Goal: Use online tool/utility: Use online tool/utility

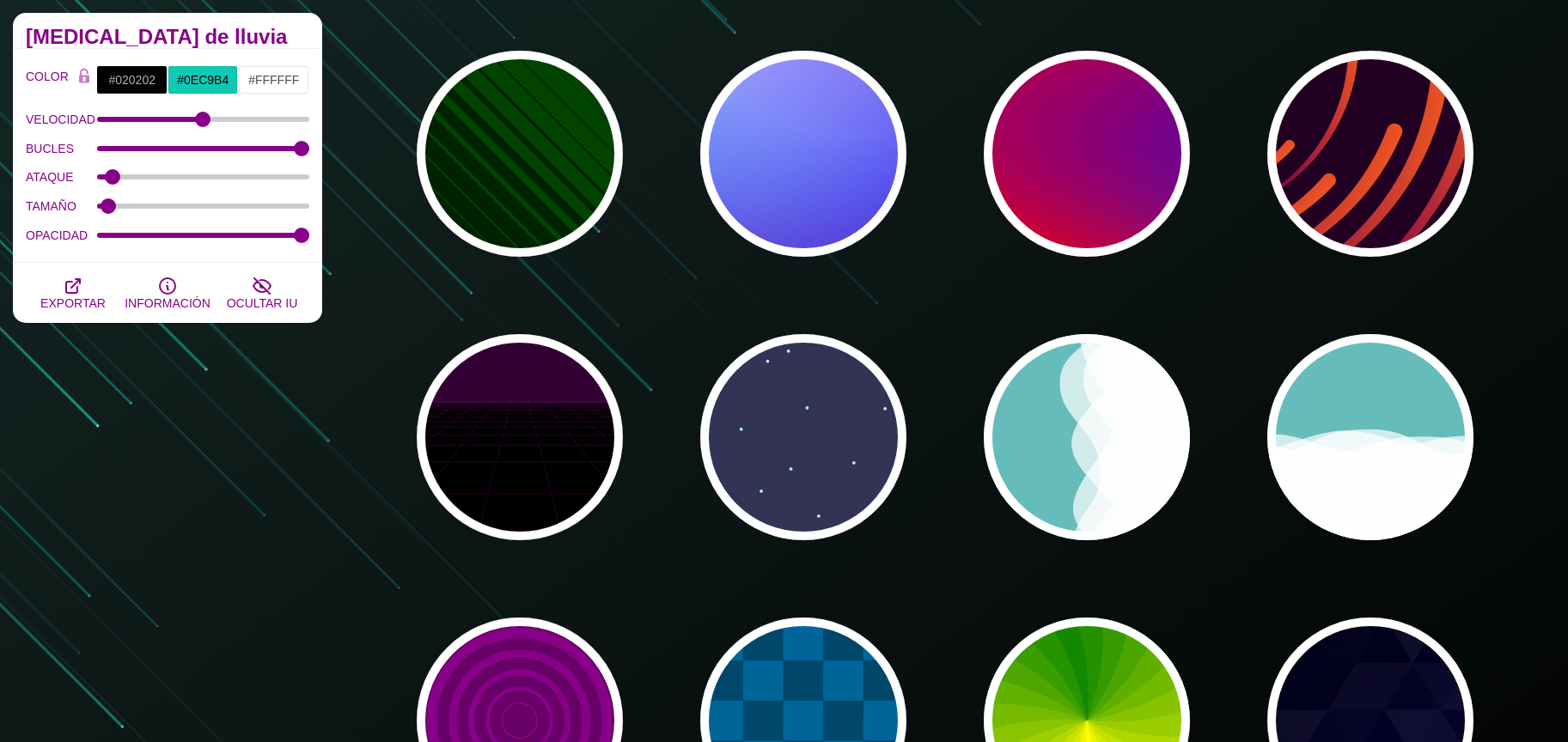
scroll to position [428, 0]
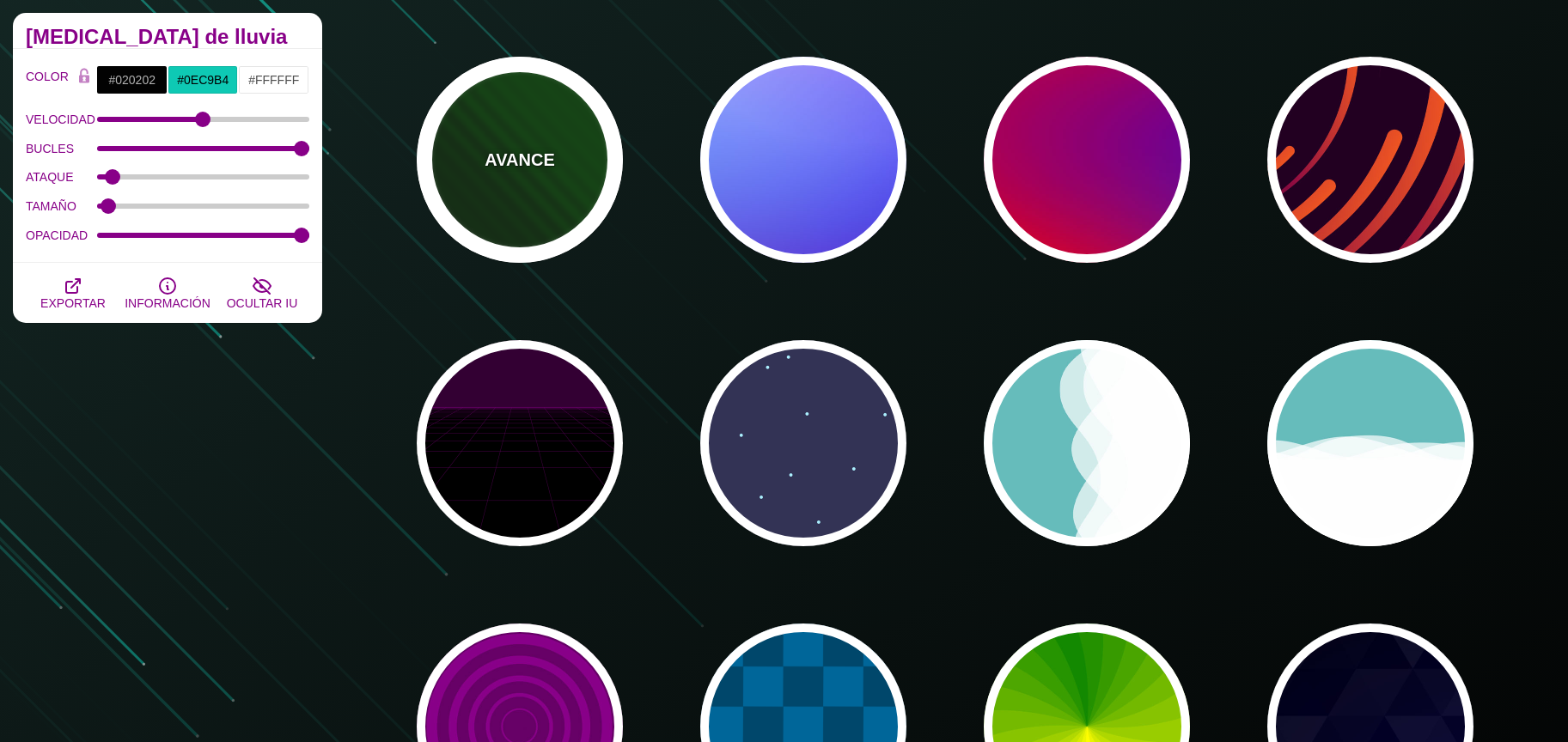
click at [546, 190] on div "AVANCE" at bounding box center [519, 159] width 206 height 206
type input "#002200"
type input "#004400"
type input "0"
type input "1"
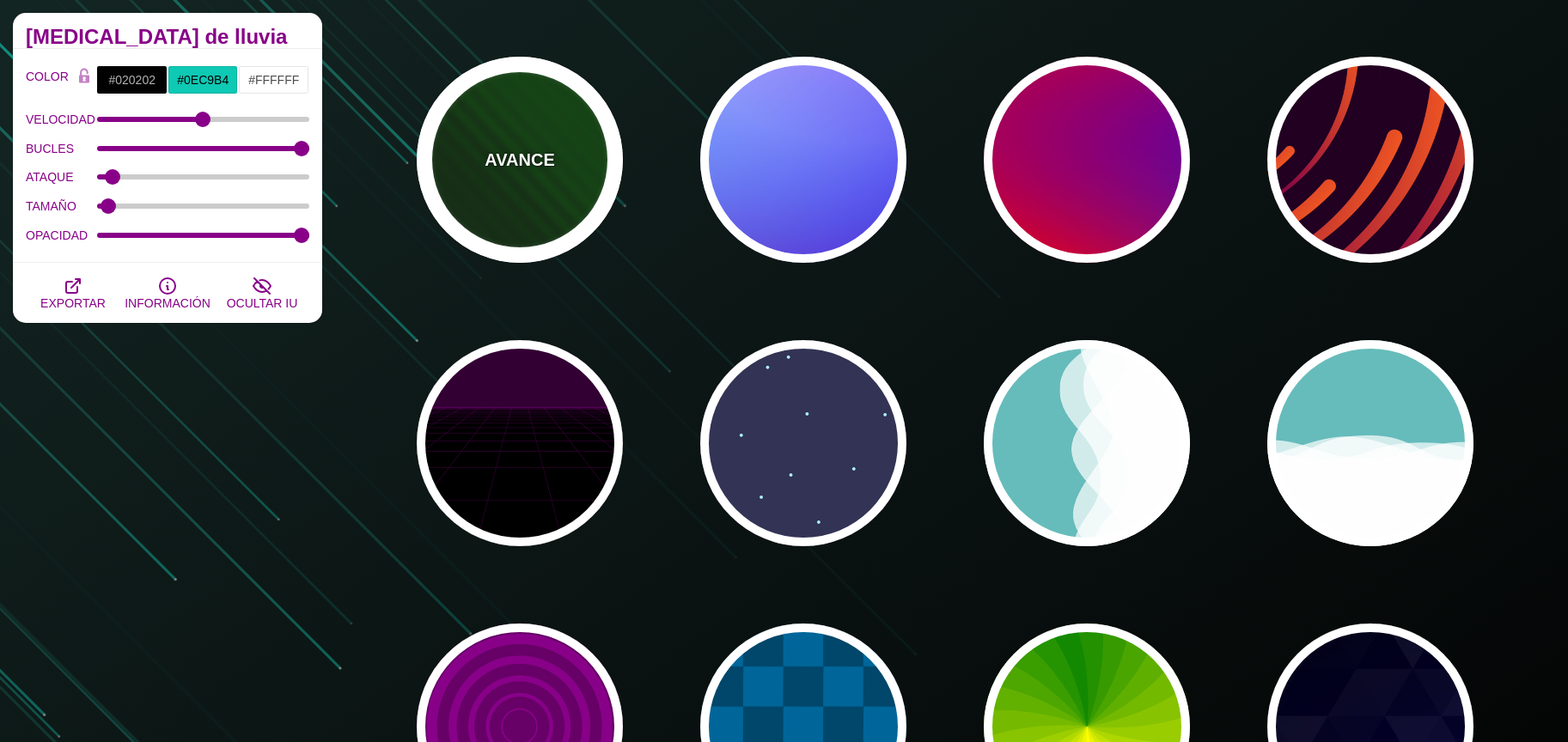
type input "5"
type input "0"
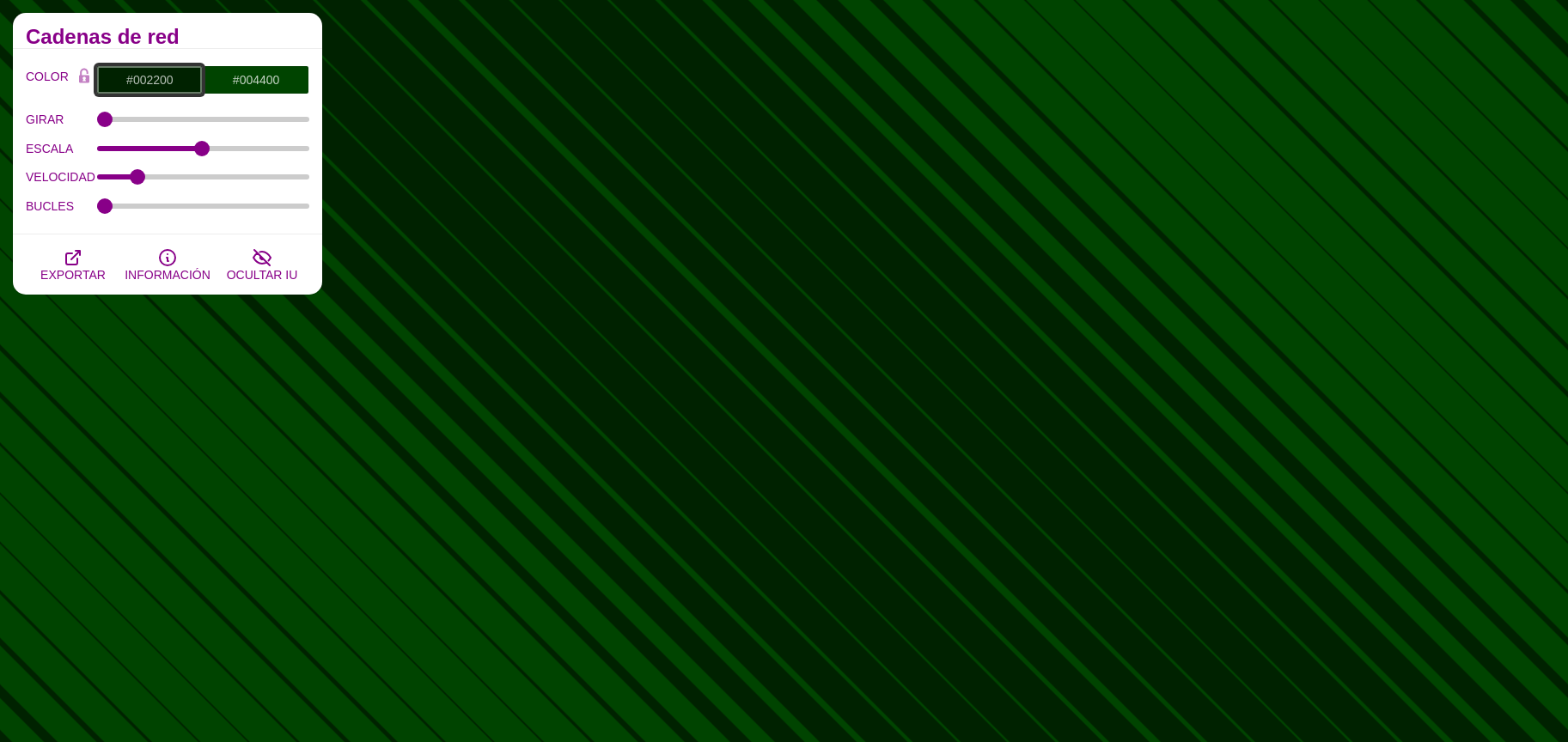
click at [139, 87] on input "#002200" at bounding box center [150, 79] width 107 height 29
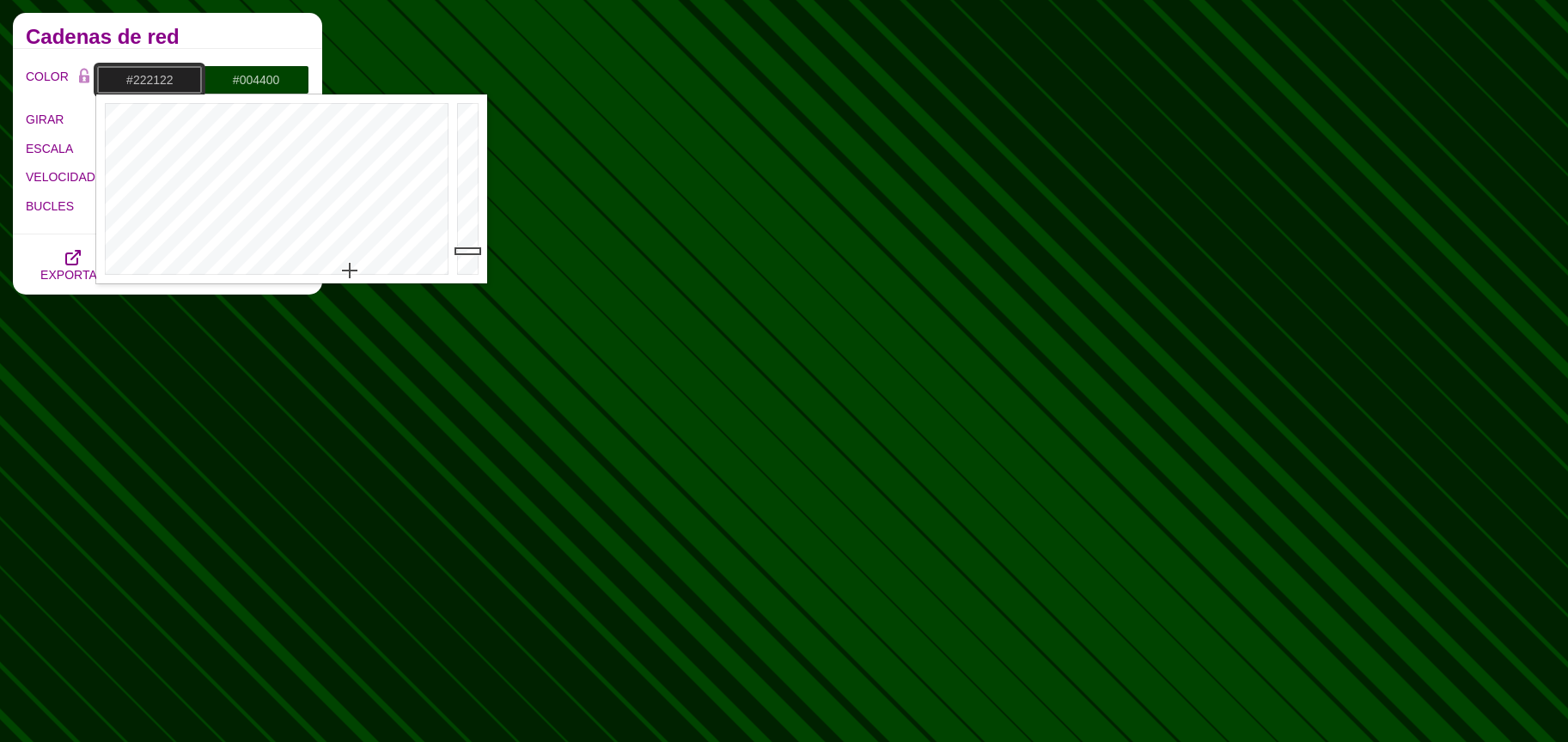
click at [348, 272] on div at bounding box center [274, 189] width 356 height 189
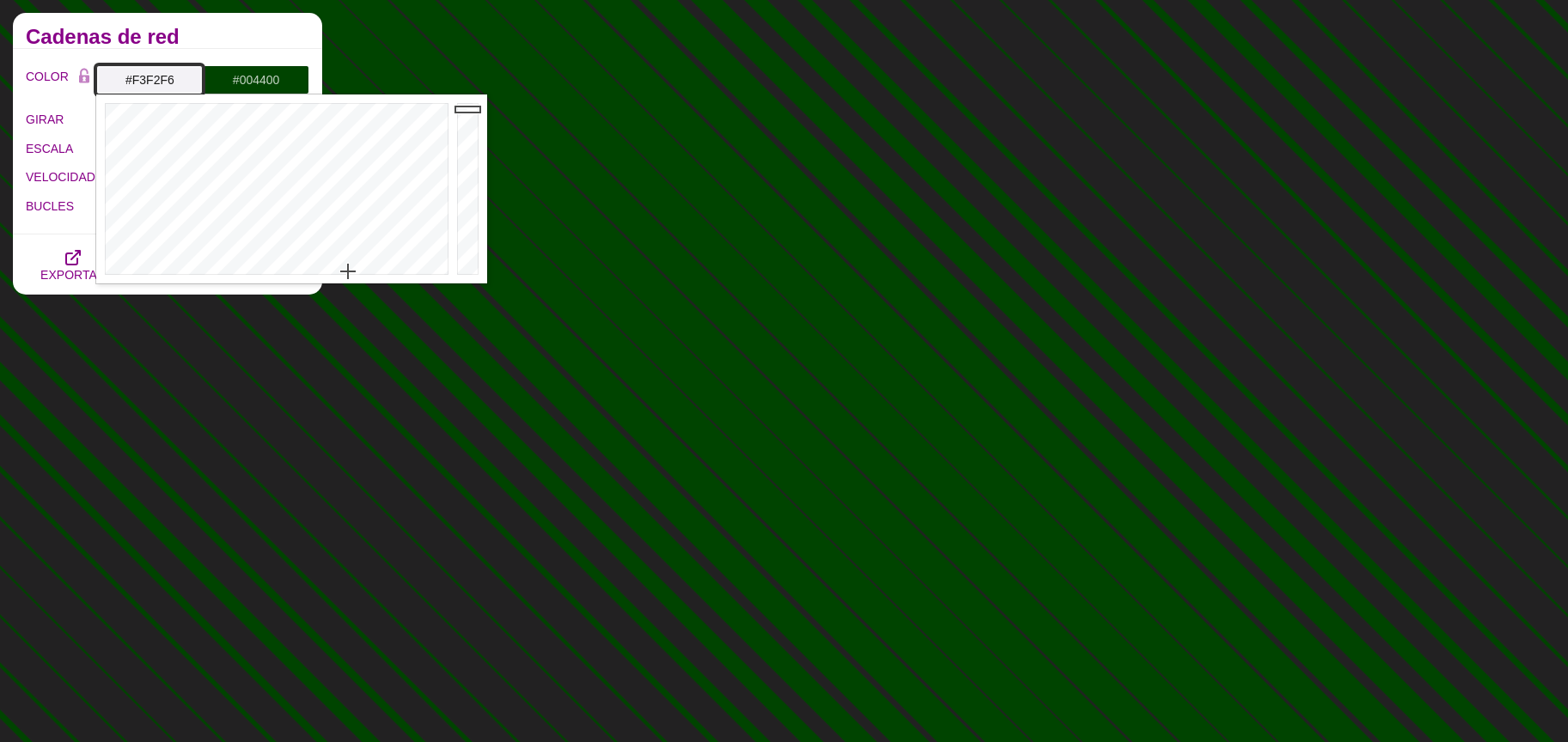
click at [471, 109] on div at bounding box center [470, 189] width 35 height 189
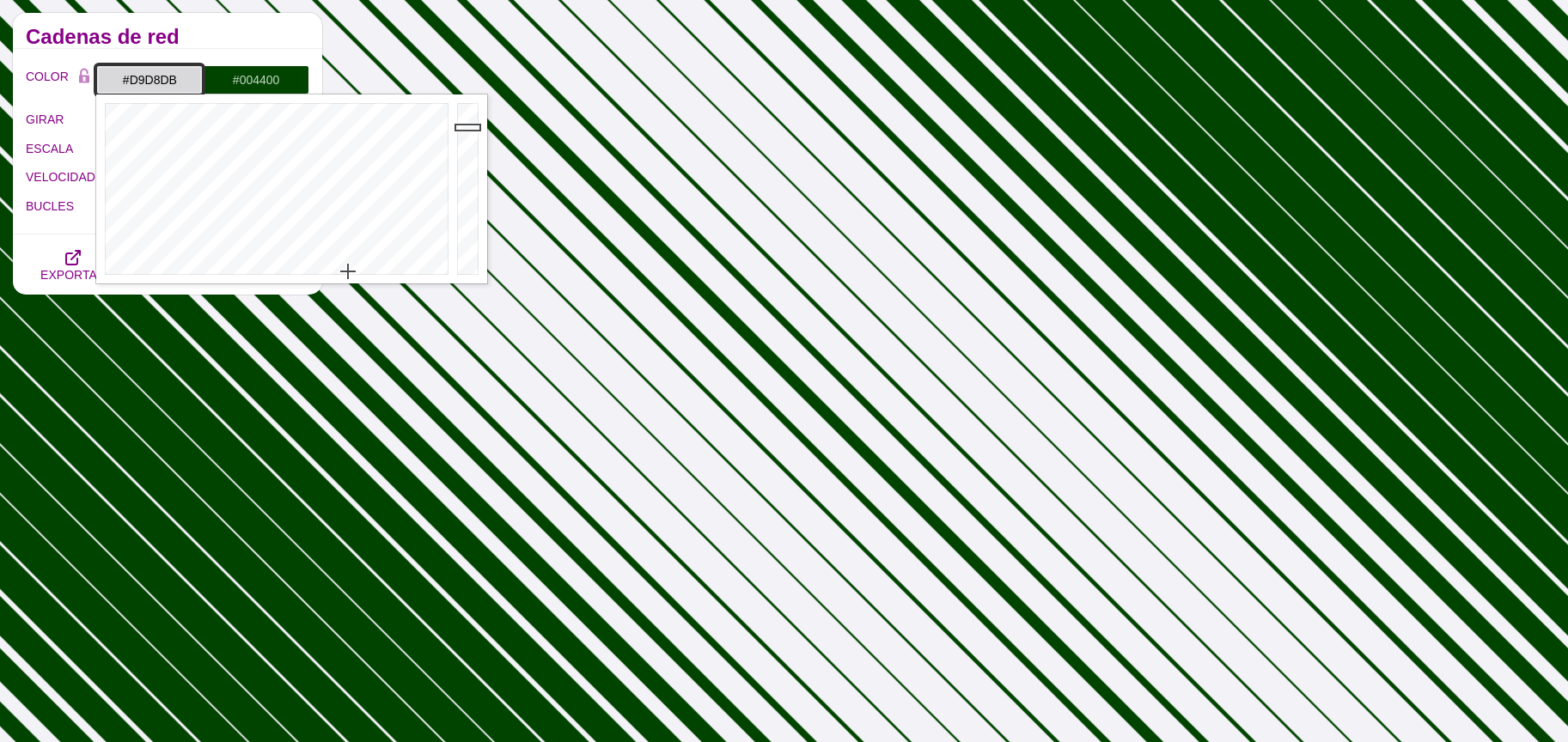
click at [472, 127] on div at bounding box center [470, 189] width 35 height 189
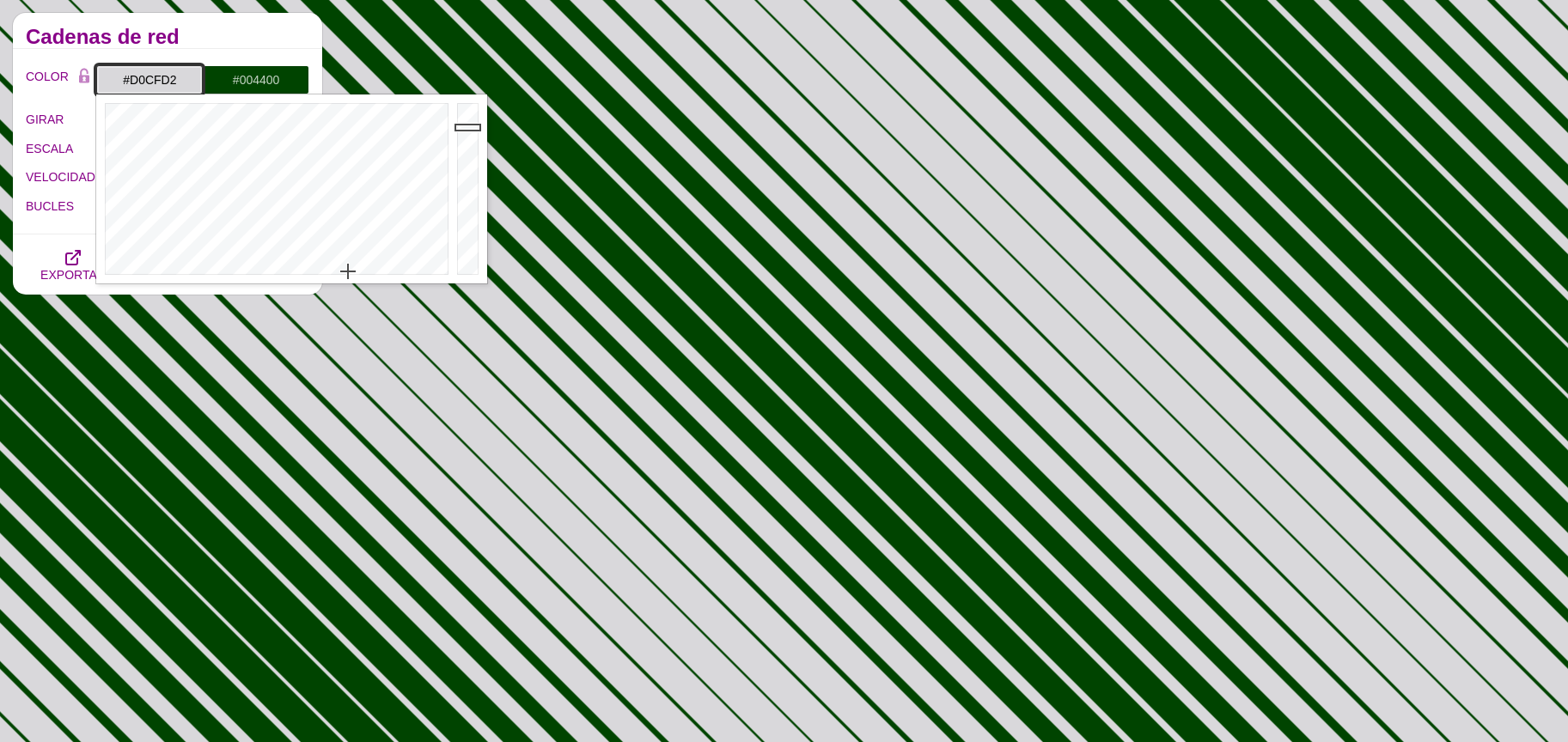
drag, startPoint x: 472, startPoint y: 132, endPoint x: 472, endPoint y: 149, distance: 17.0
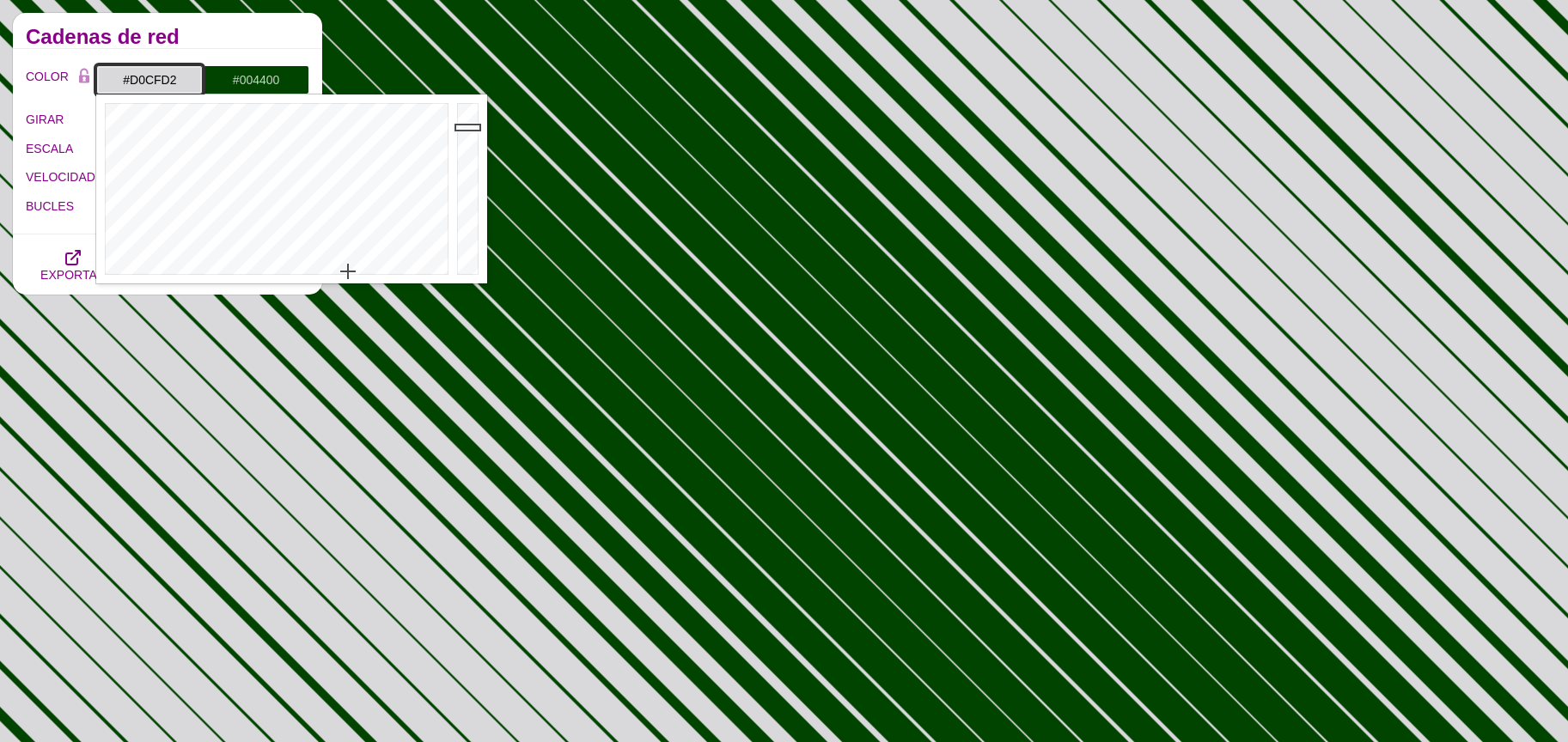
type input "#BABABC"
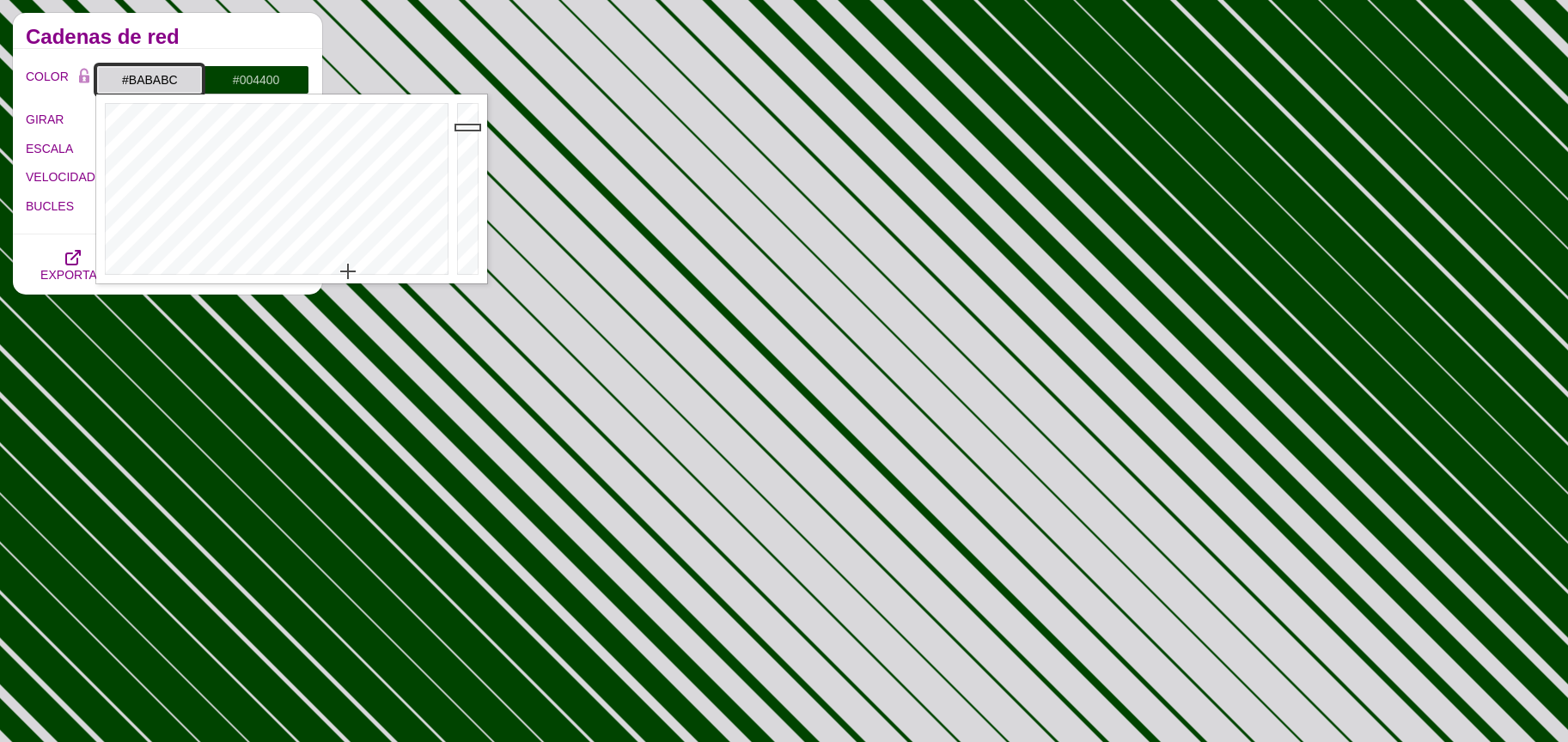
click at [472, 148] on div at bounding box center [470, 189] width 35 height 189
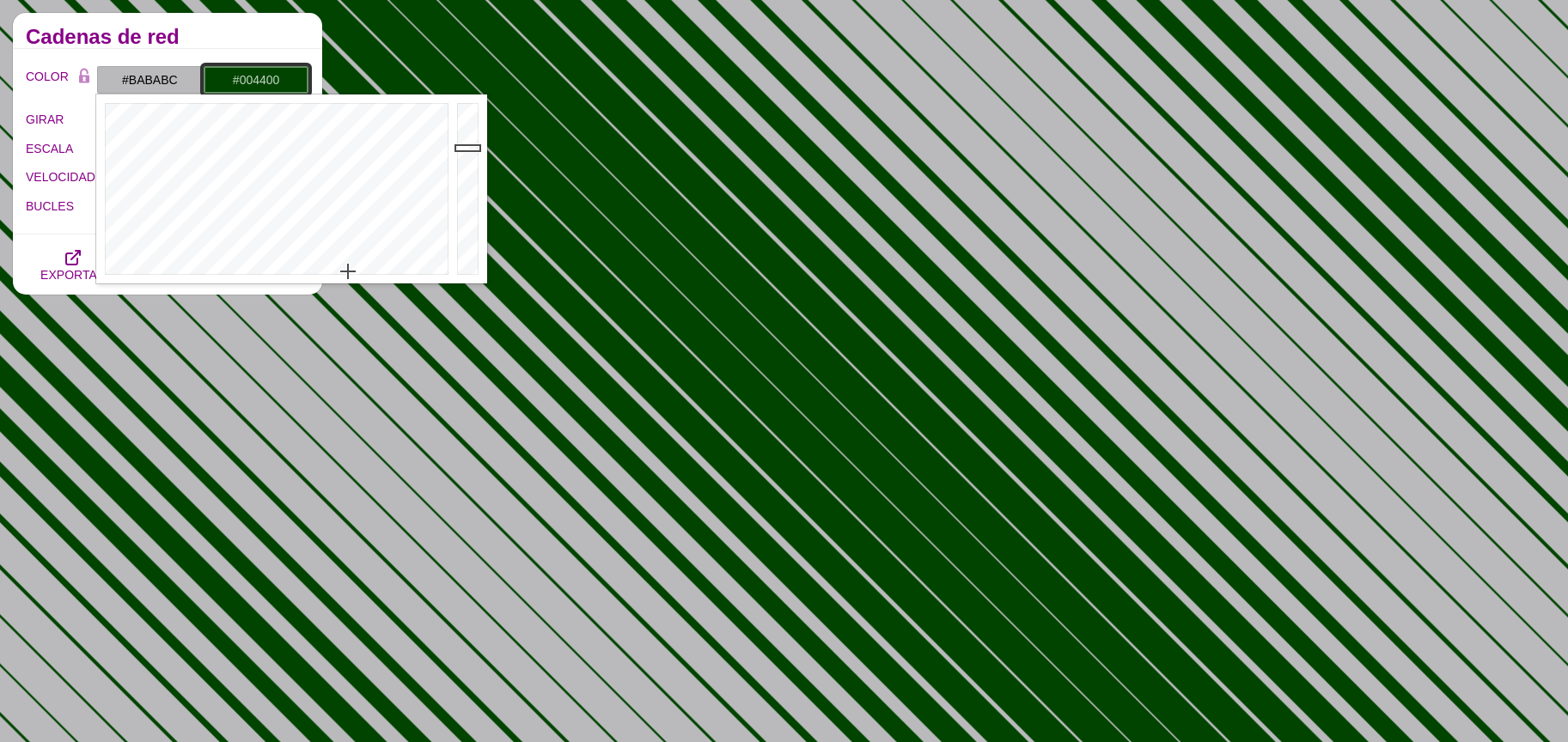
click at [237, 79] on input "#004400" at bounding box center [257, 79] width 107 height 29
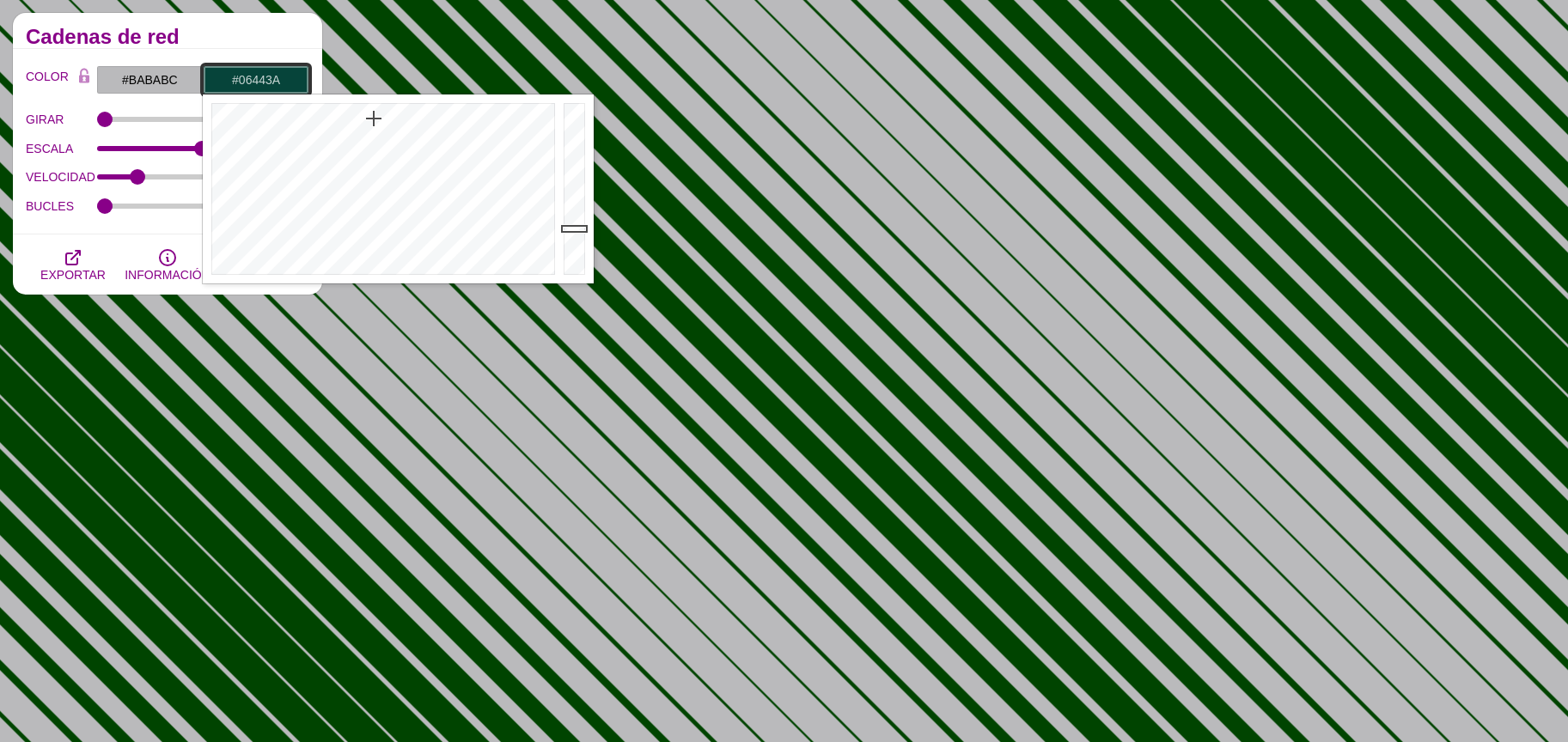
click at [374, 118] on div at bounding box center [381, 189] width 356 height 189
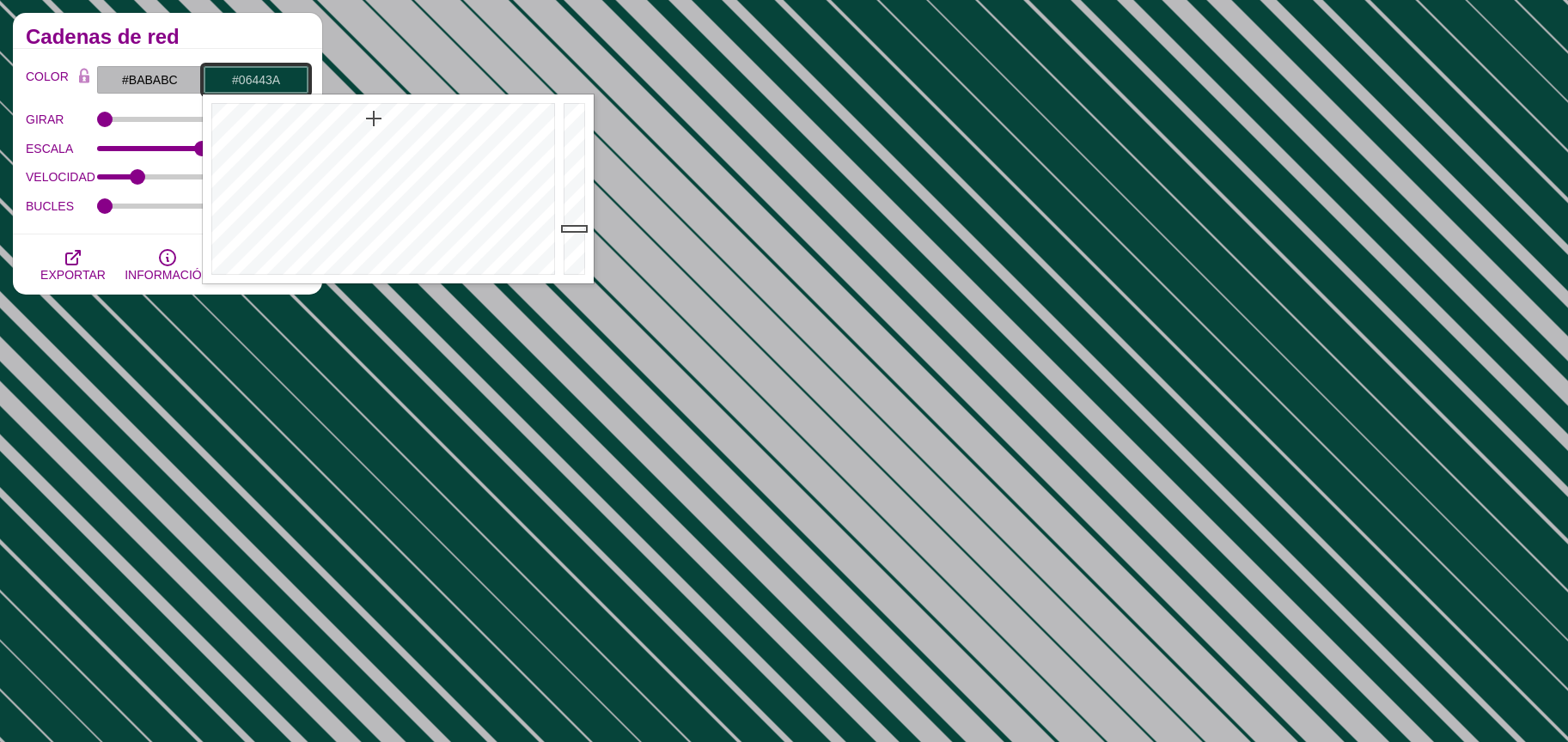
type input "#0FA18A"
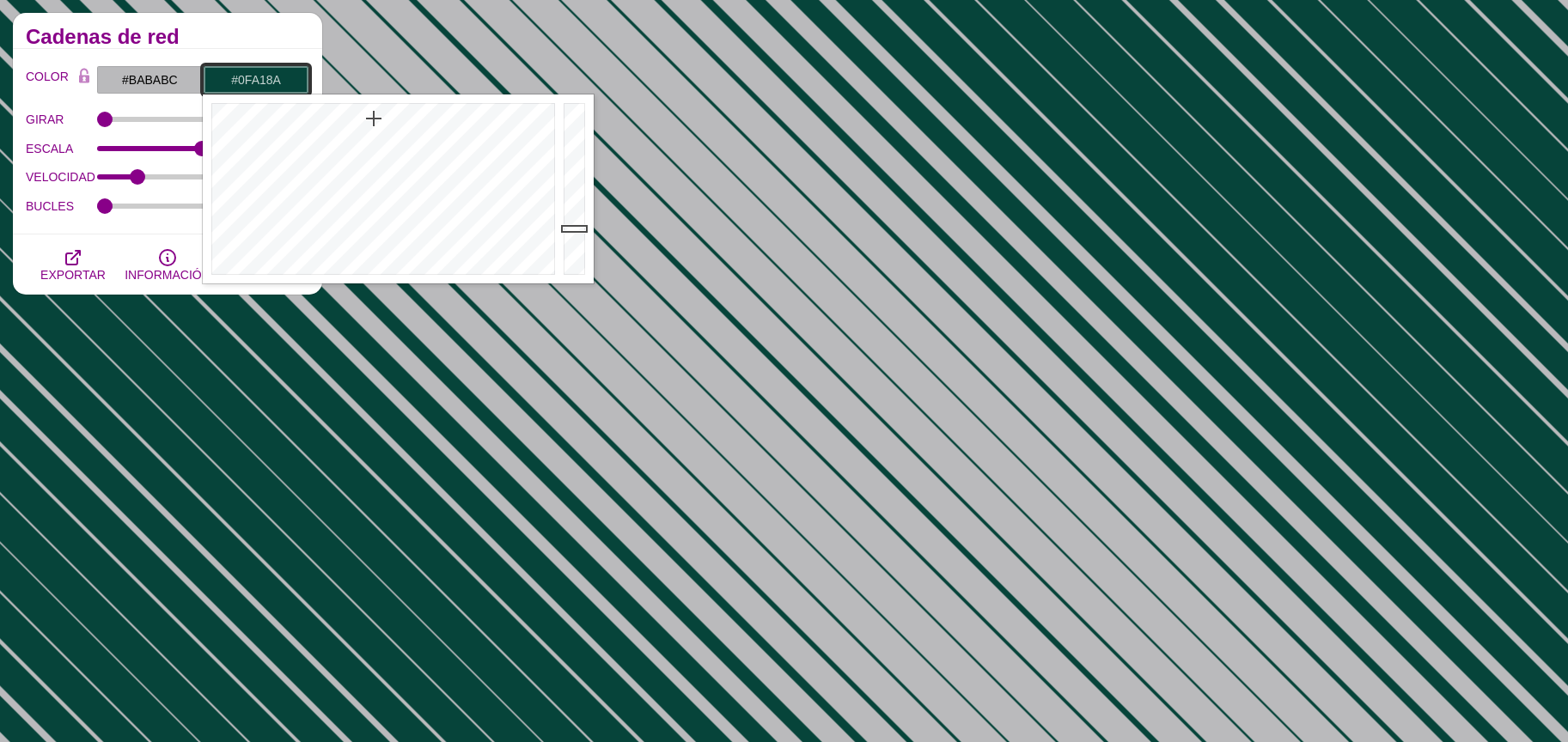
click at [571, 166] on div at bounding box center [576, 189] width 35 height 189
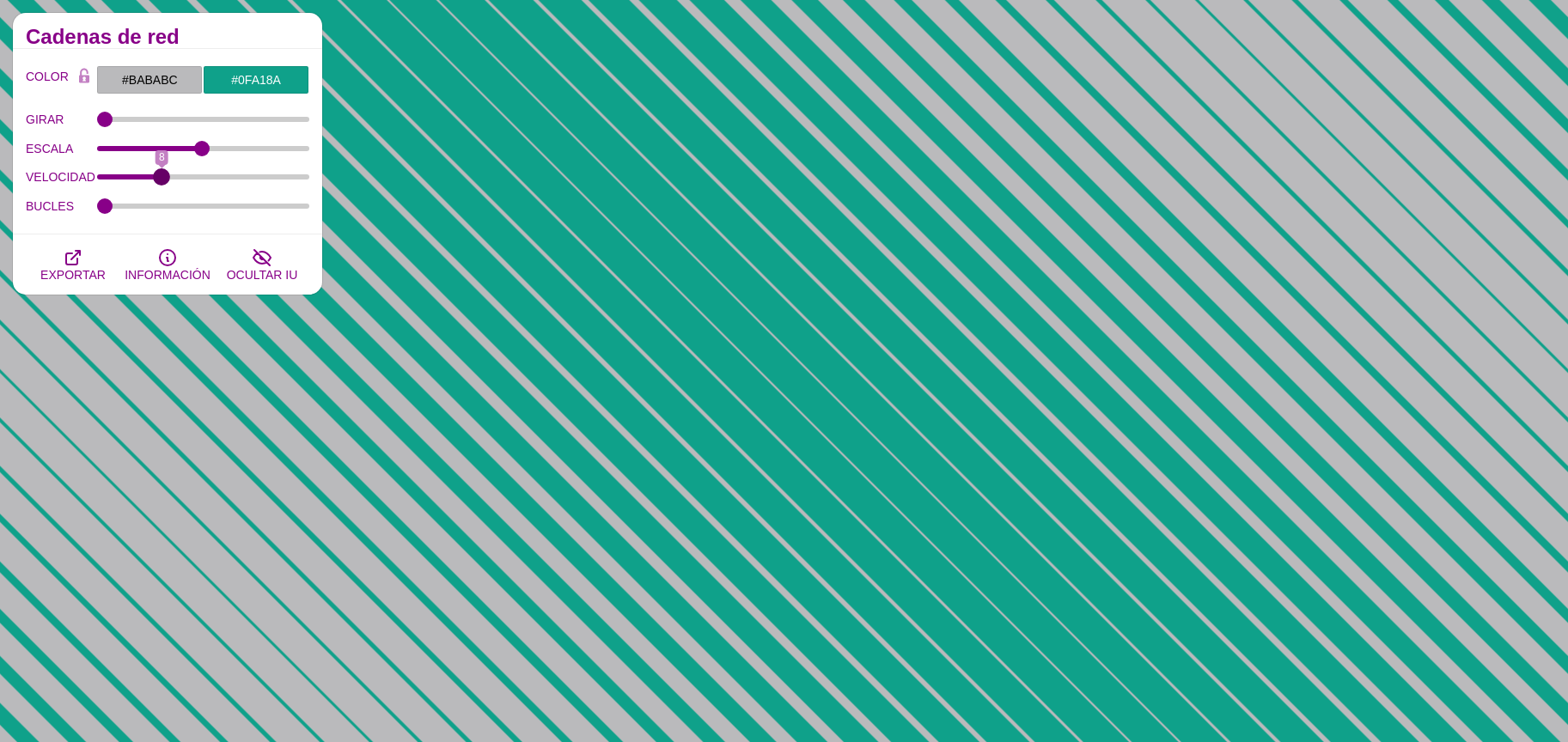
drag, startPoint x: 142, startPoint y: 175, endPoint x: 165, endPoint y: 173, distance: 23.1
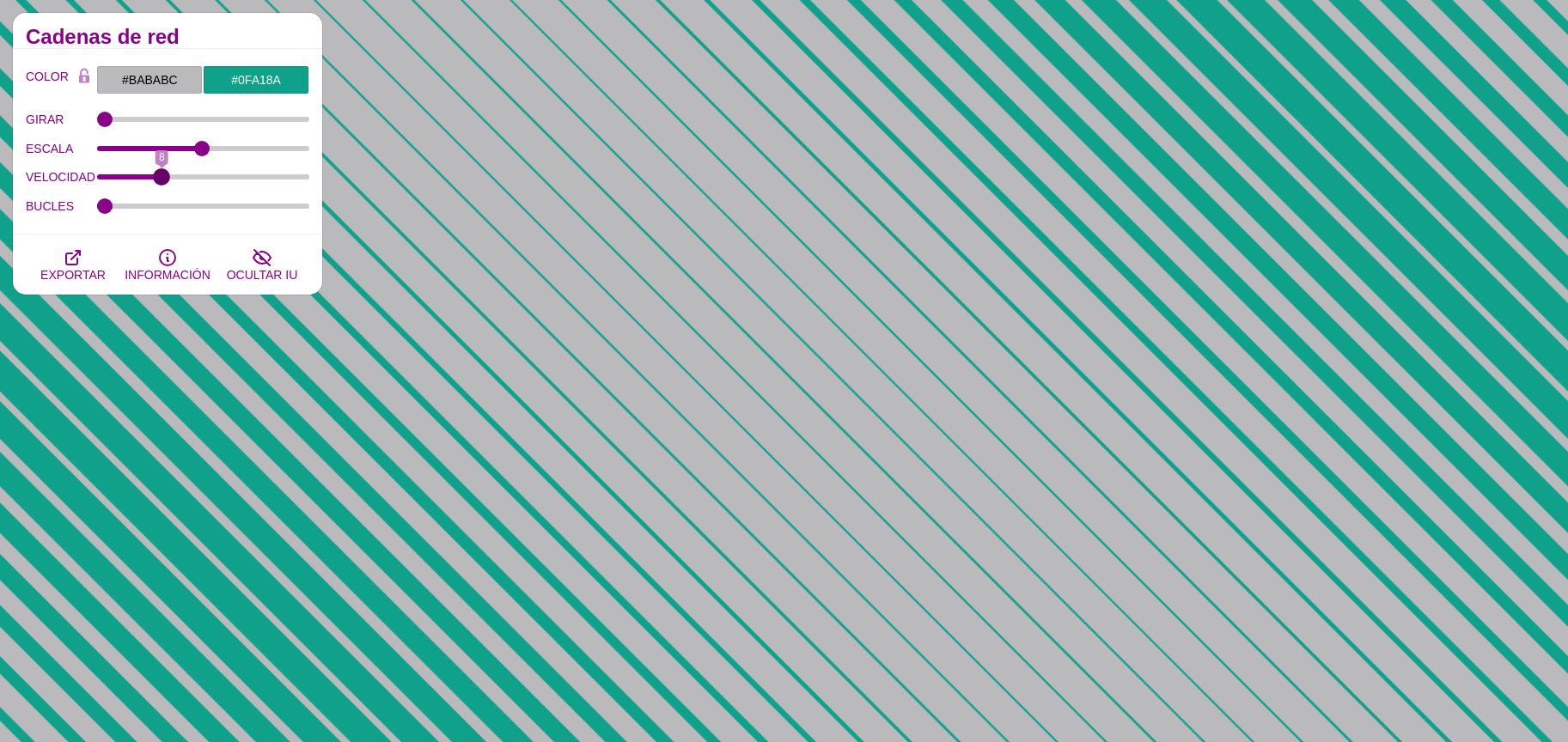
click at [165, 174] on input "VELOCIDAD" at bounding box center [203, 177] width 213 height 7
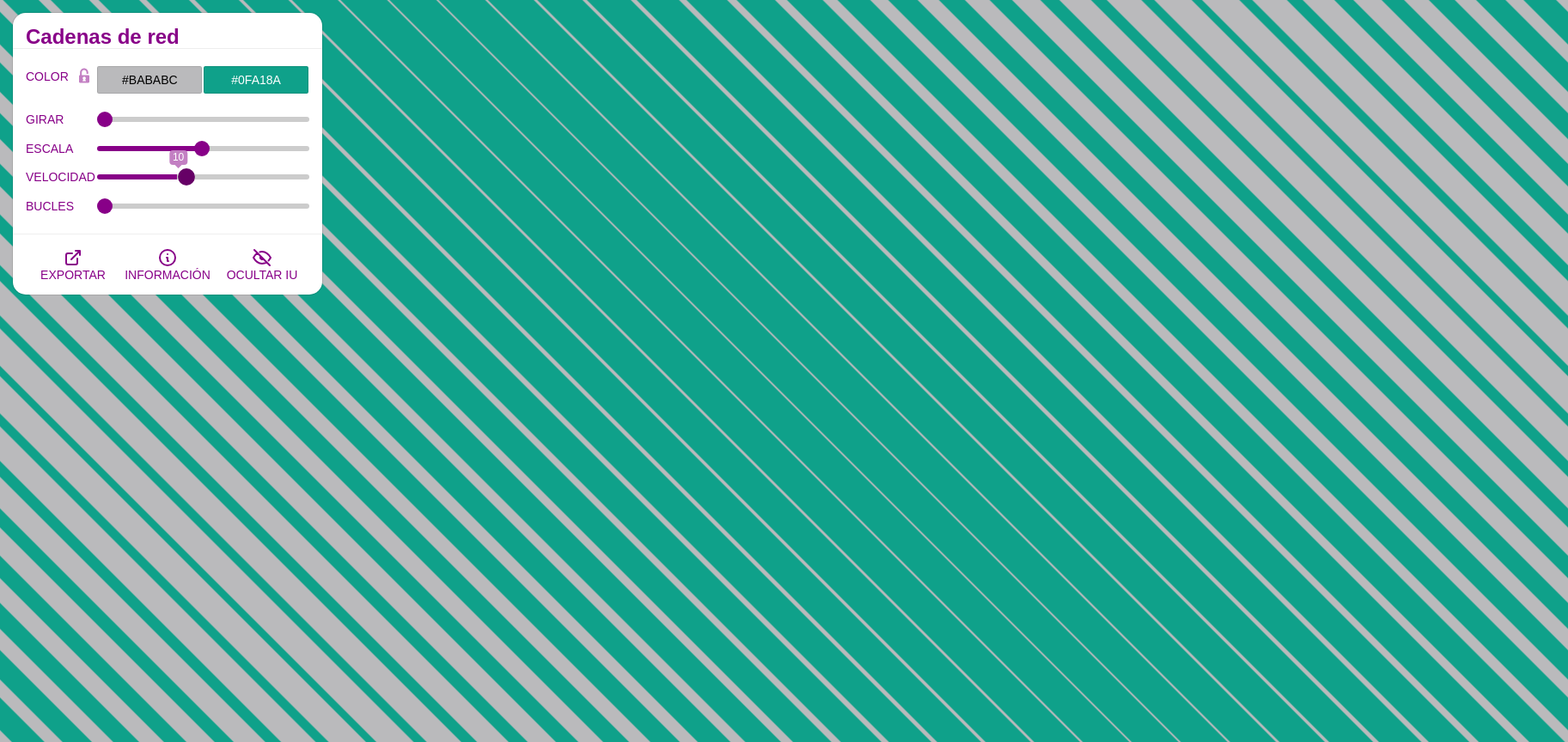
drag, startPoint x: 168, startPoint y: 176, endPoint x: 184, endPoint y: 175, distance: 16.0
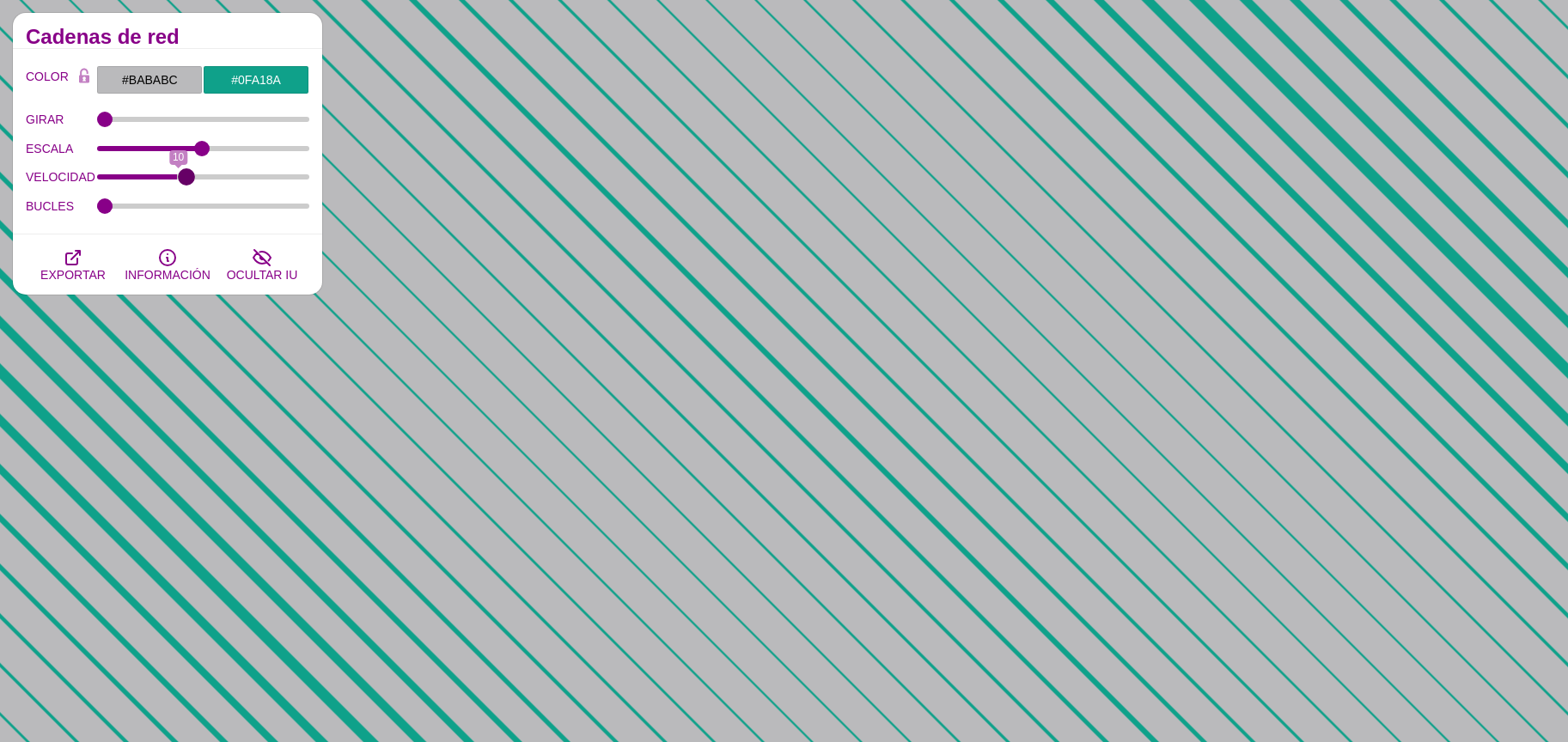
type input "11"
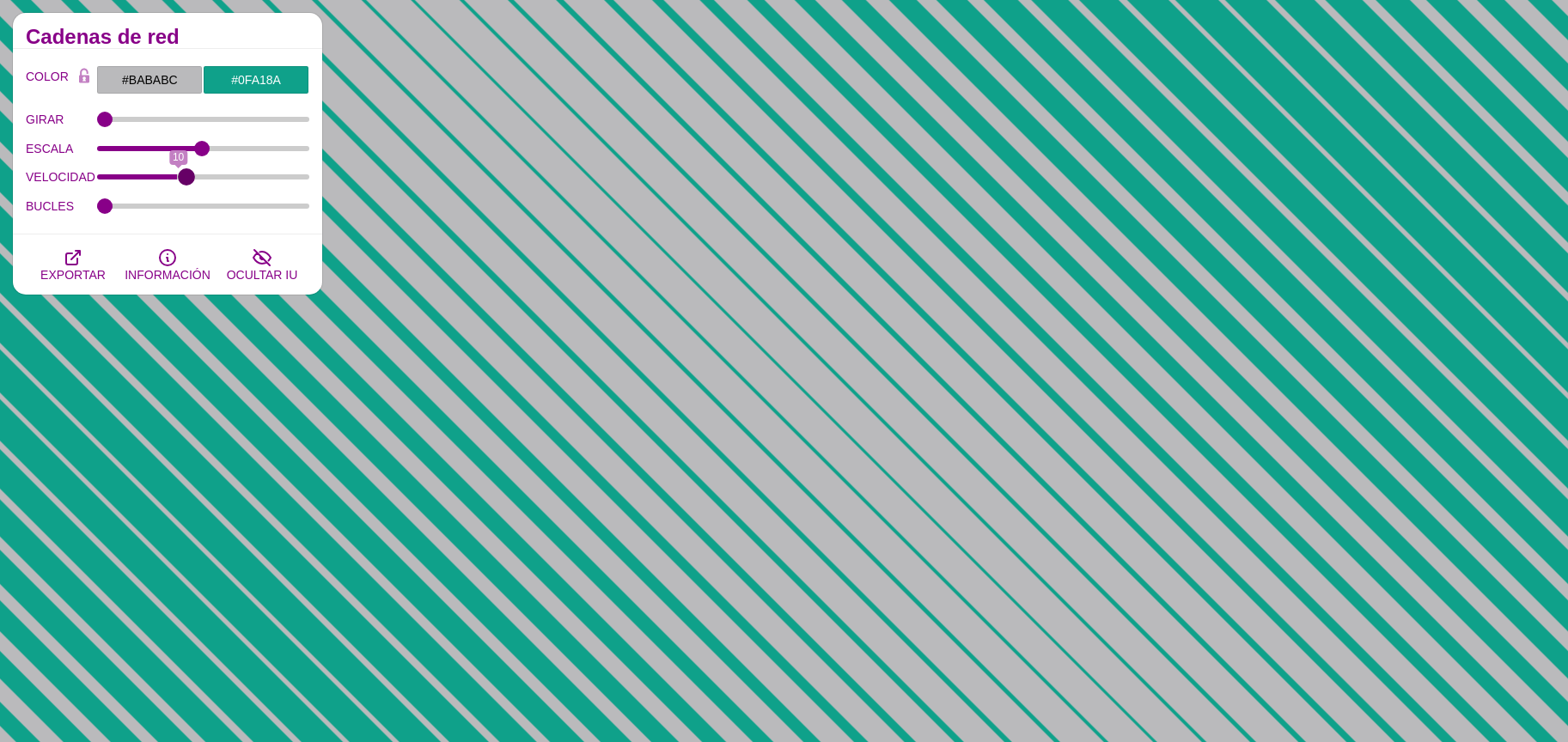
click at [184, 175] on input "VELOCIDAD" at bounding box center [203, 177] width 213 height 7
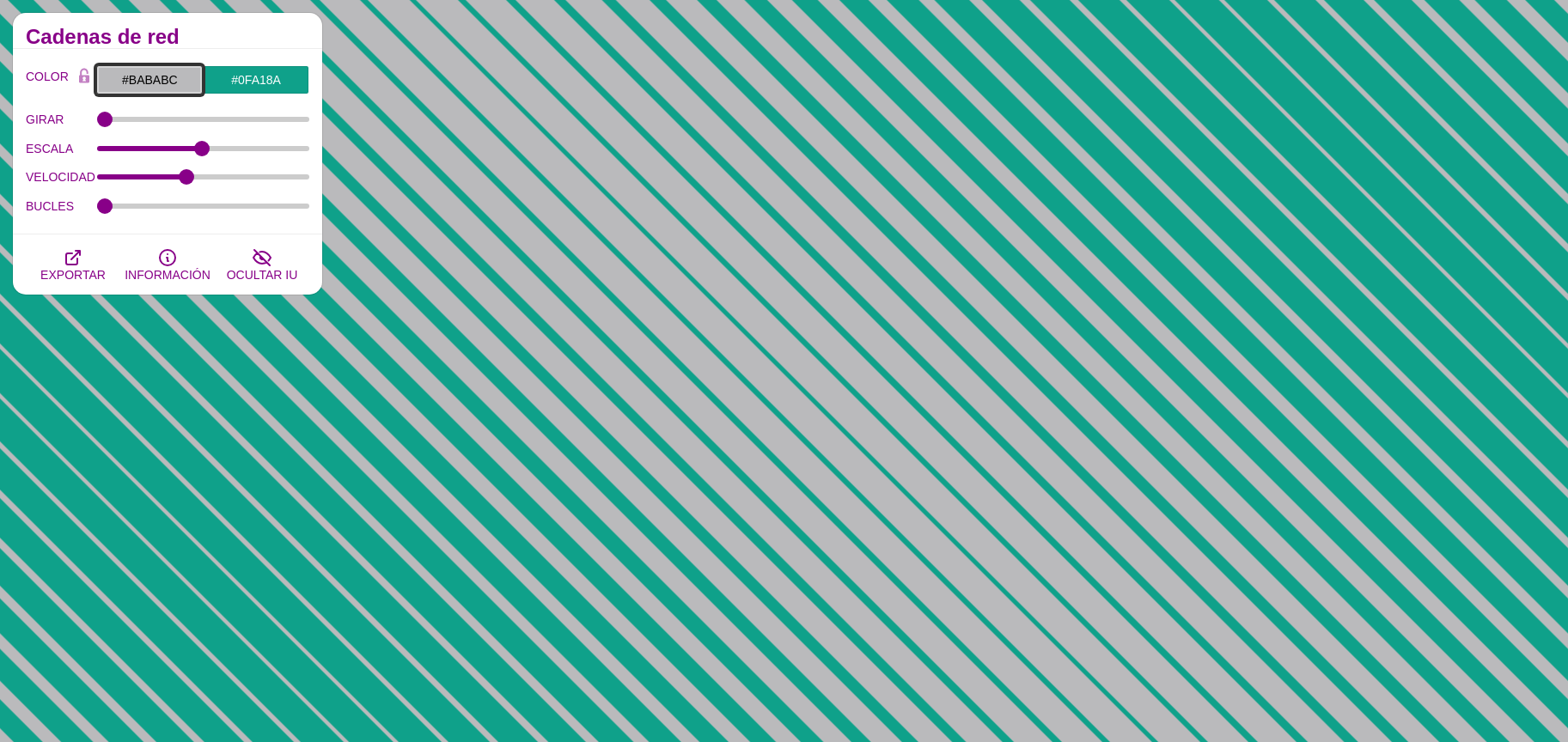
click at [153, 92] on input "#BABABC" at bounding box center [150, 79] width 107 height 29
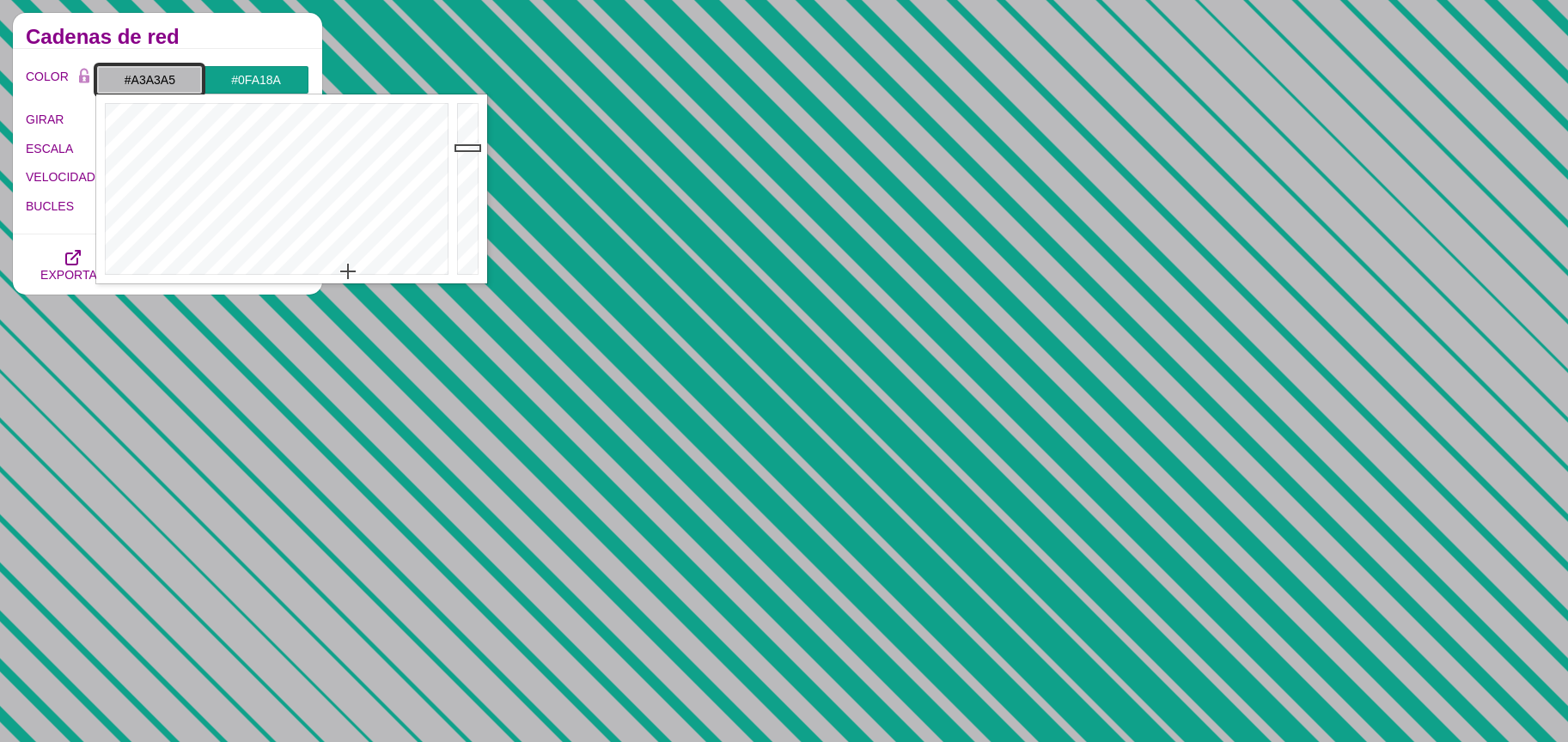
click at [477, 163] on div at bounding box center [470, 189] width 35 height 189
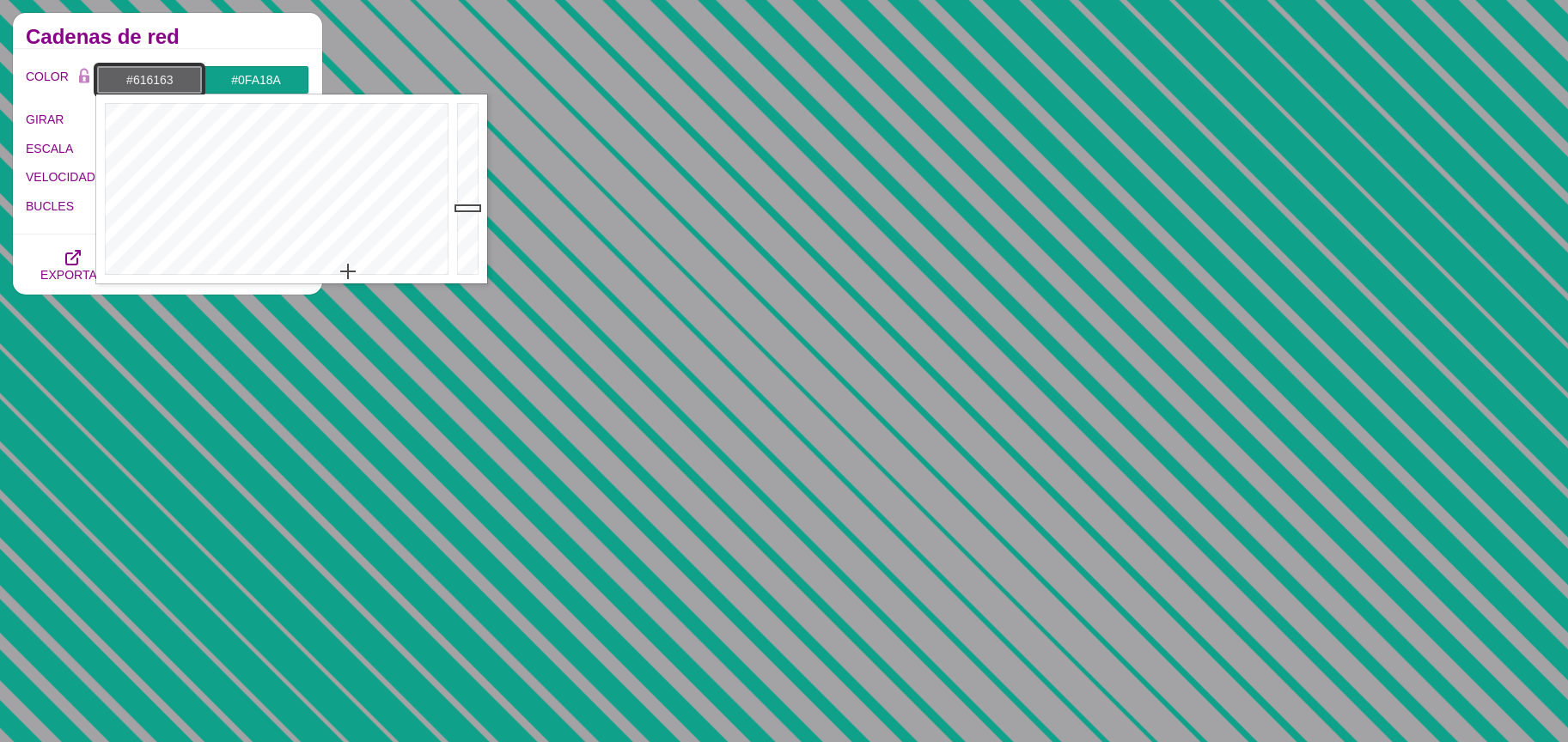
click at [471, 208] on div at bounding box center [470, 189] width 35 height 189
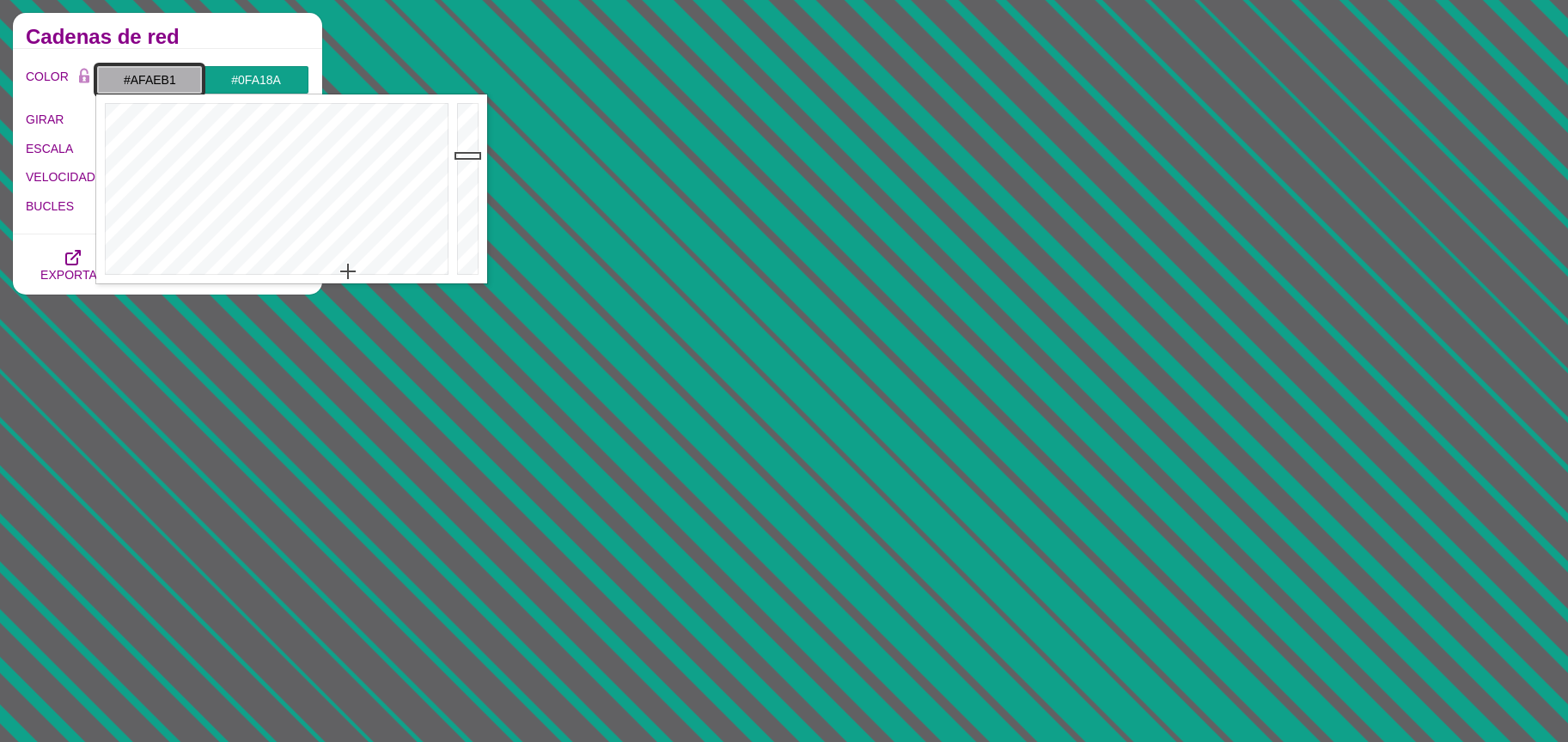
click at [467, 156] on div at bounding box center [470, 189] width 35 height 189
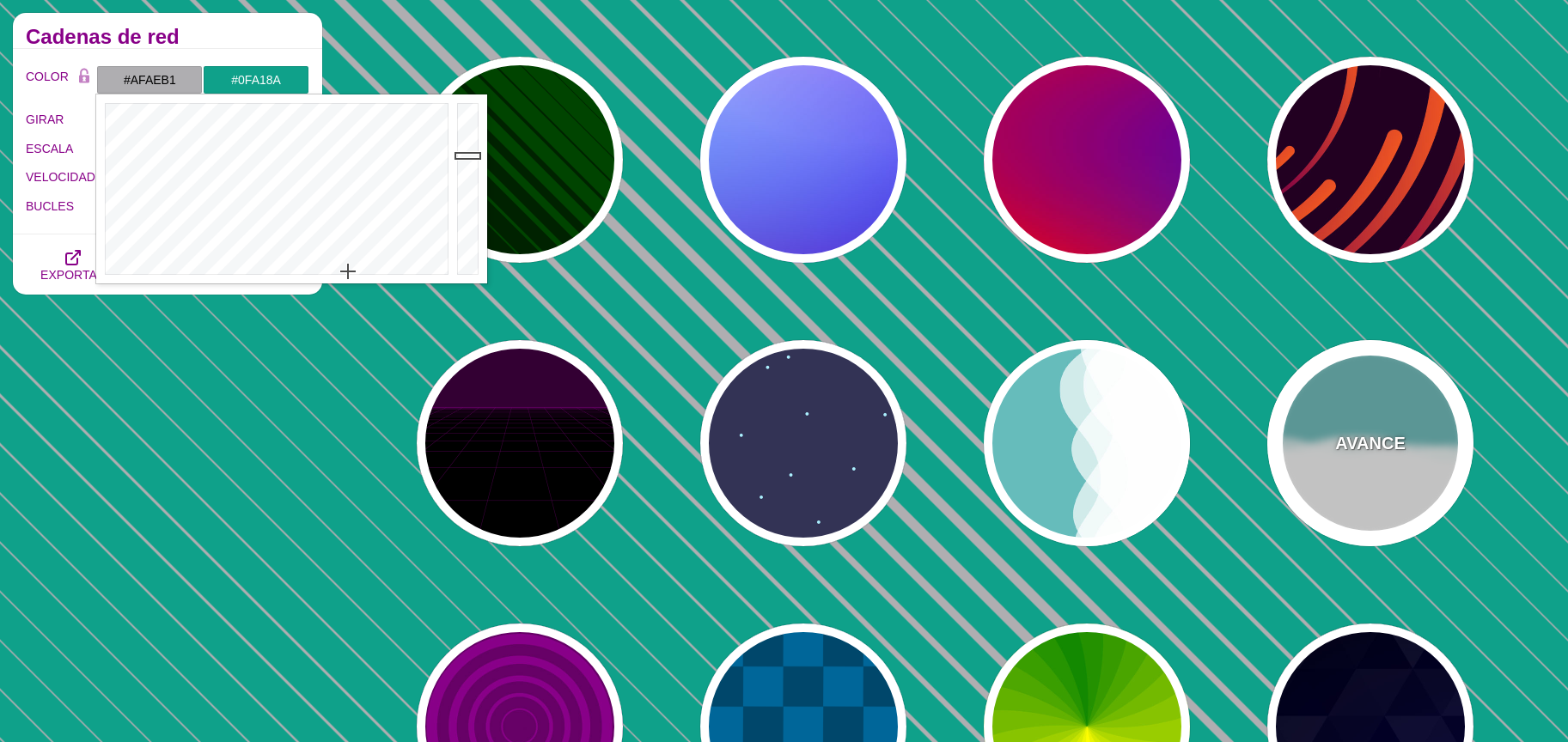
click at [1311, 471] on div "AVANCE" at bounding box center [1370, 443] width 206 height 206
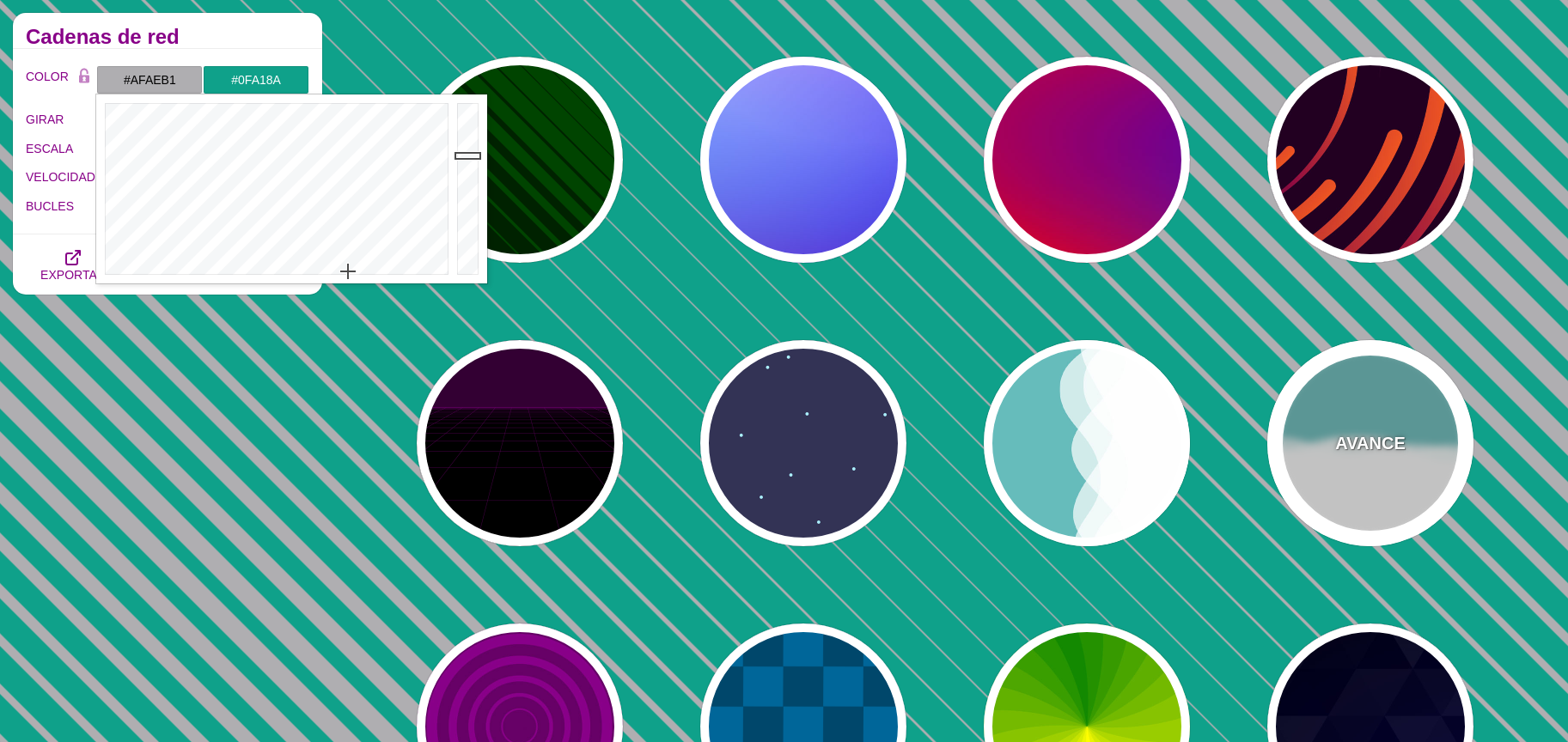
type input "#66BBBB"
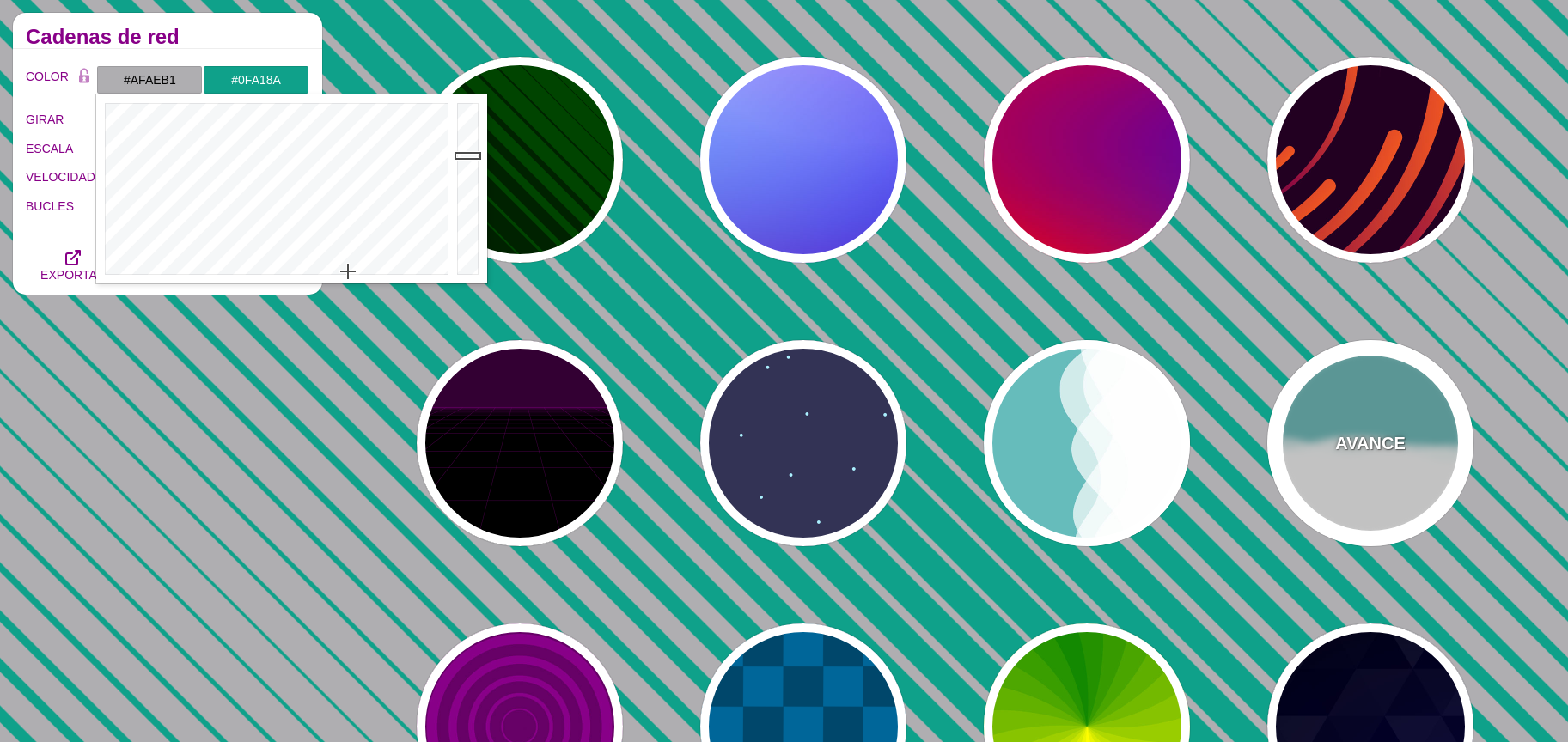
type input "#FFFFFF"
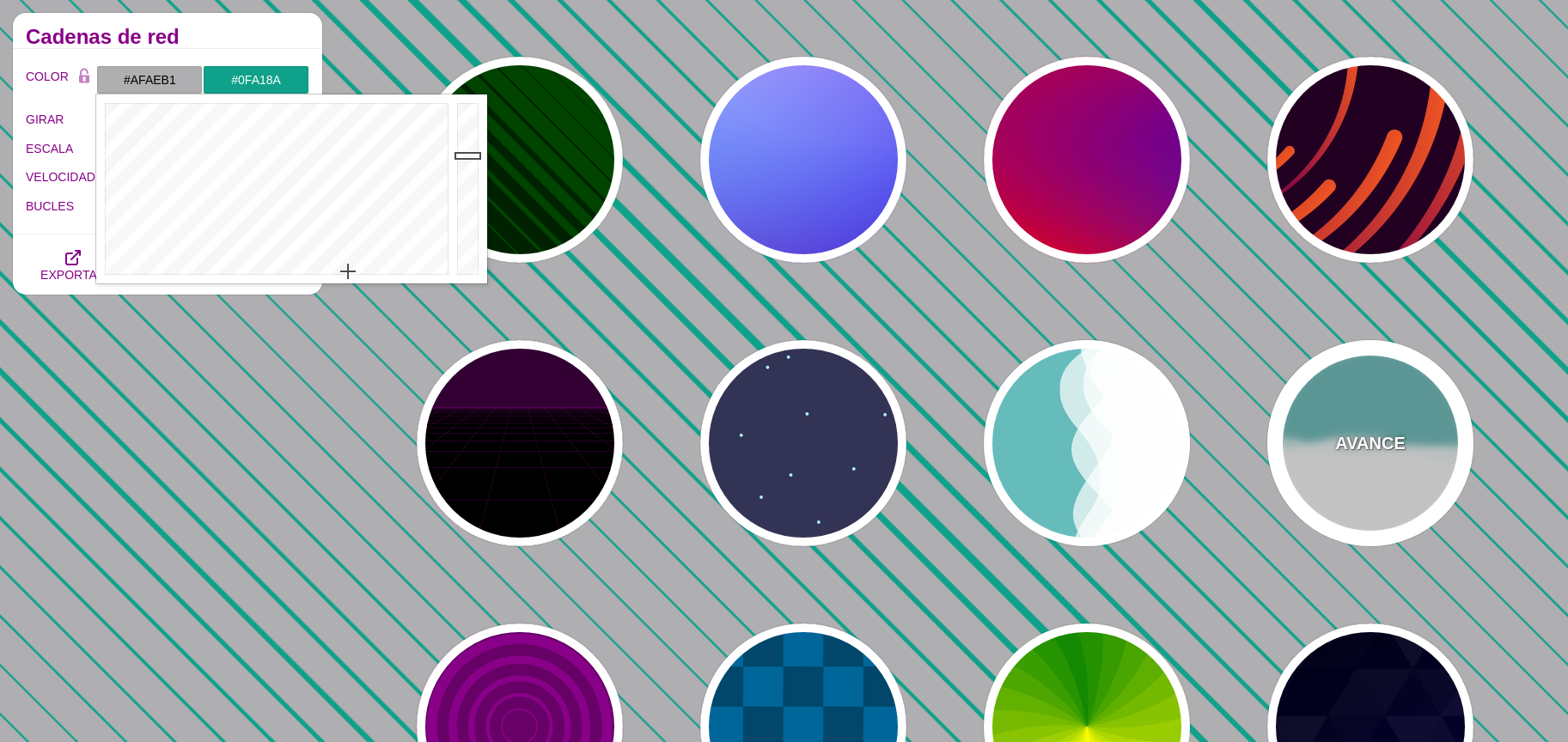
type input "0.7"
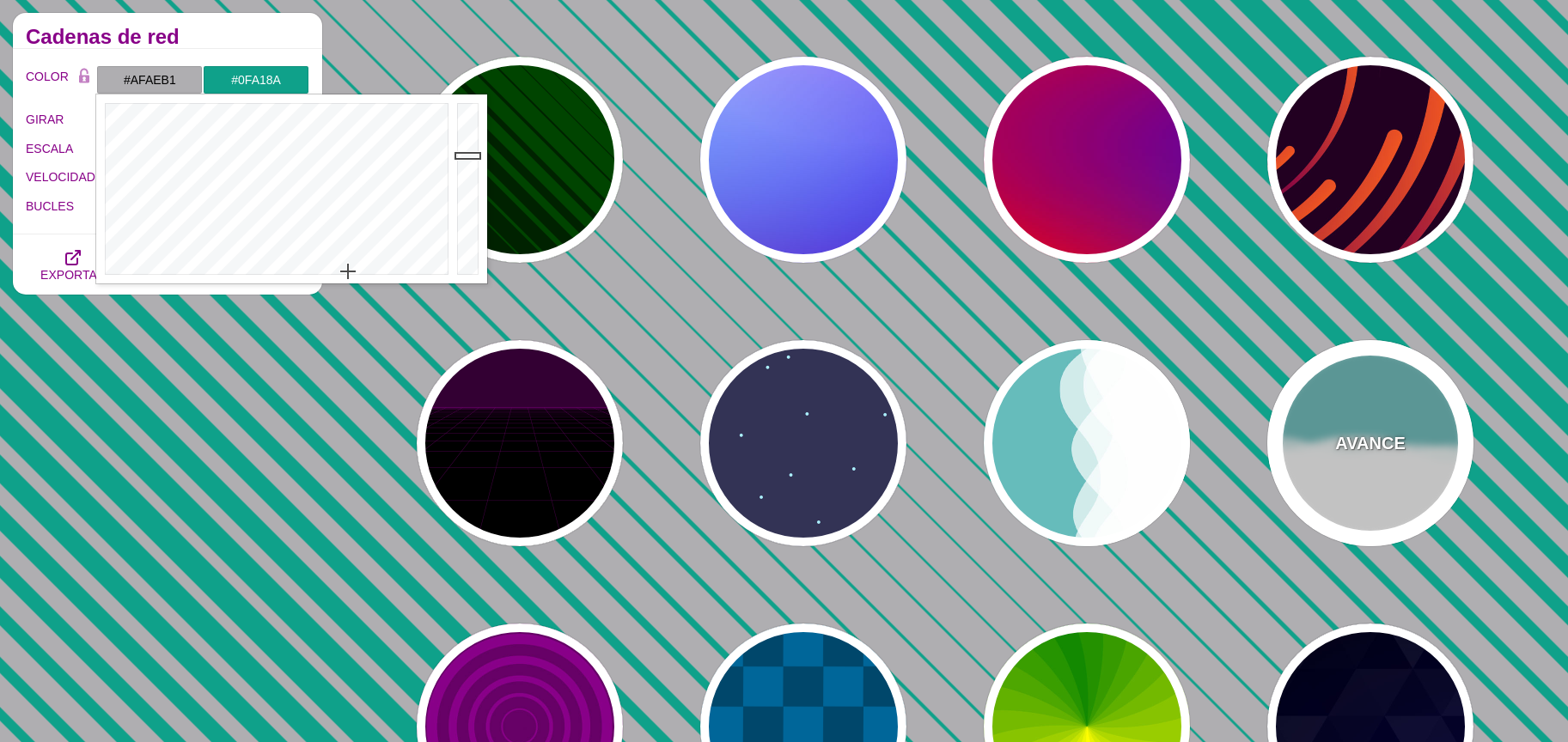
type input "56"
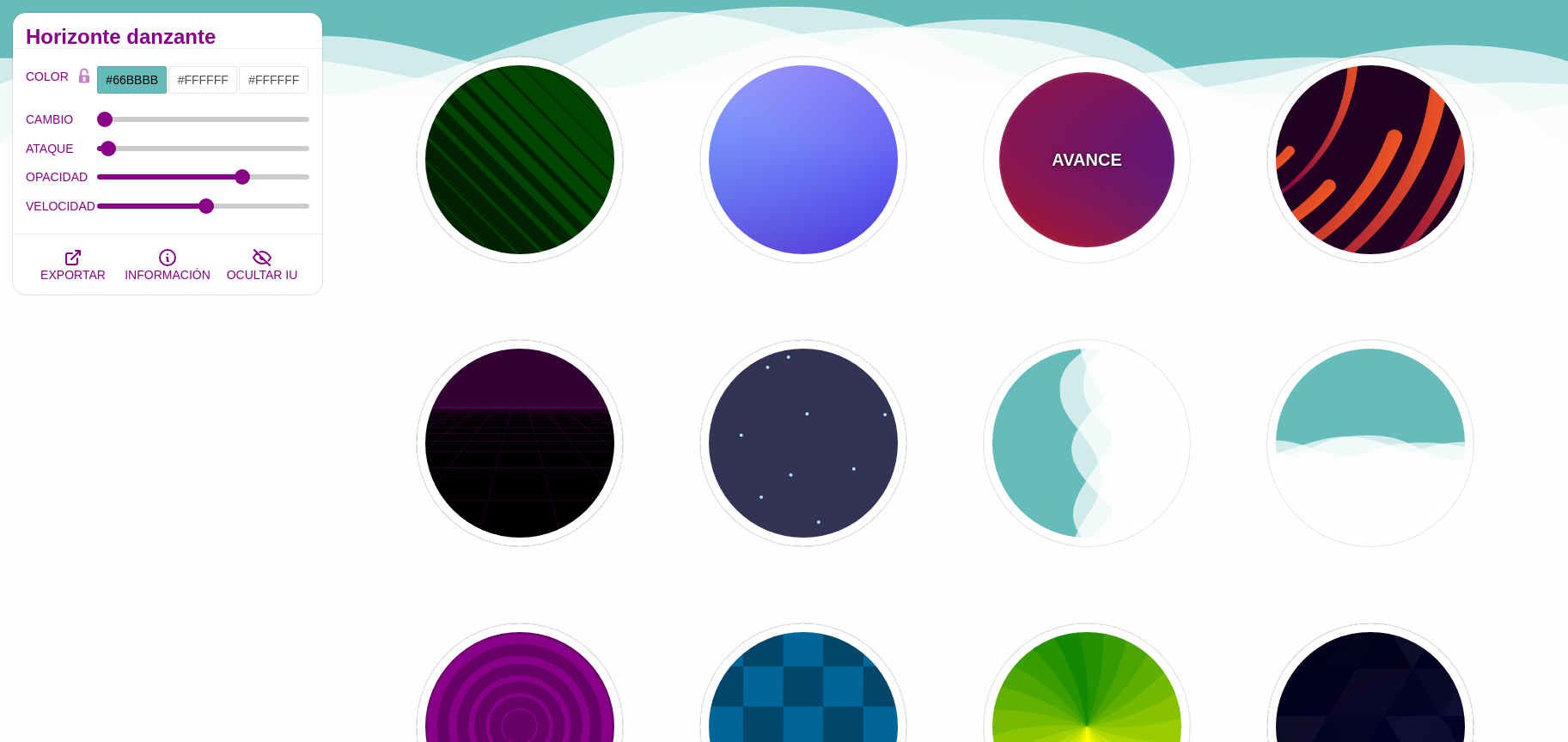
click at [1065, 159] on font "AVANCE" at bounding box center [1086, 159] width 69 height 19
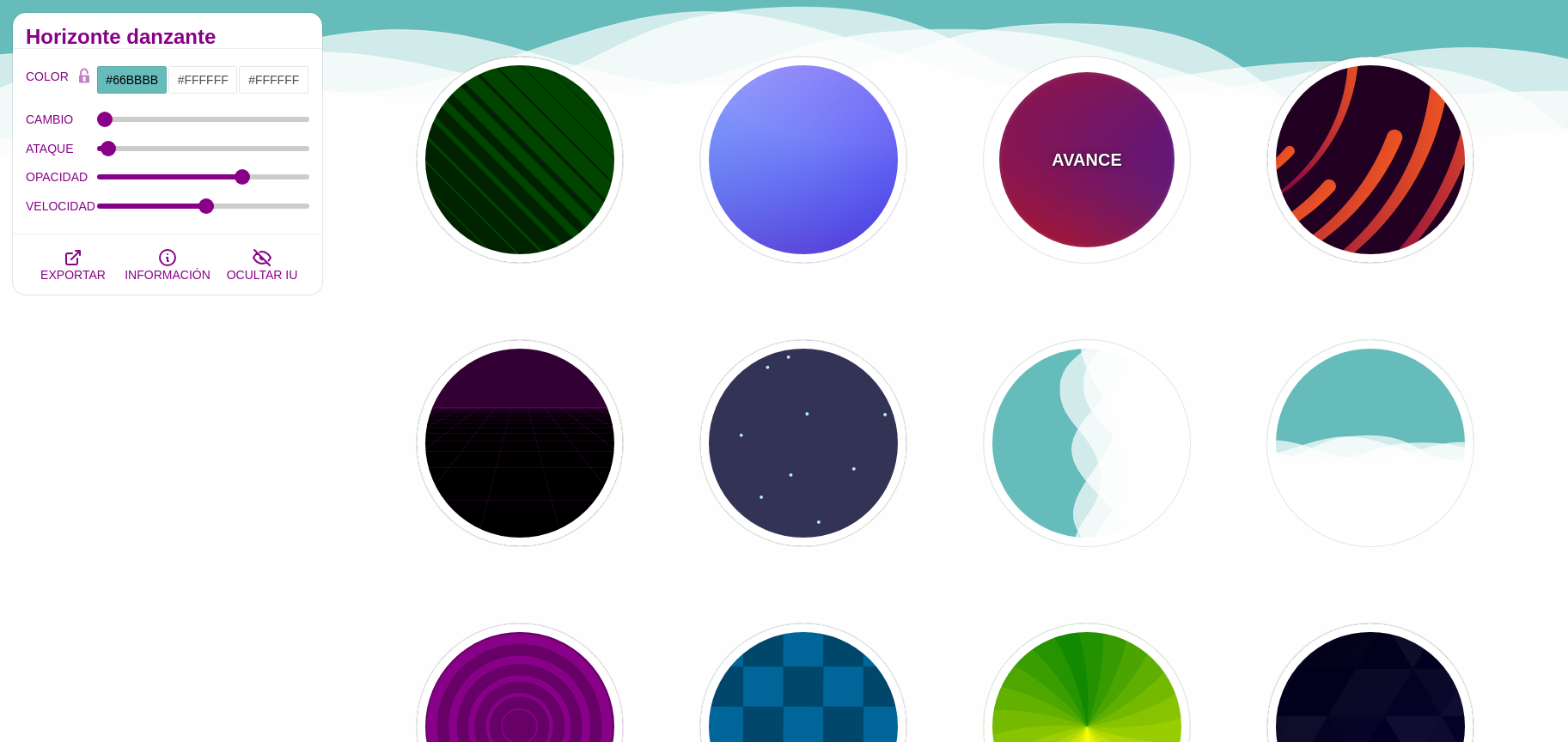
type input "#FF0000"
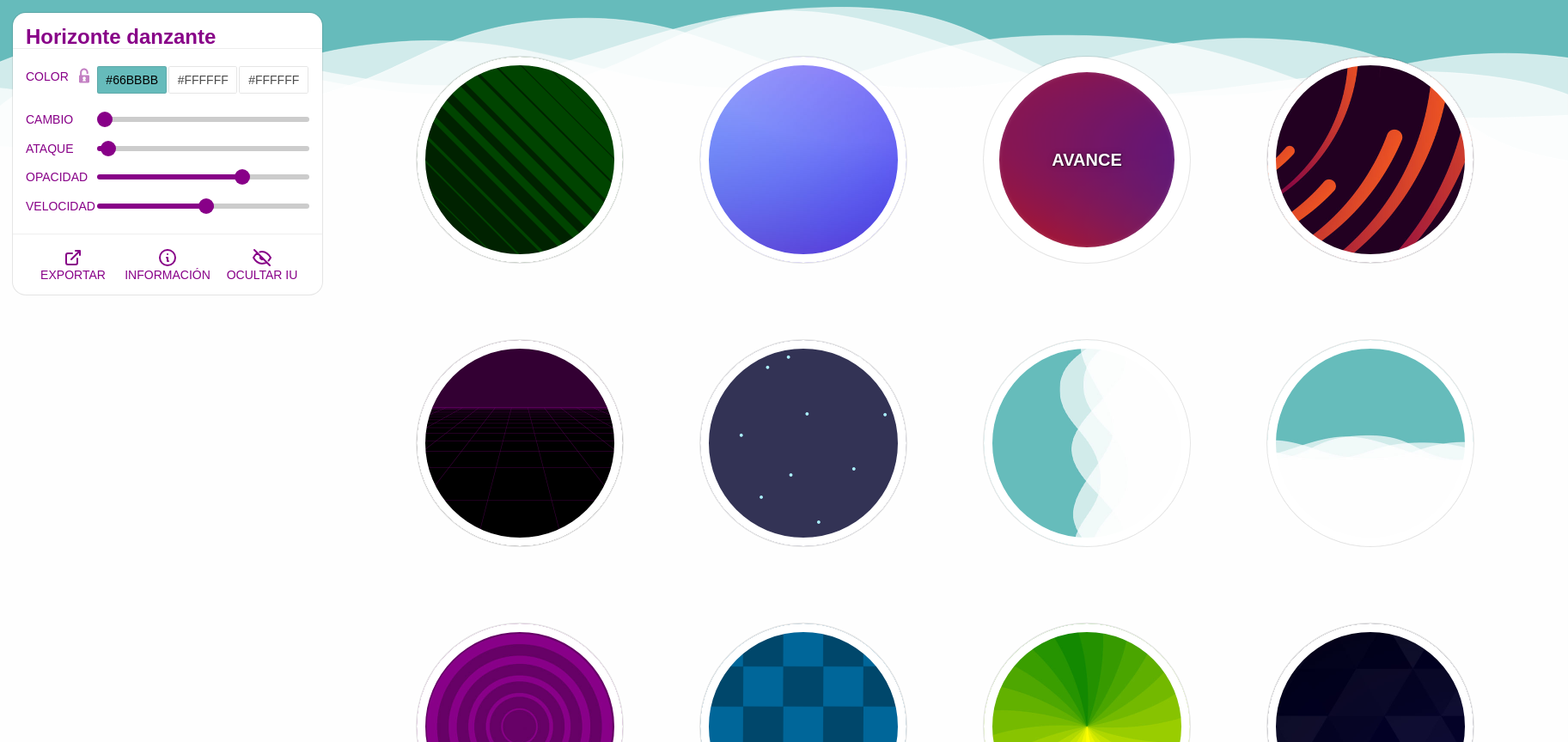
type input "#800080"
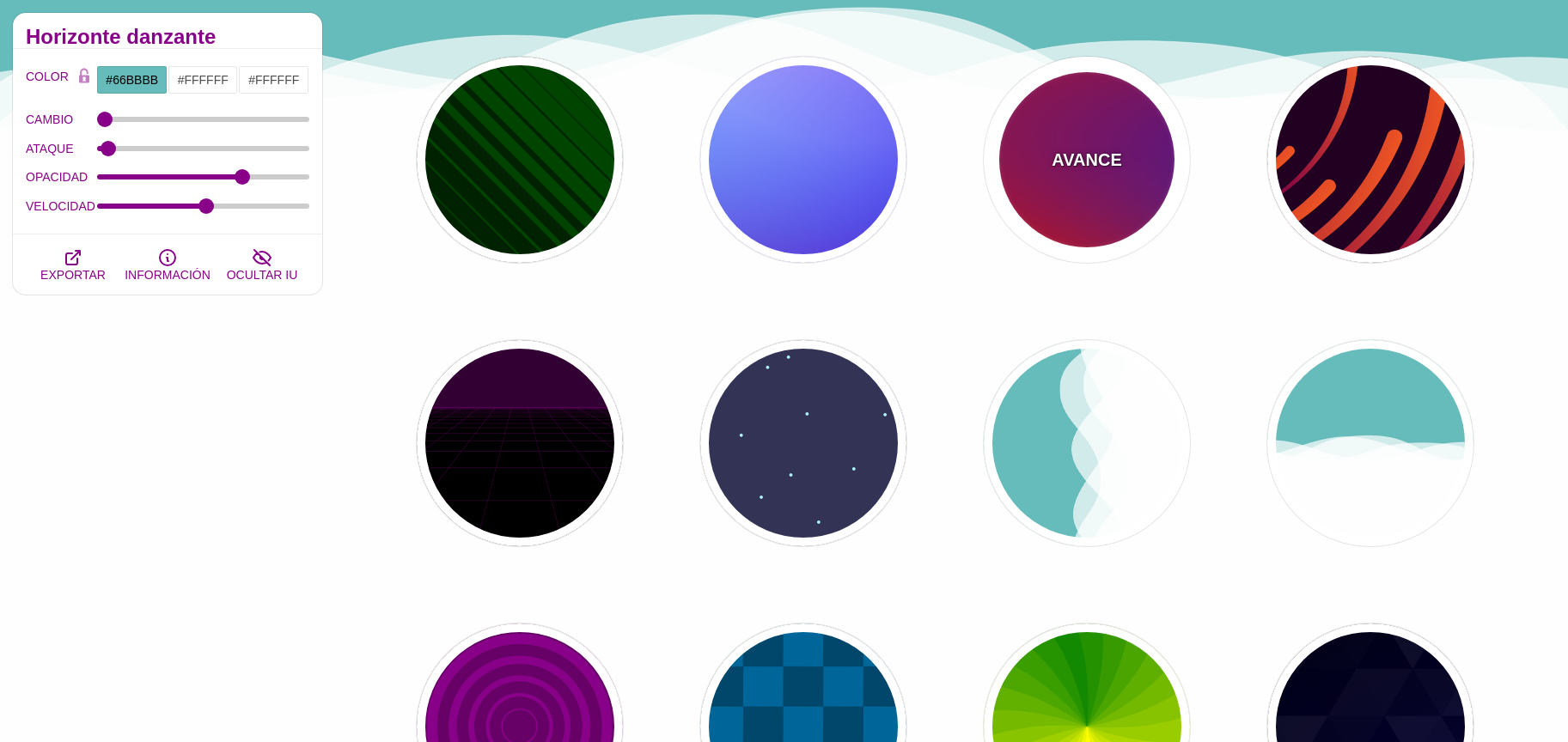
type input "#0000FF"
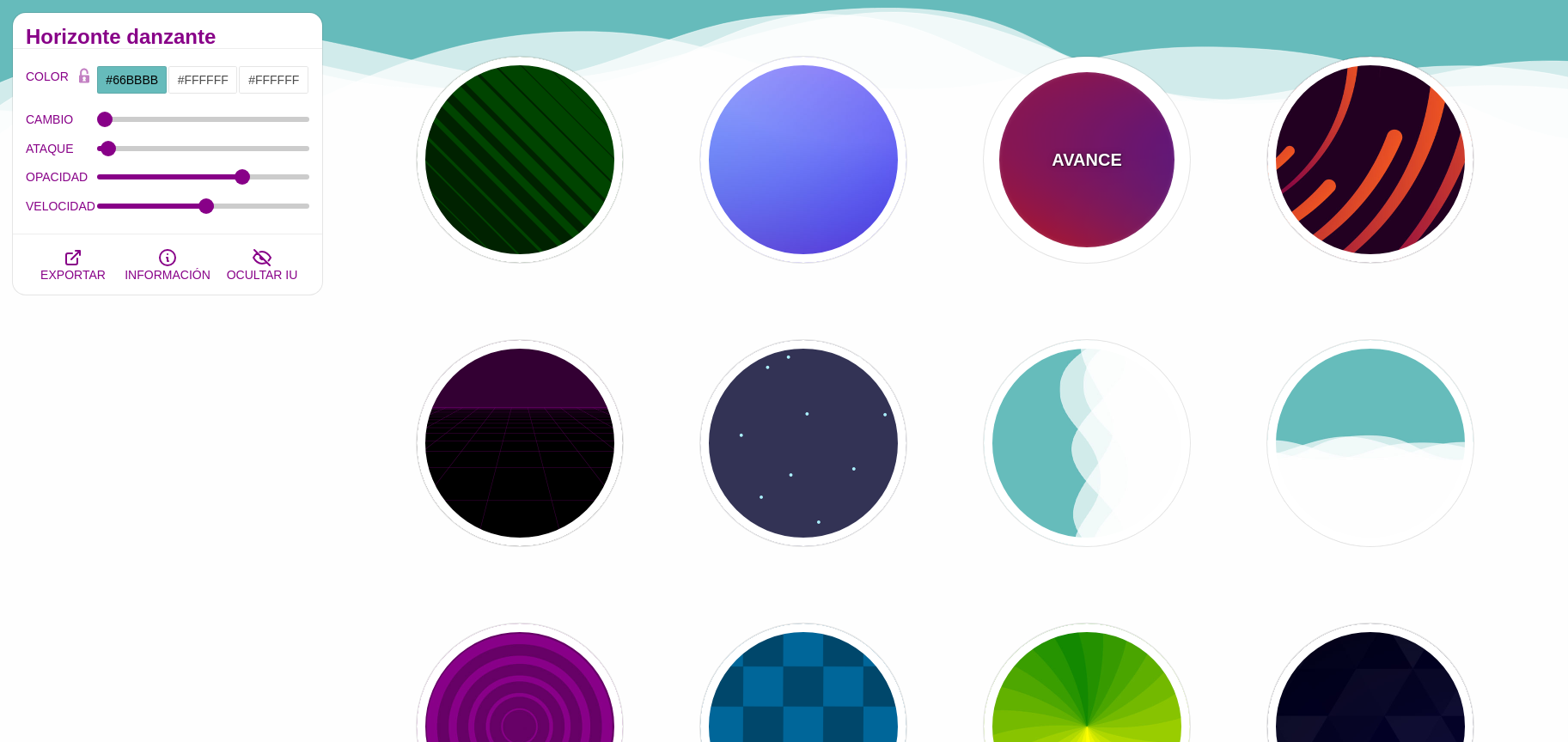
type input "#00EEBB"
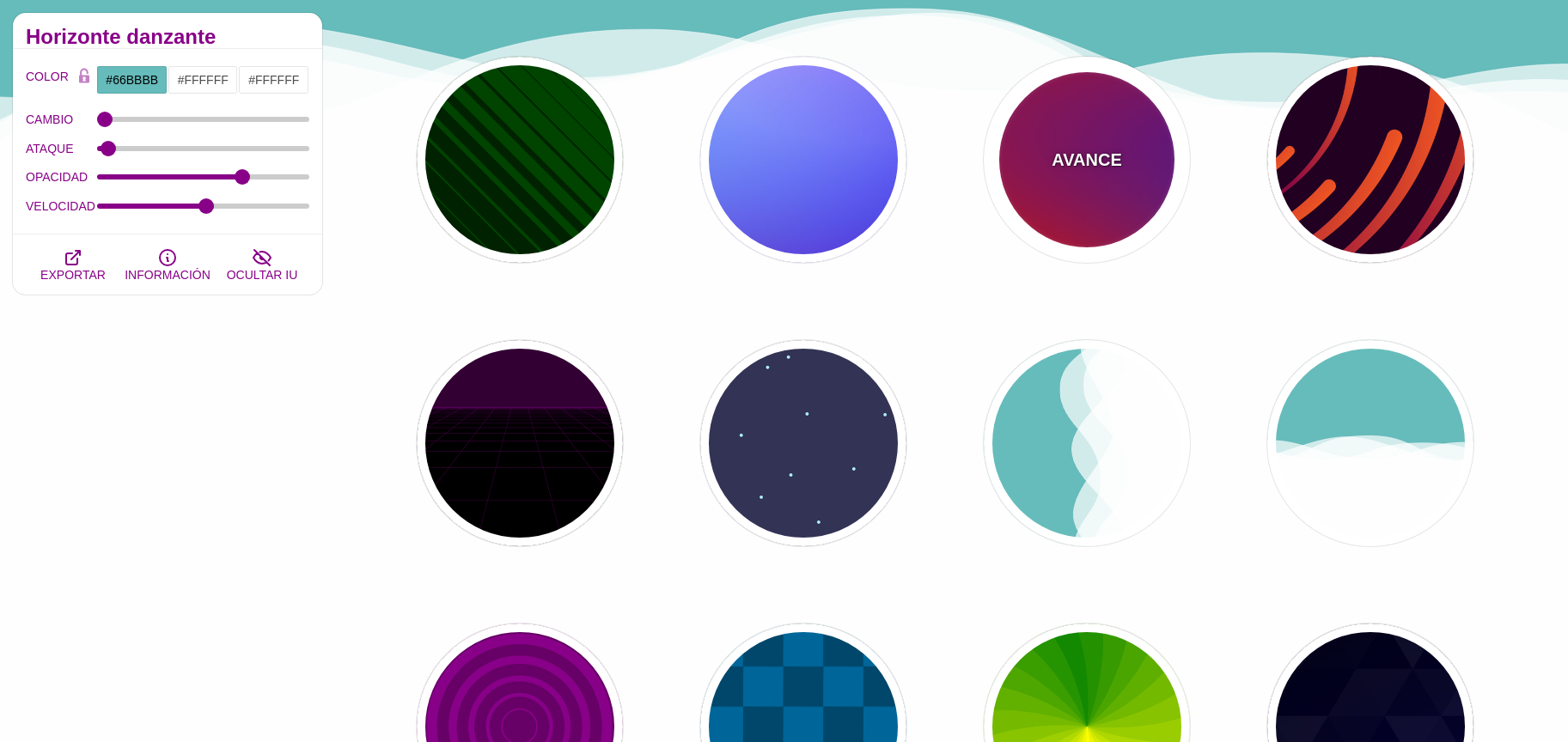
type input "1"
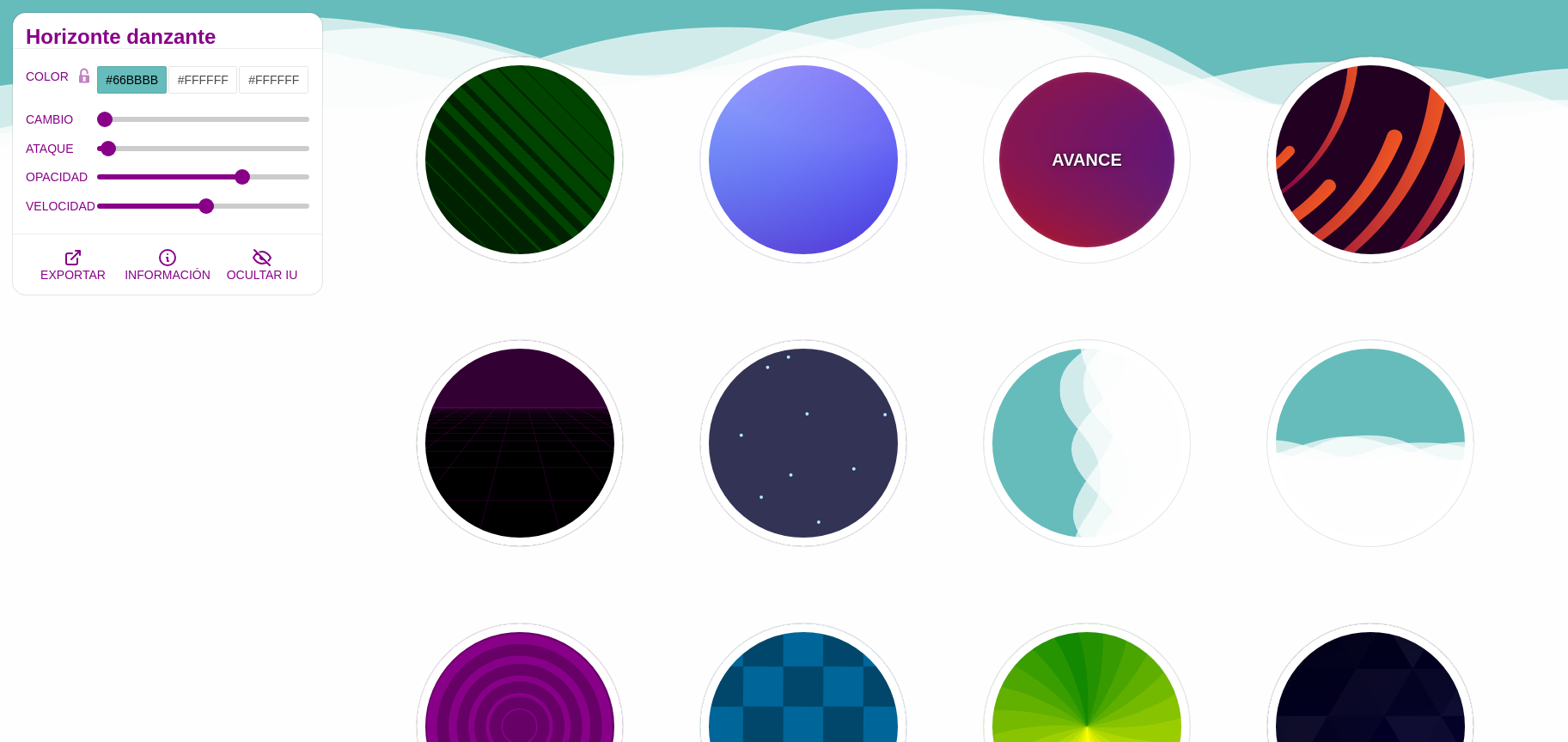
type input "20"
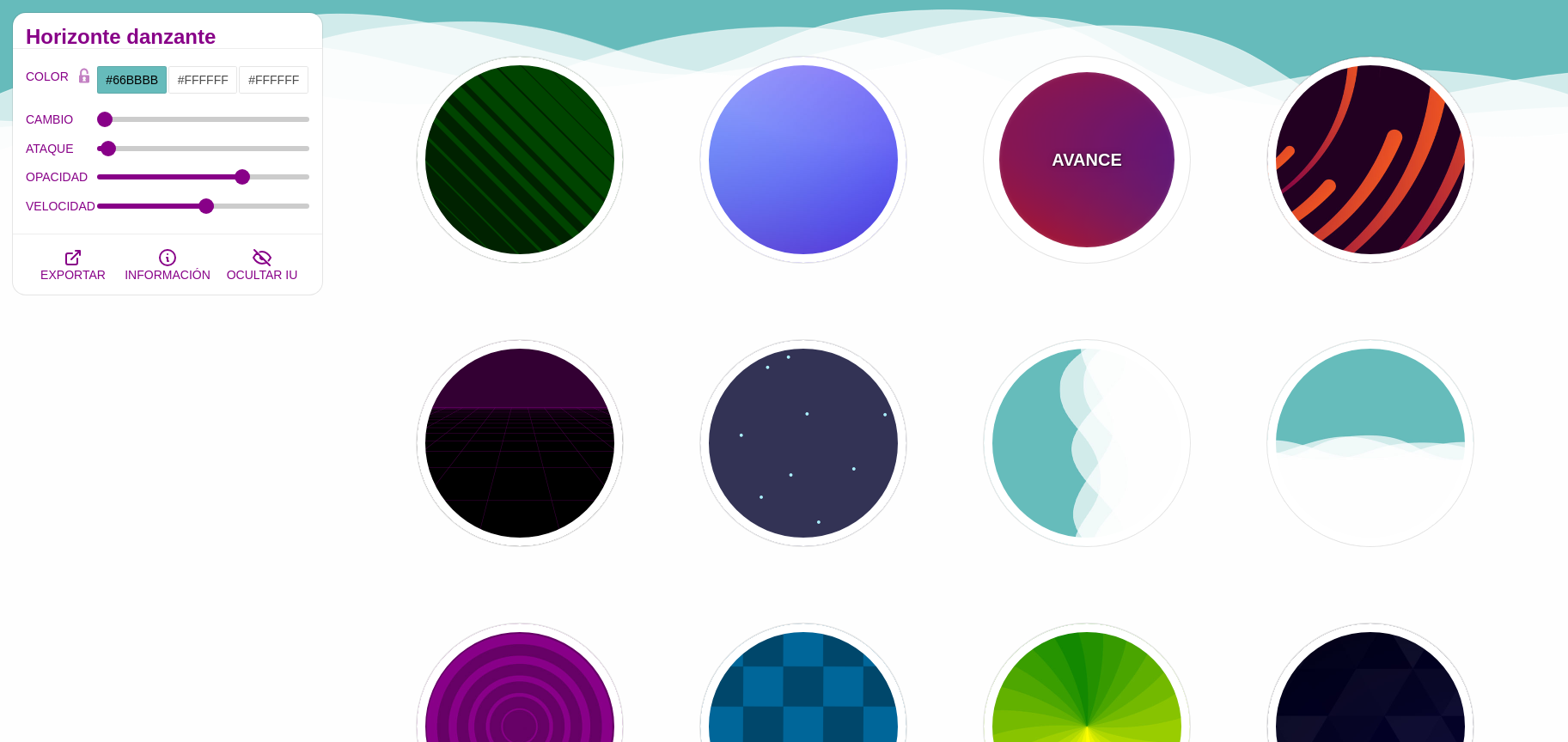
type input "0"
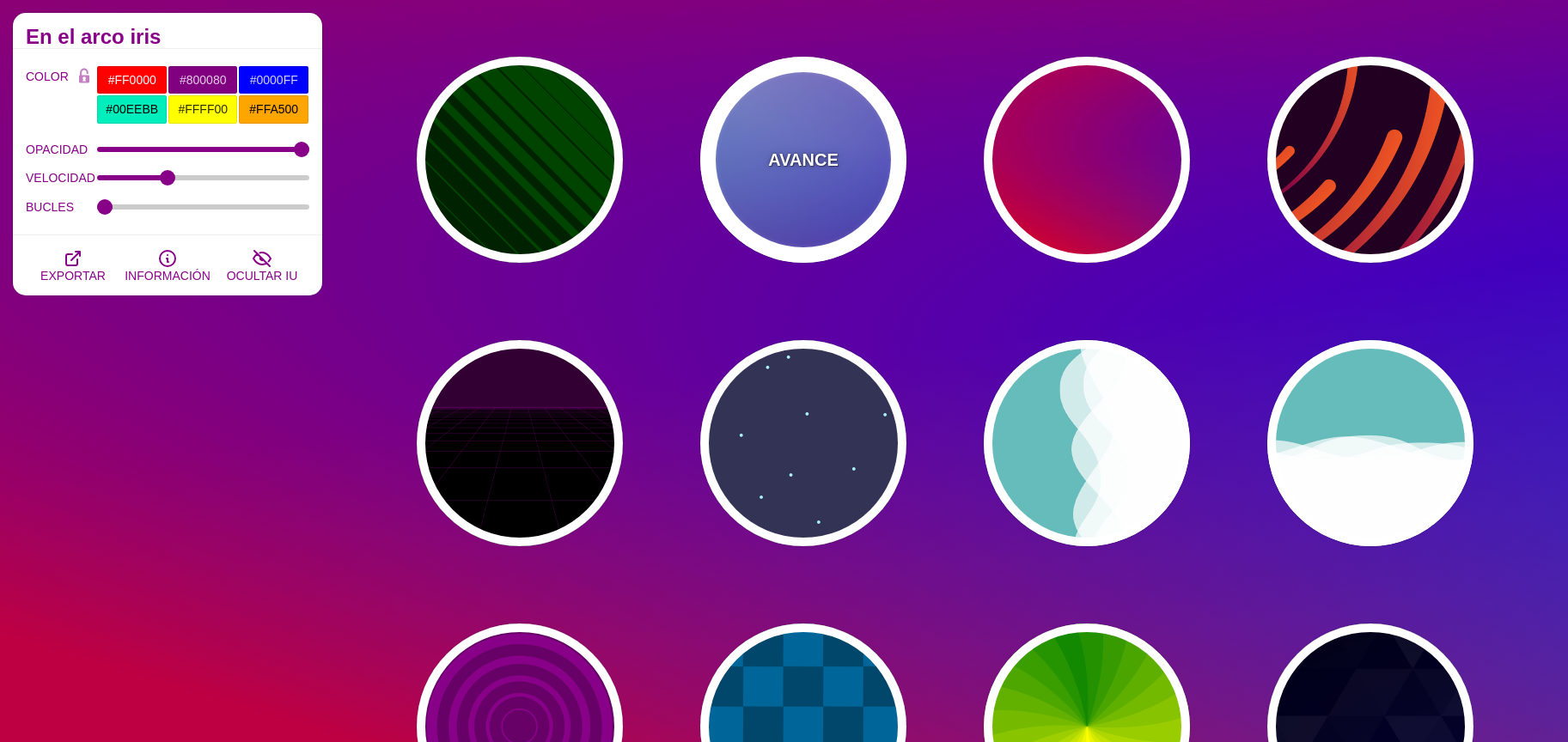
click at [824, 136] on div "AVANCE" at bounding box center [803, 159] width 206 height 206
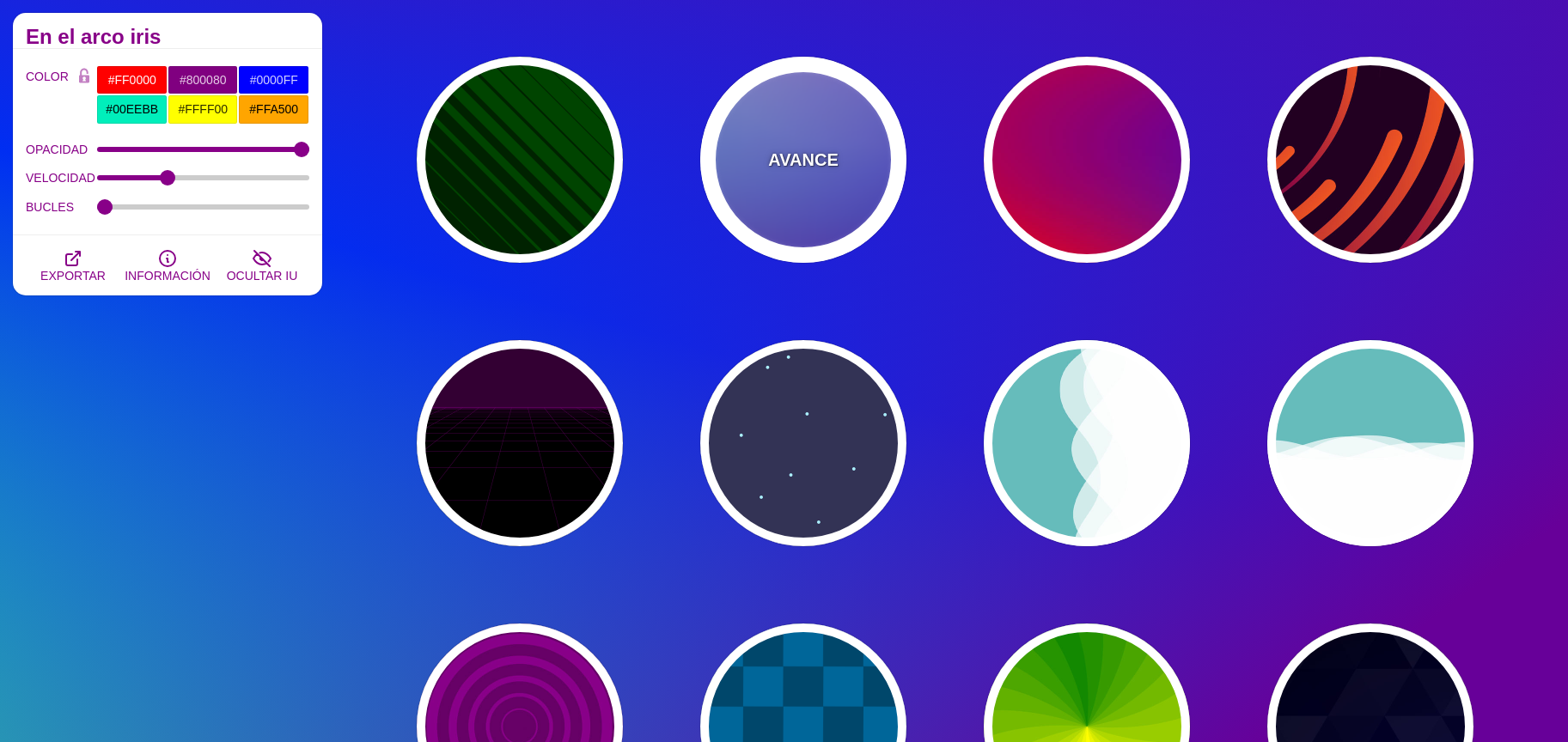
type input "#0000FF"
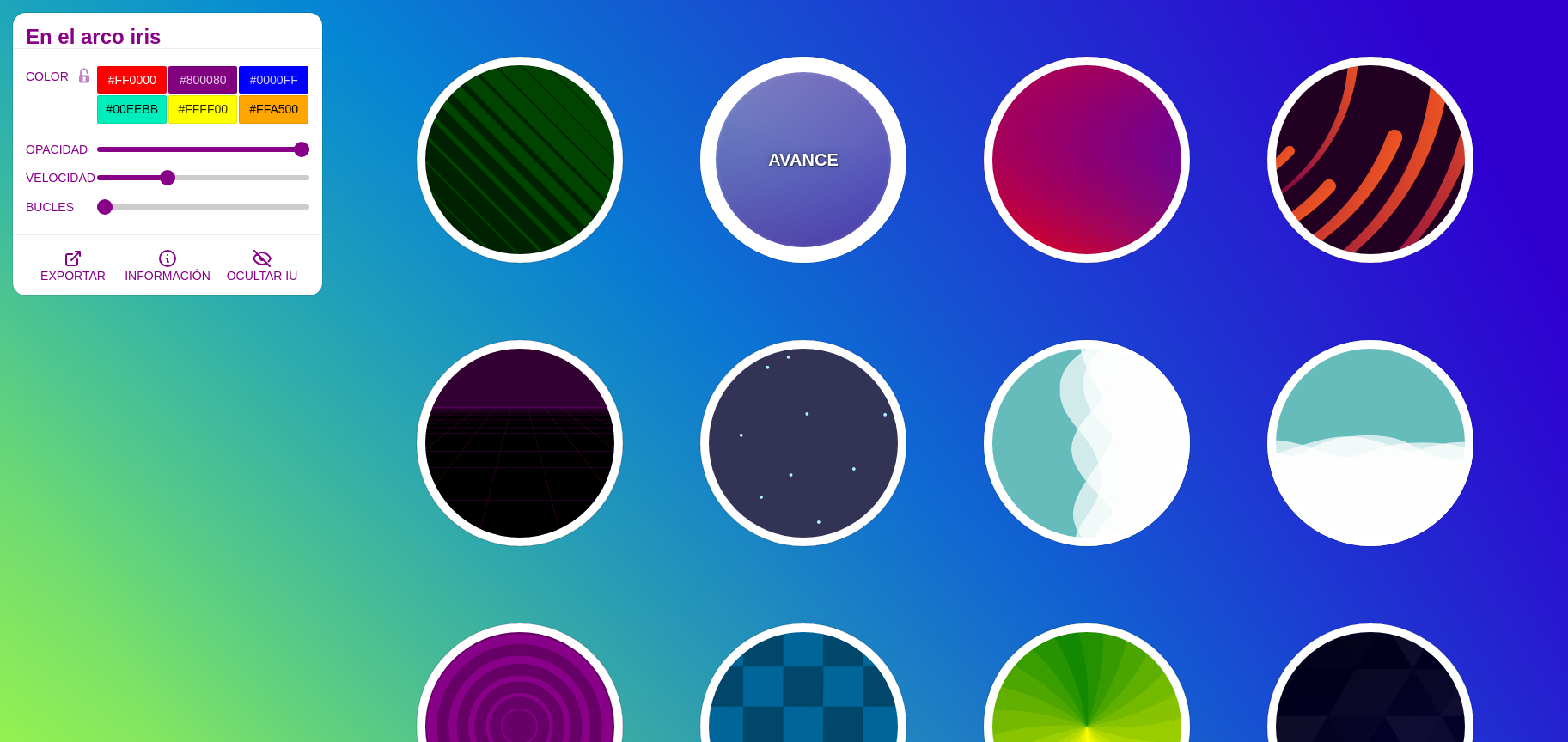
type input "#0099FF"
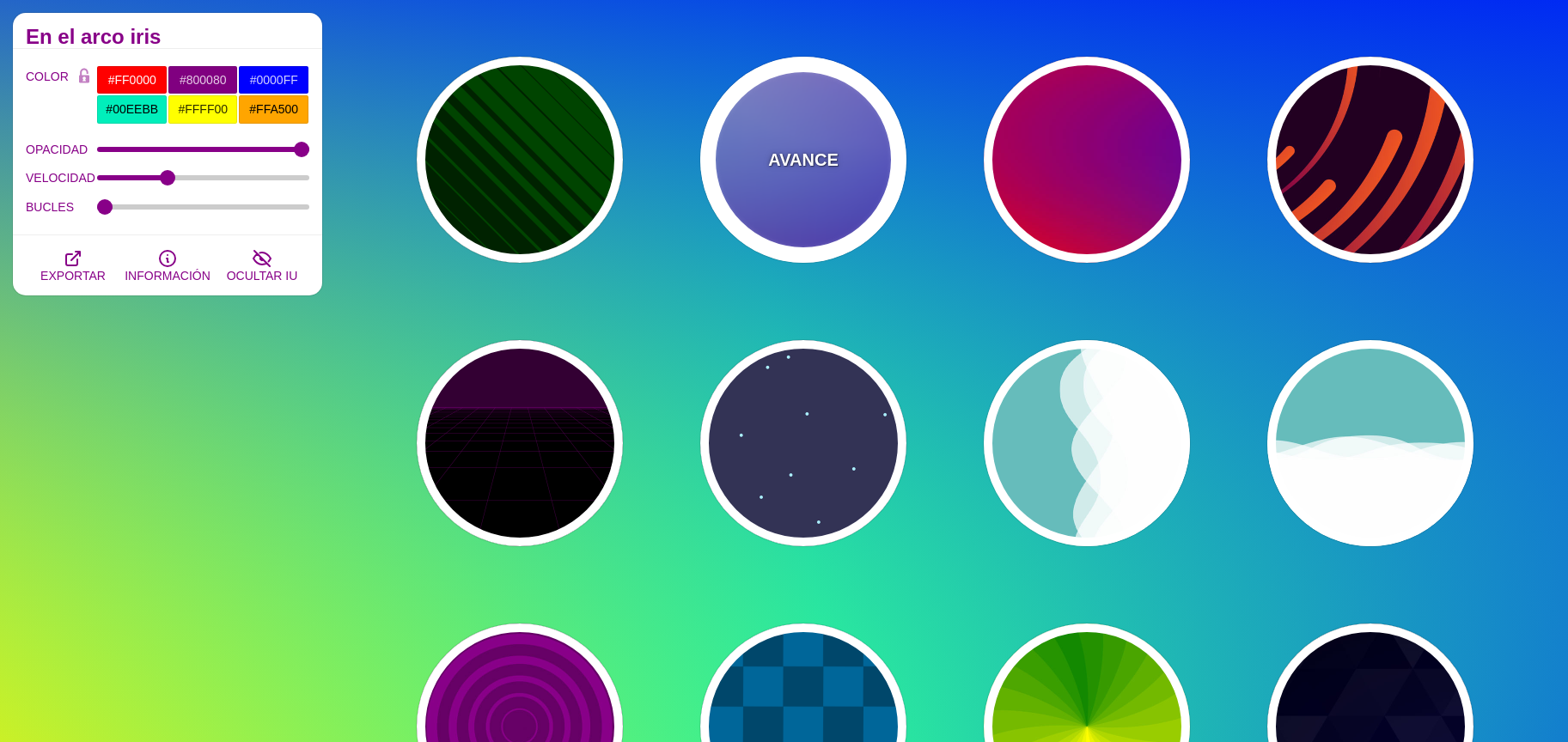
type input "#FFFFFF"
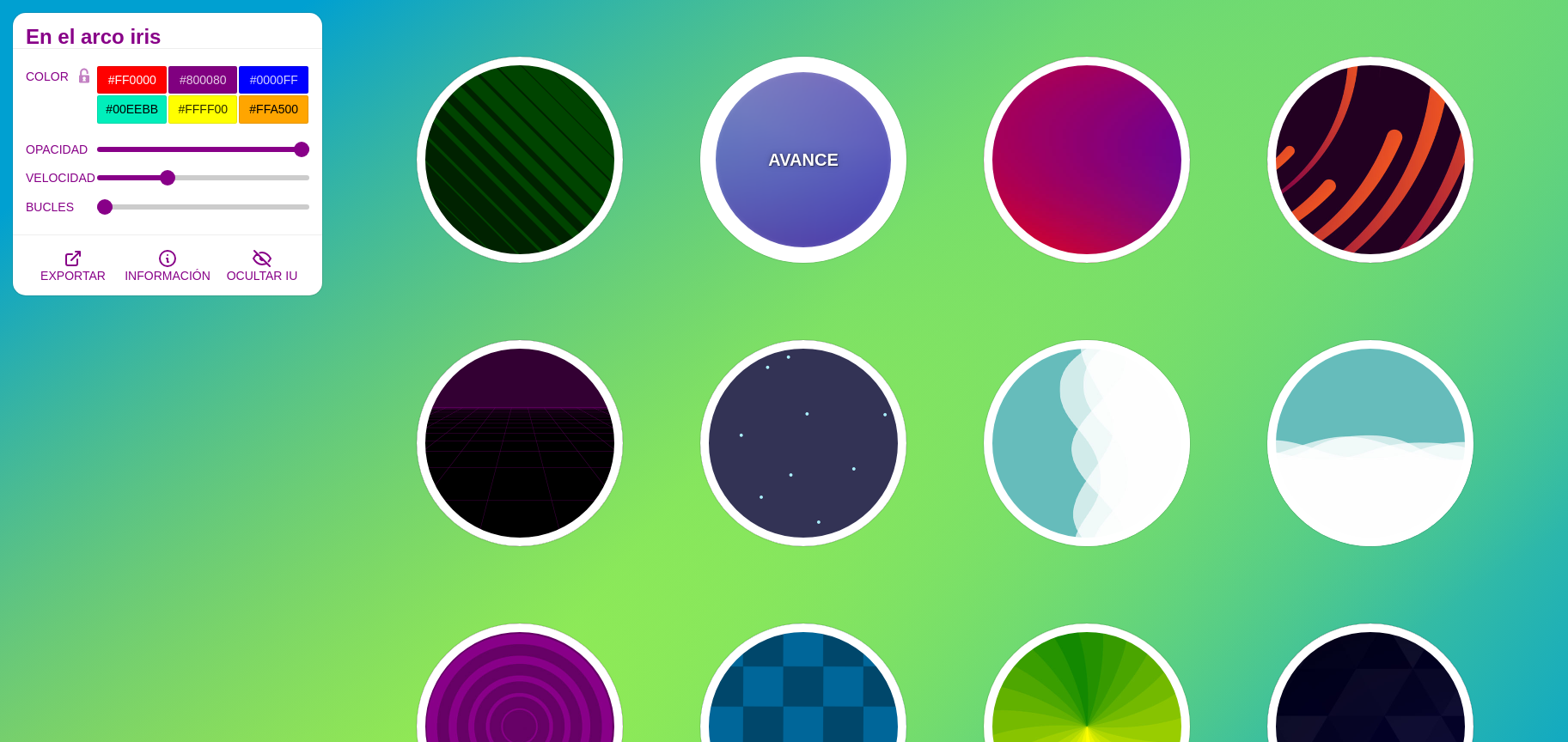
type input "#FF99FF"
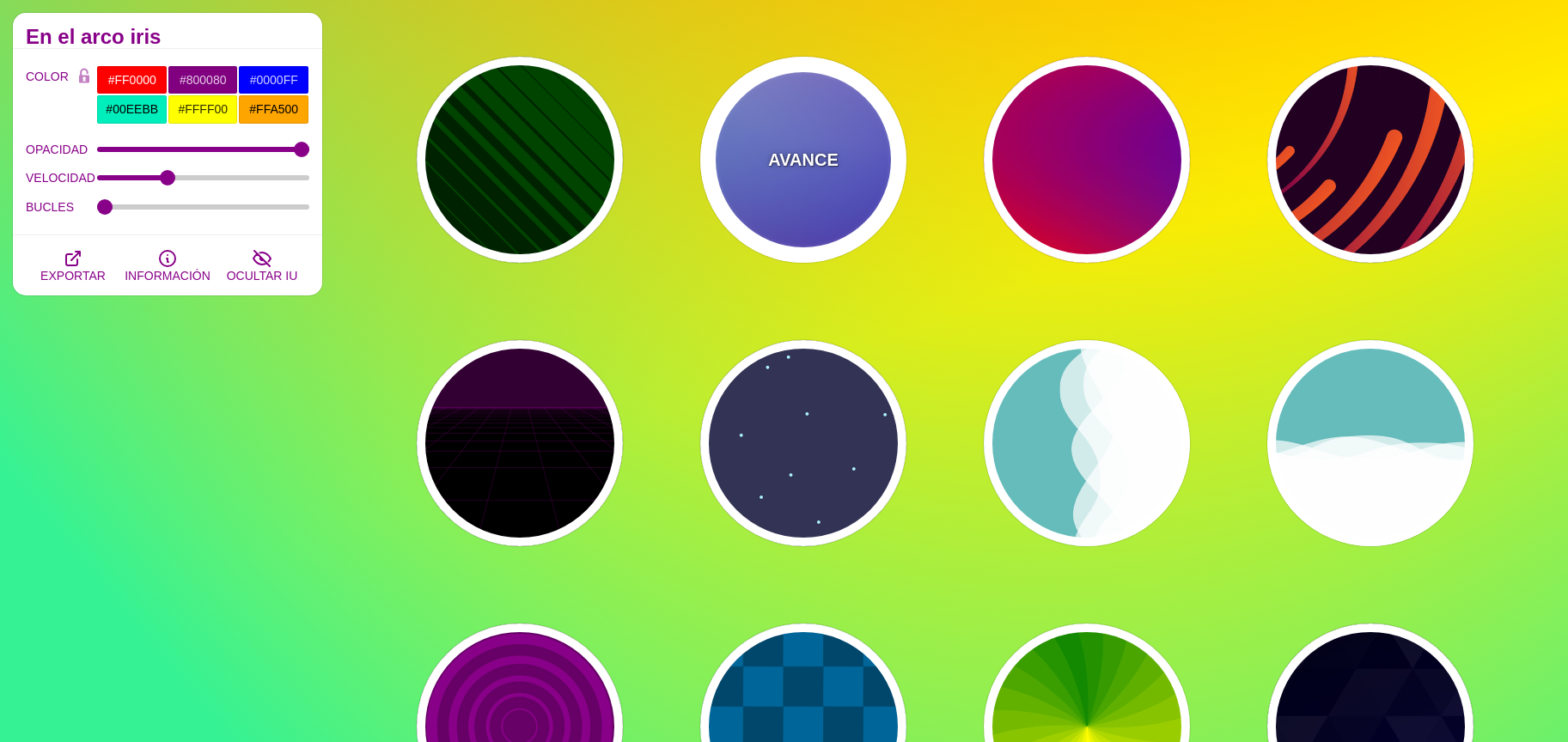
type input "#880088"
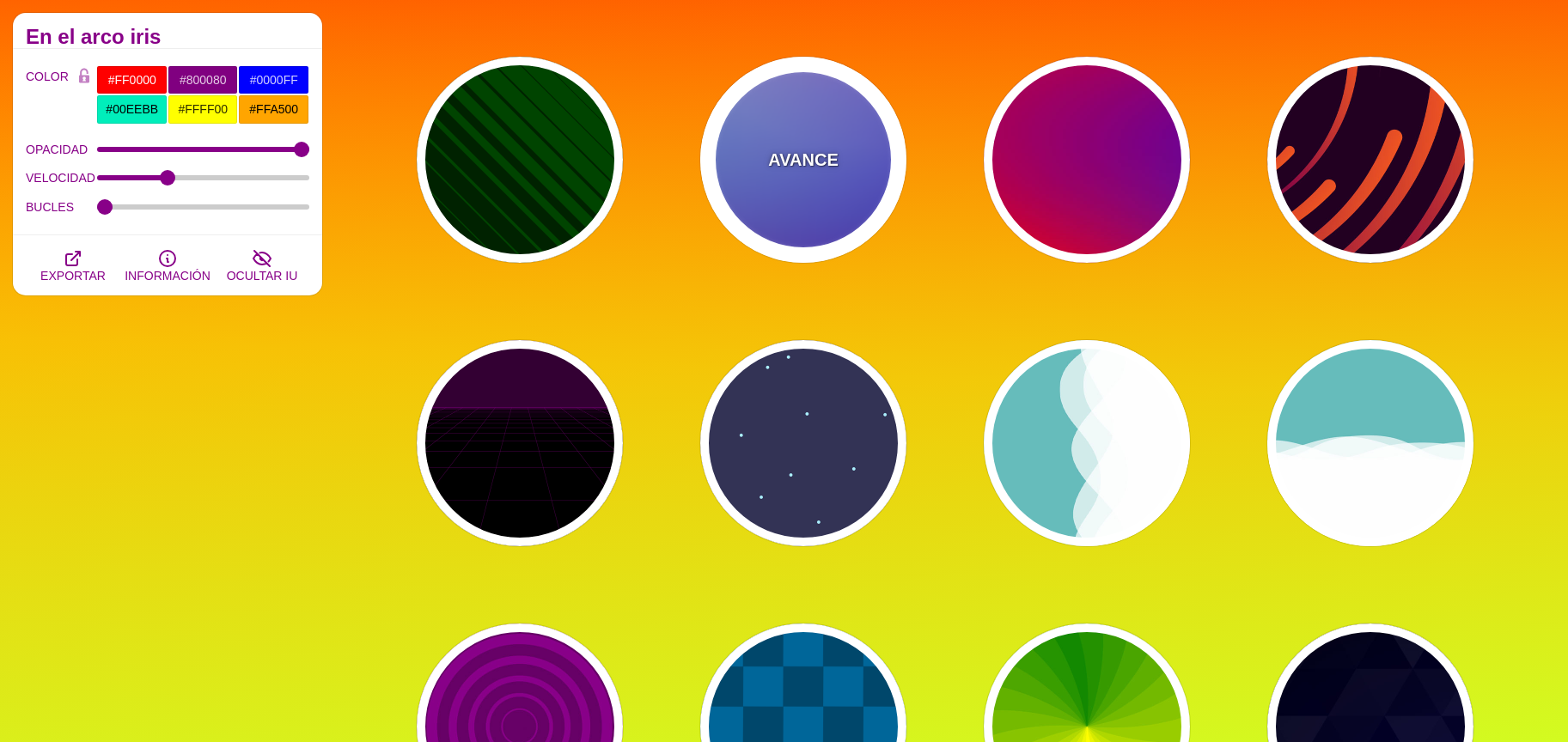
type input "12"
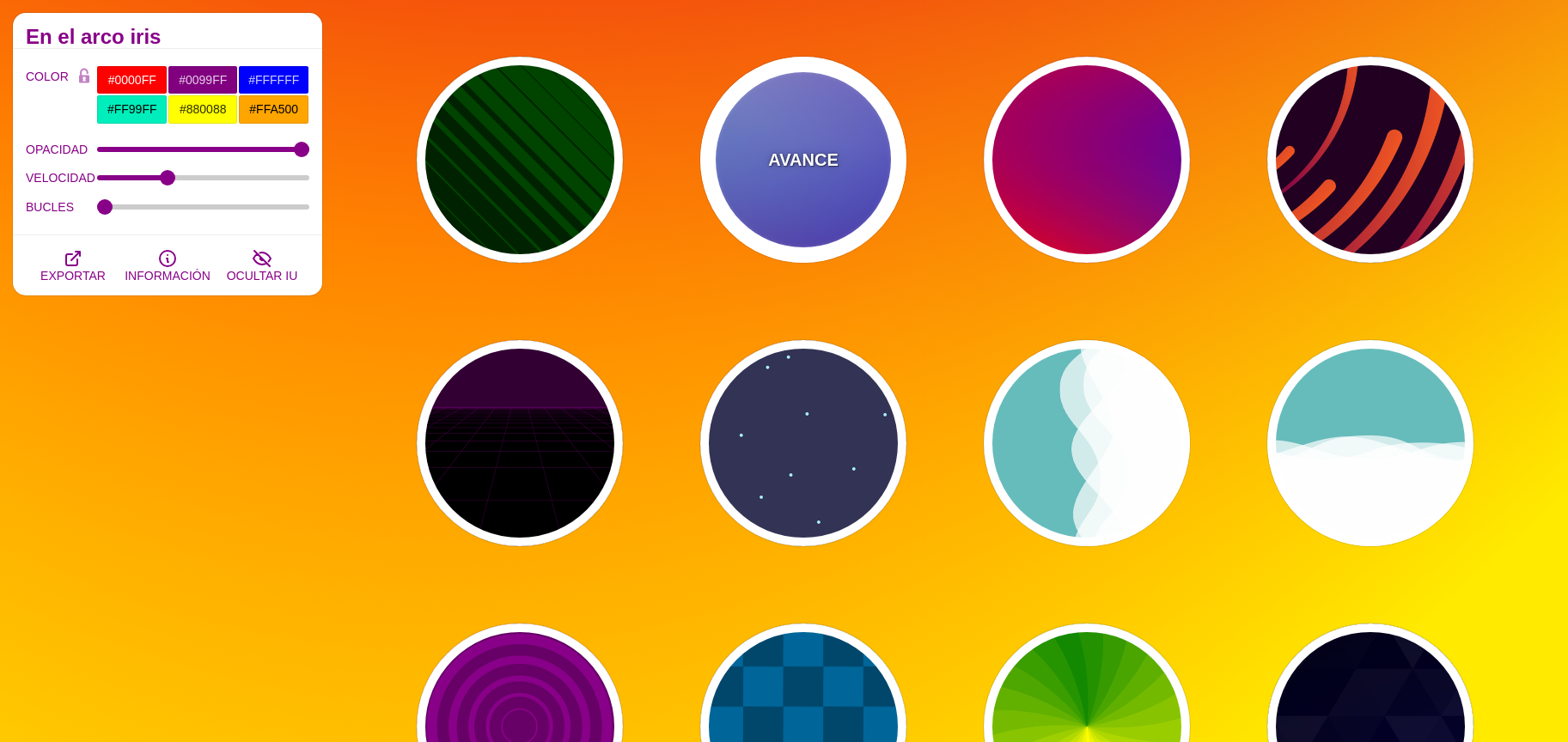
type input "0"
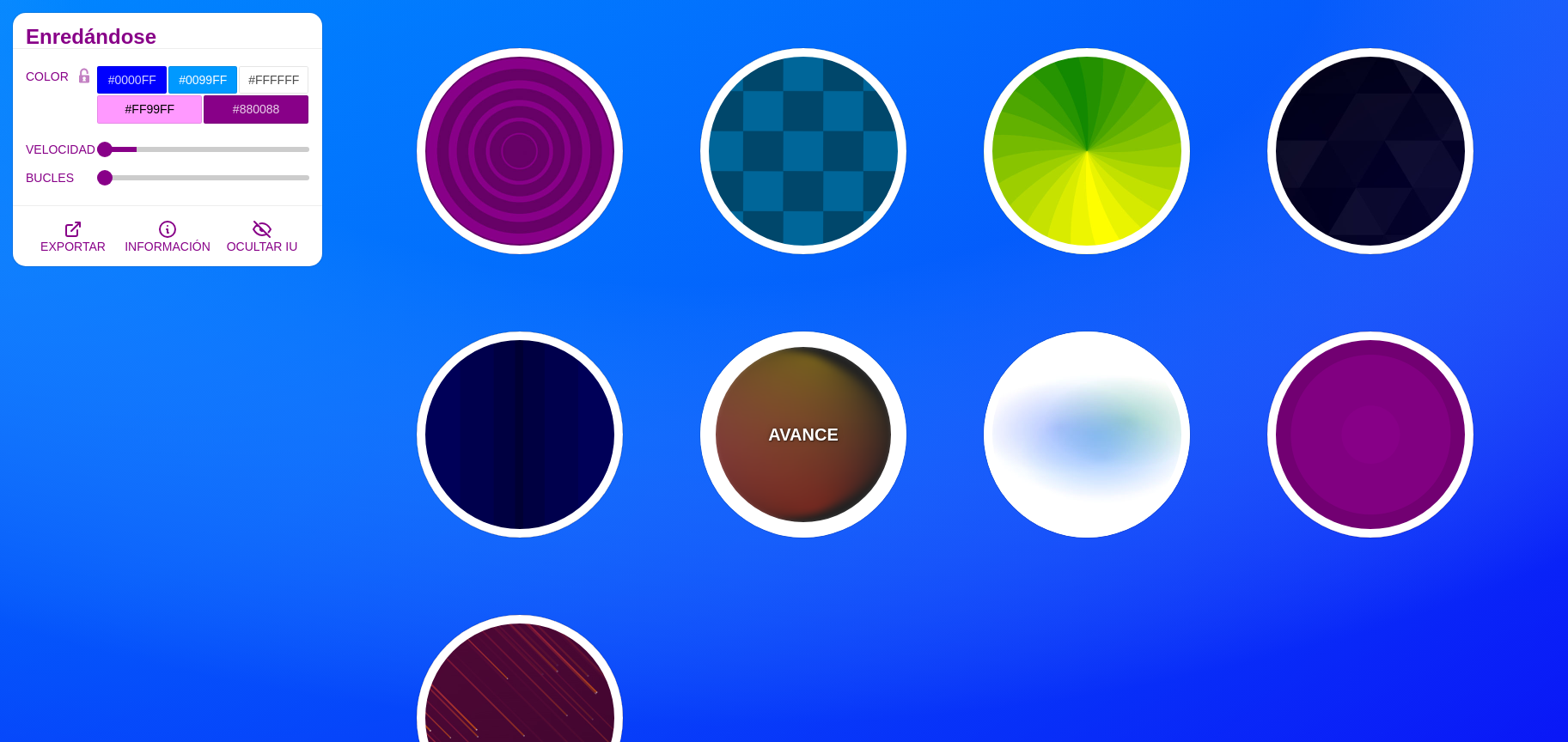
scroll to position [1009, 0]
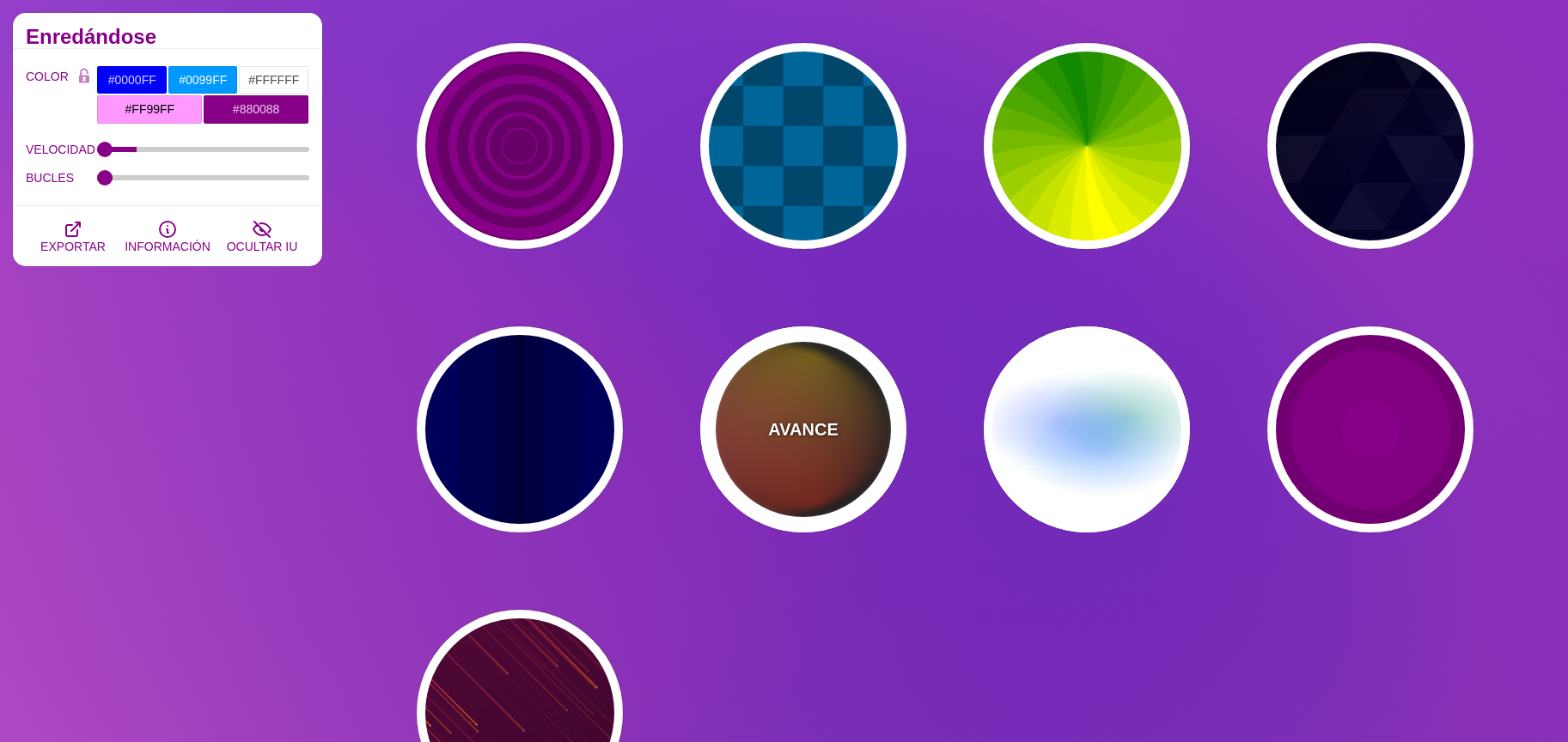
click at [824, 404] on div "AVANCE" at bounding box center [803, 428] width 206 height 206
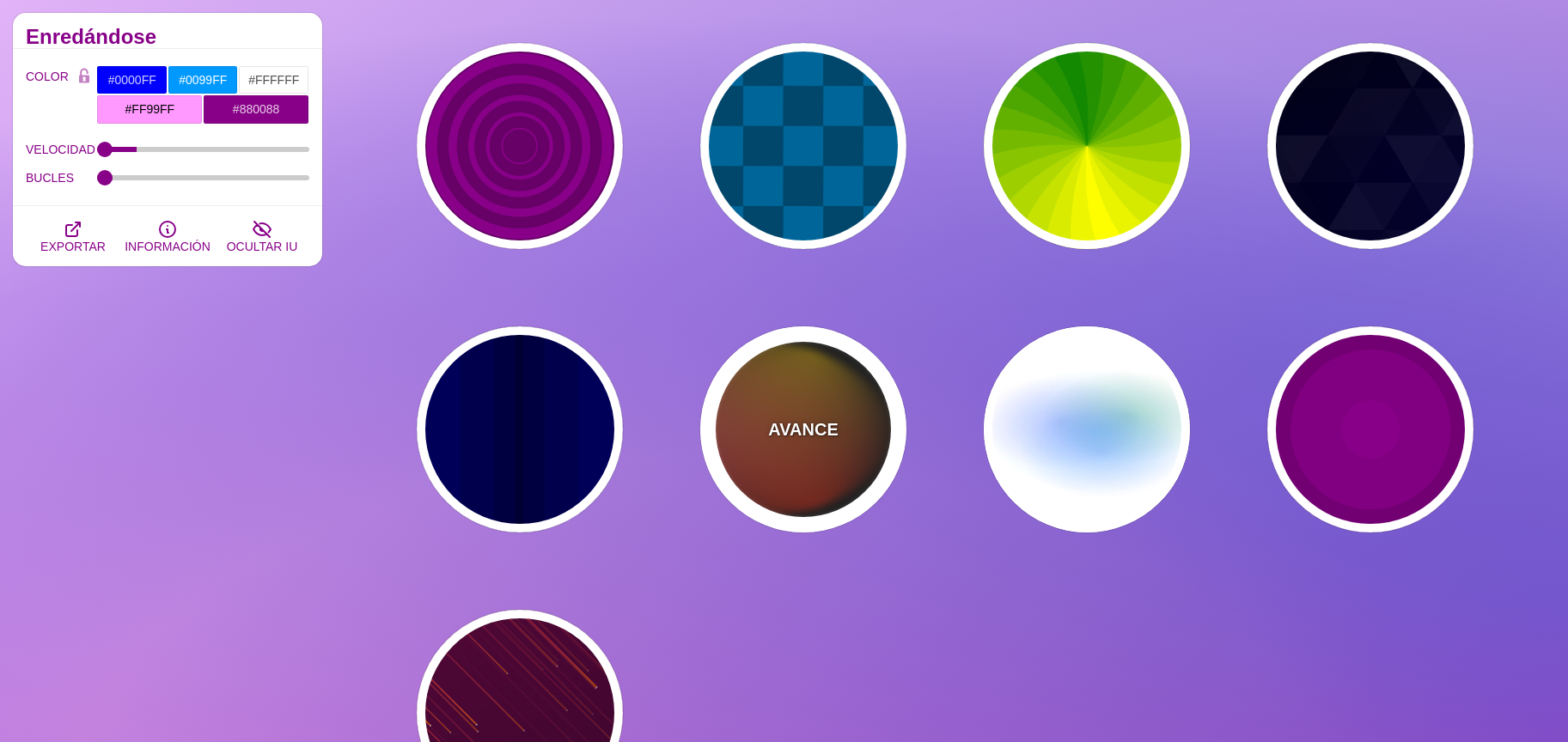
type input "#111111"
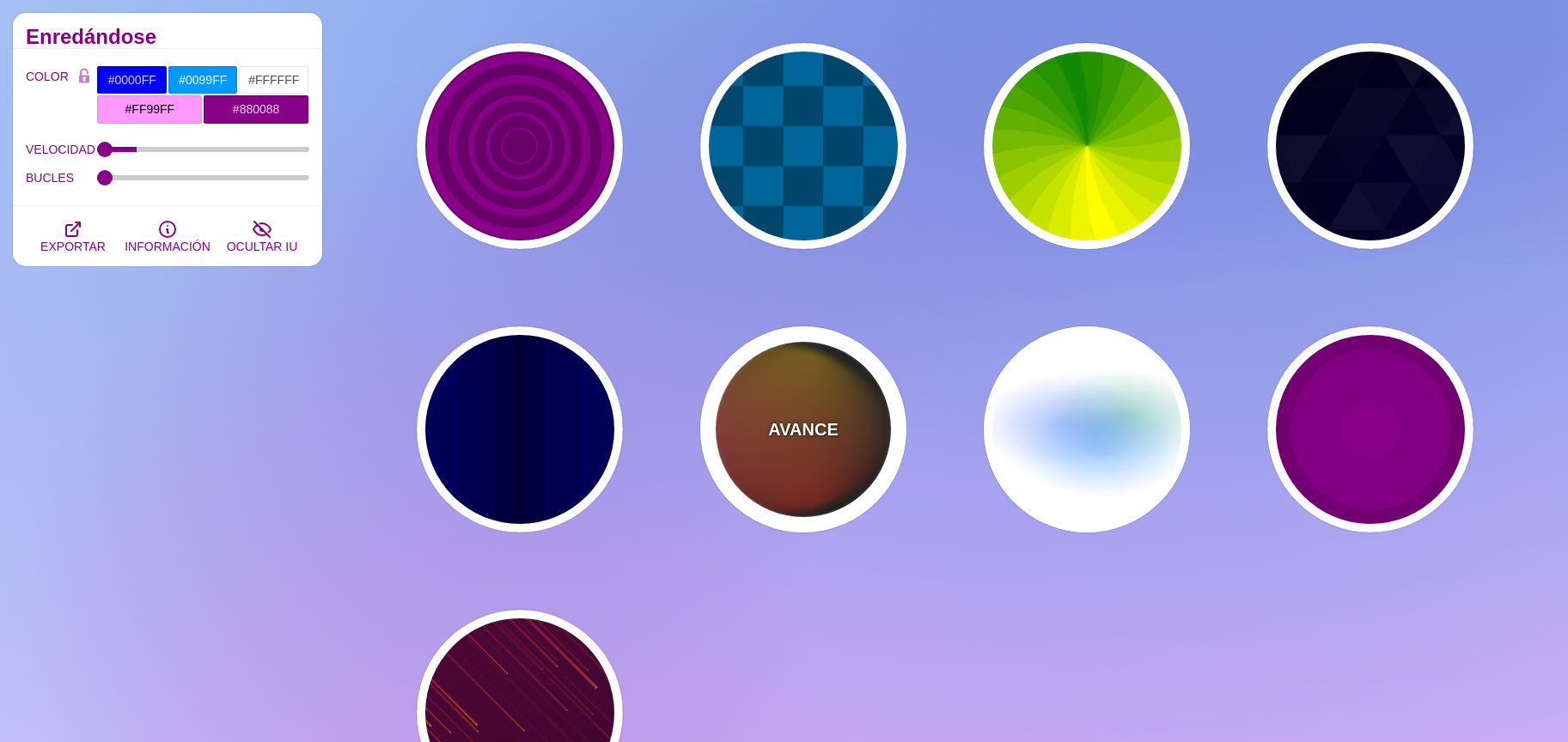
type input "#FF00FF"
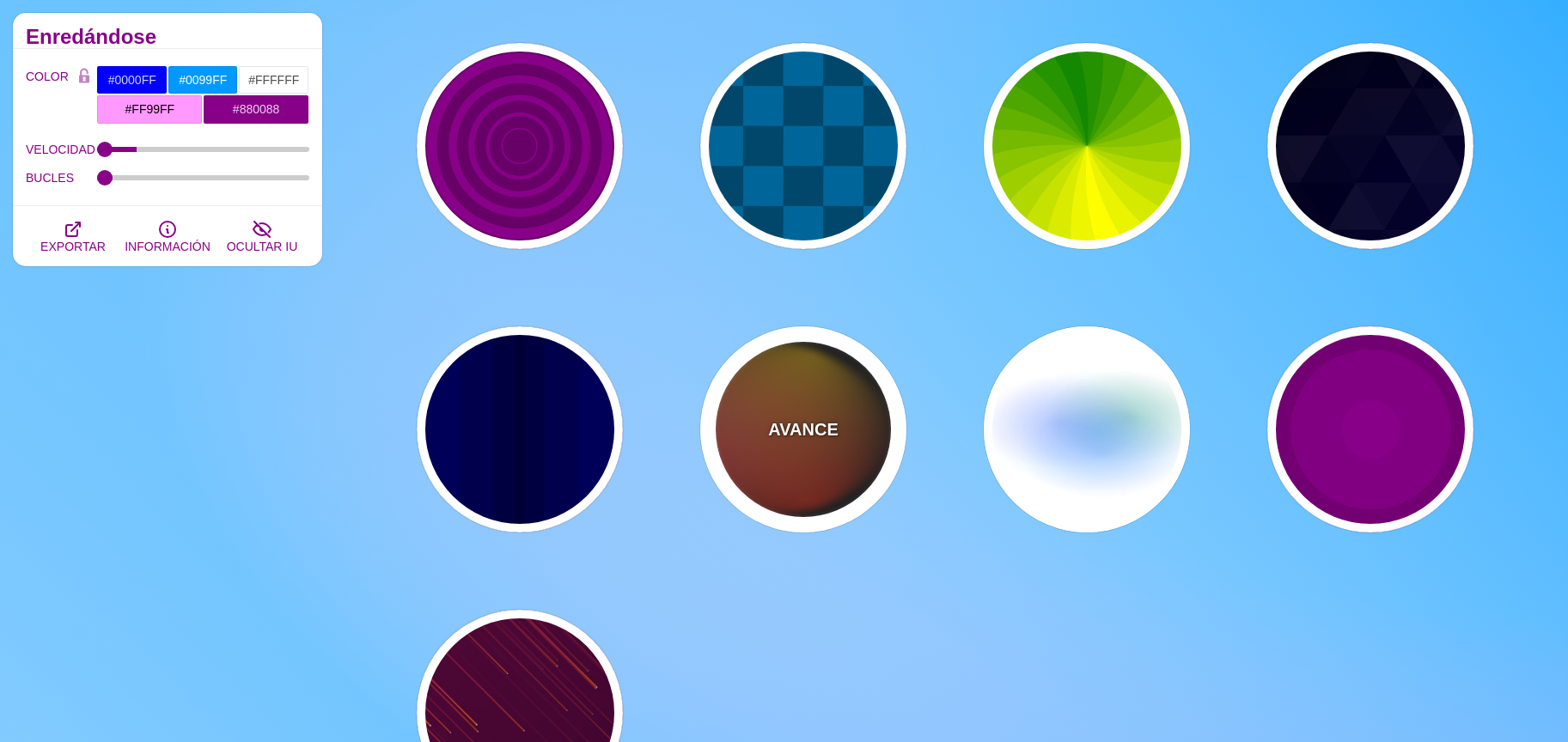
type input "#FFCC00"
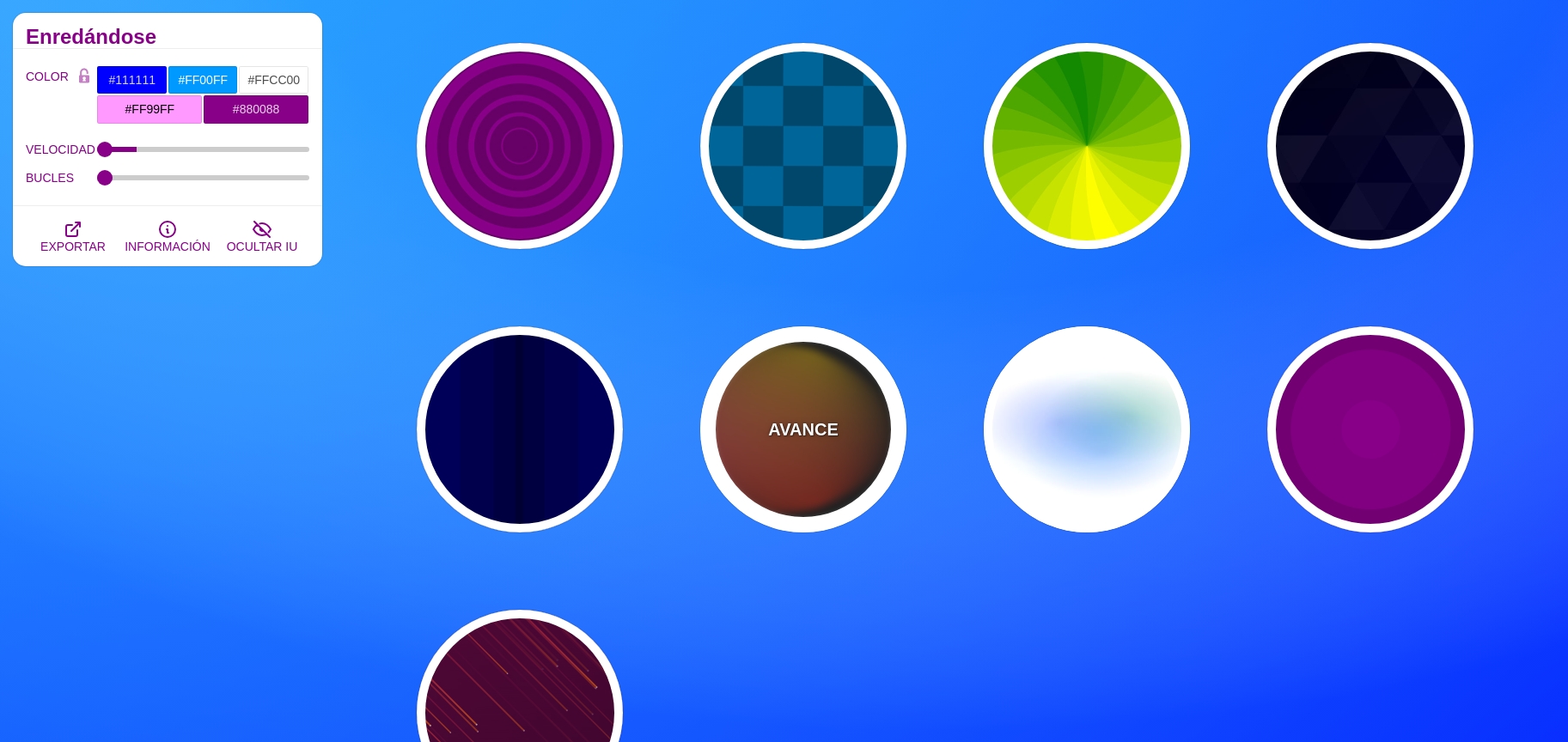
type input "#FF2200"
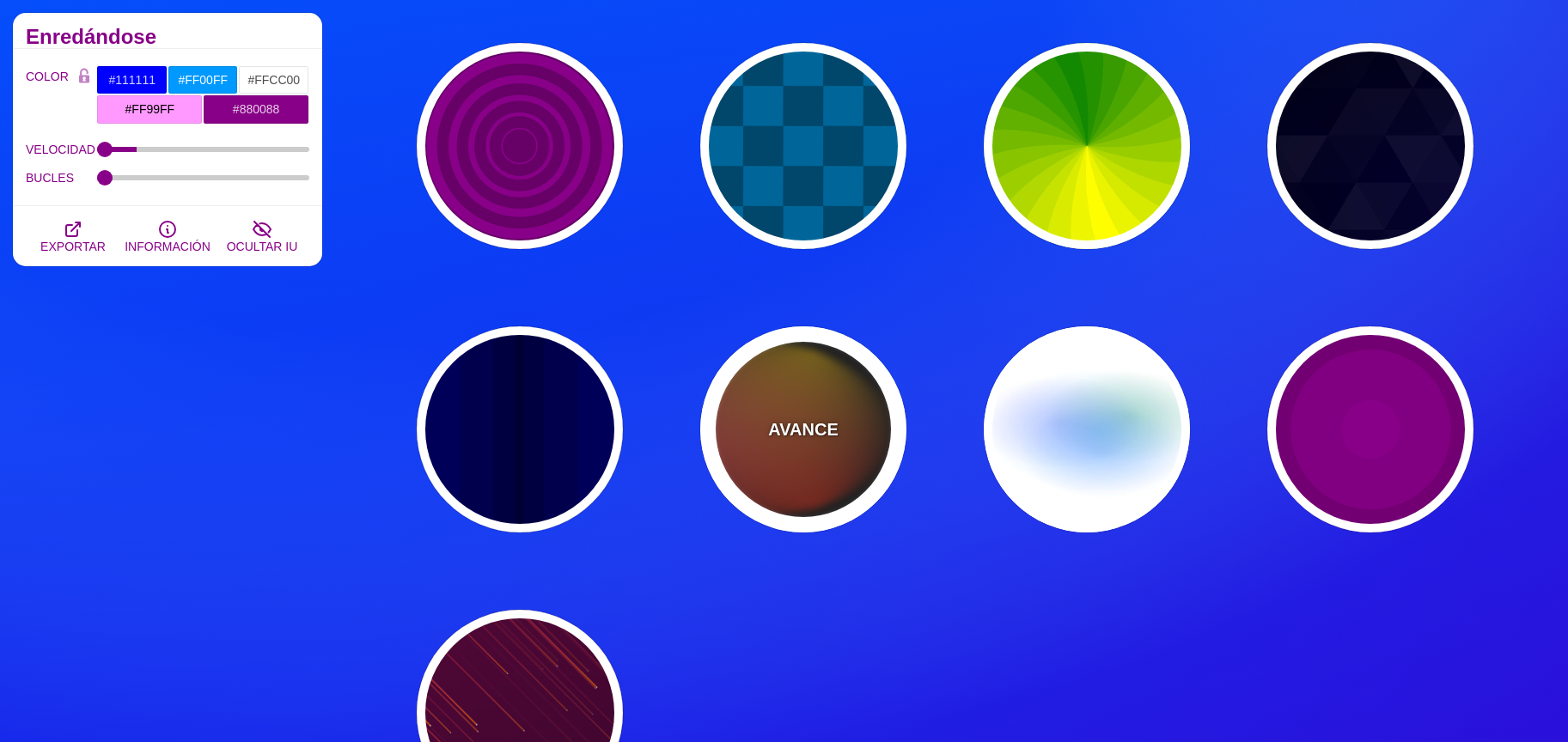
type input "4"
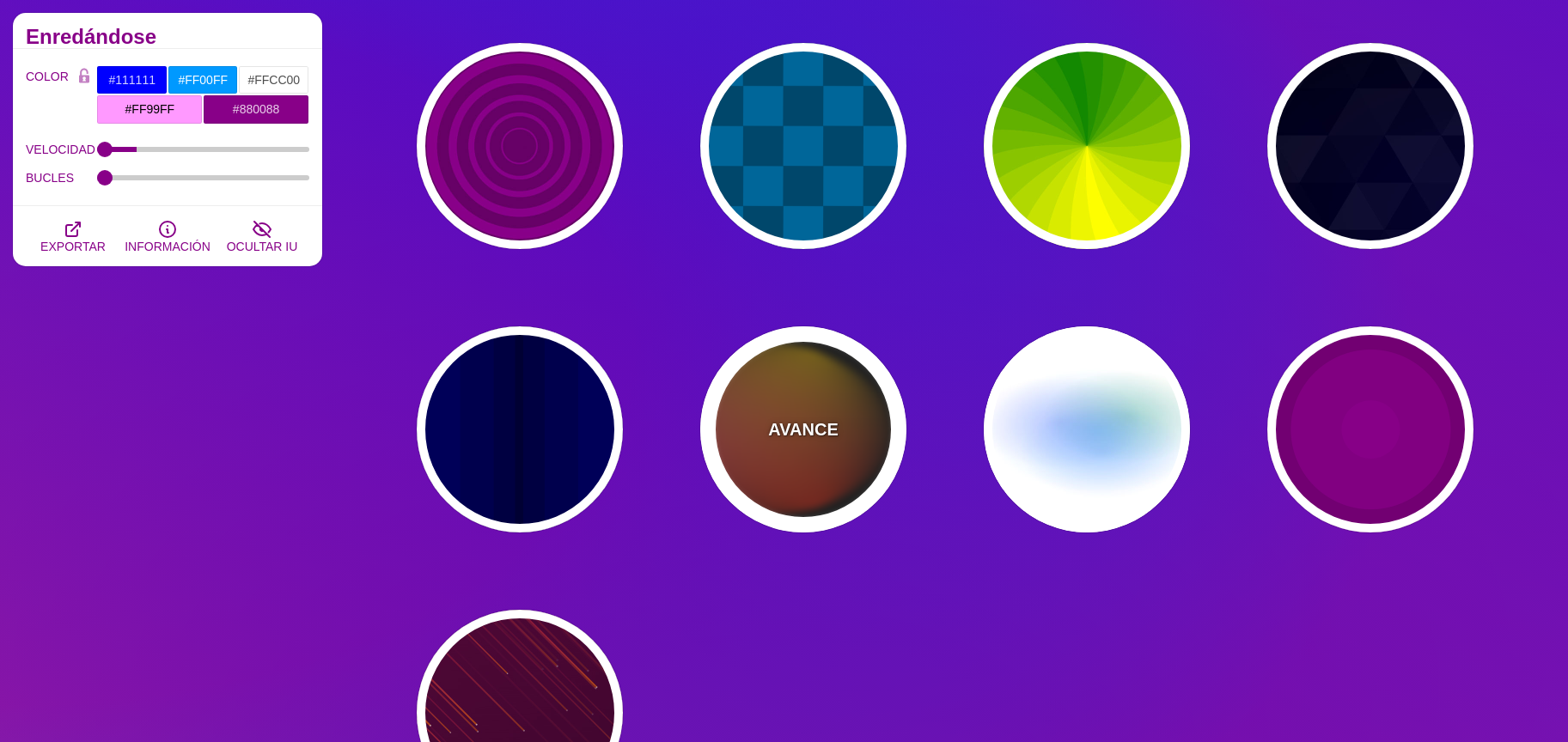
type input "12"
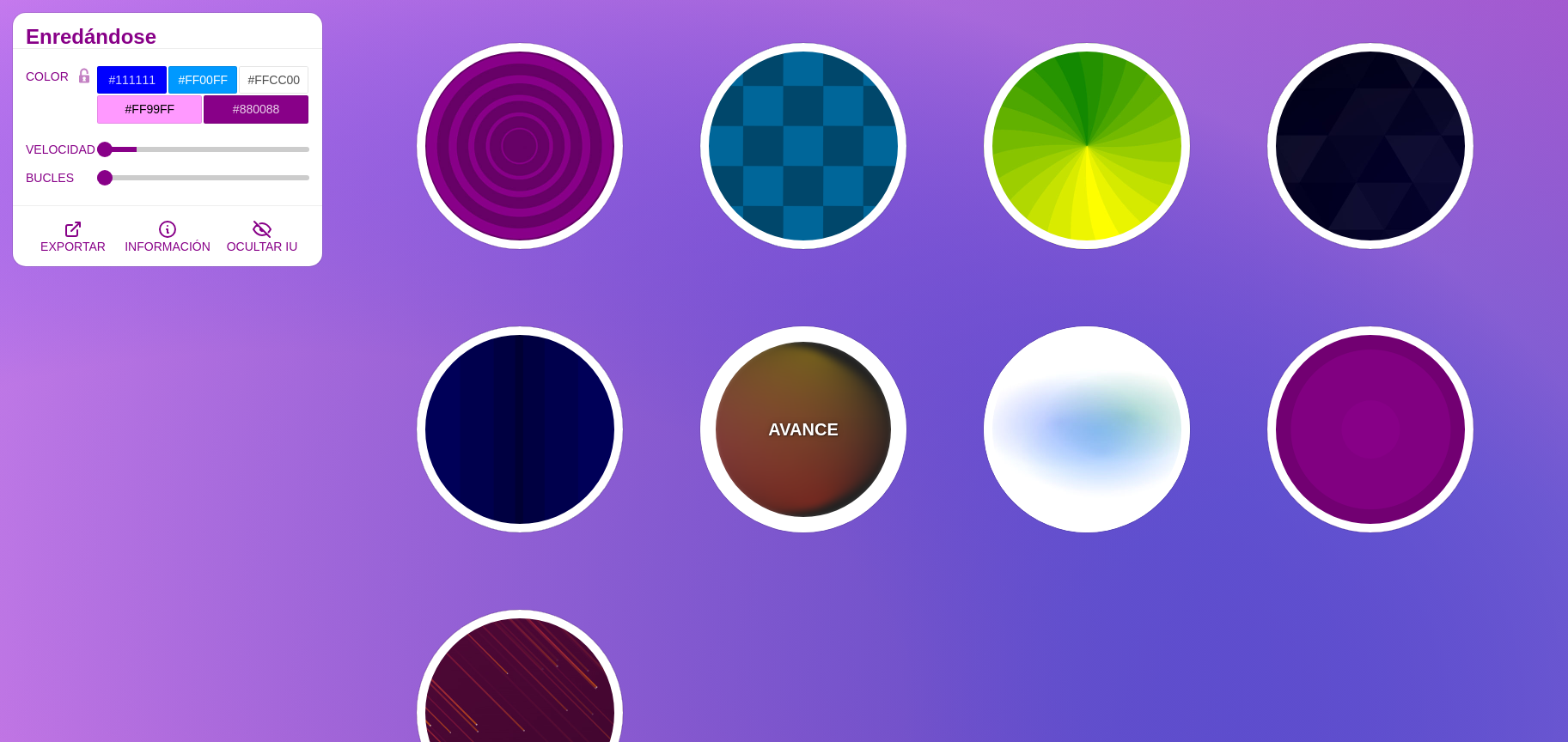
type input "999"
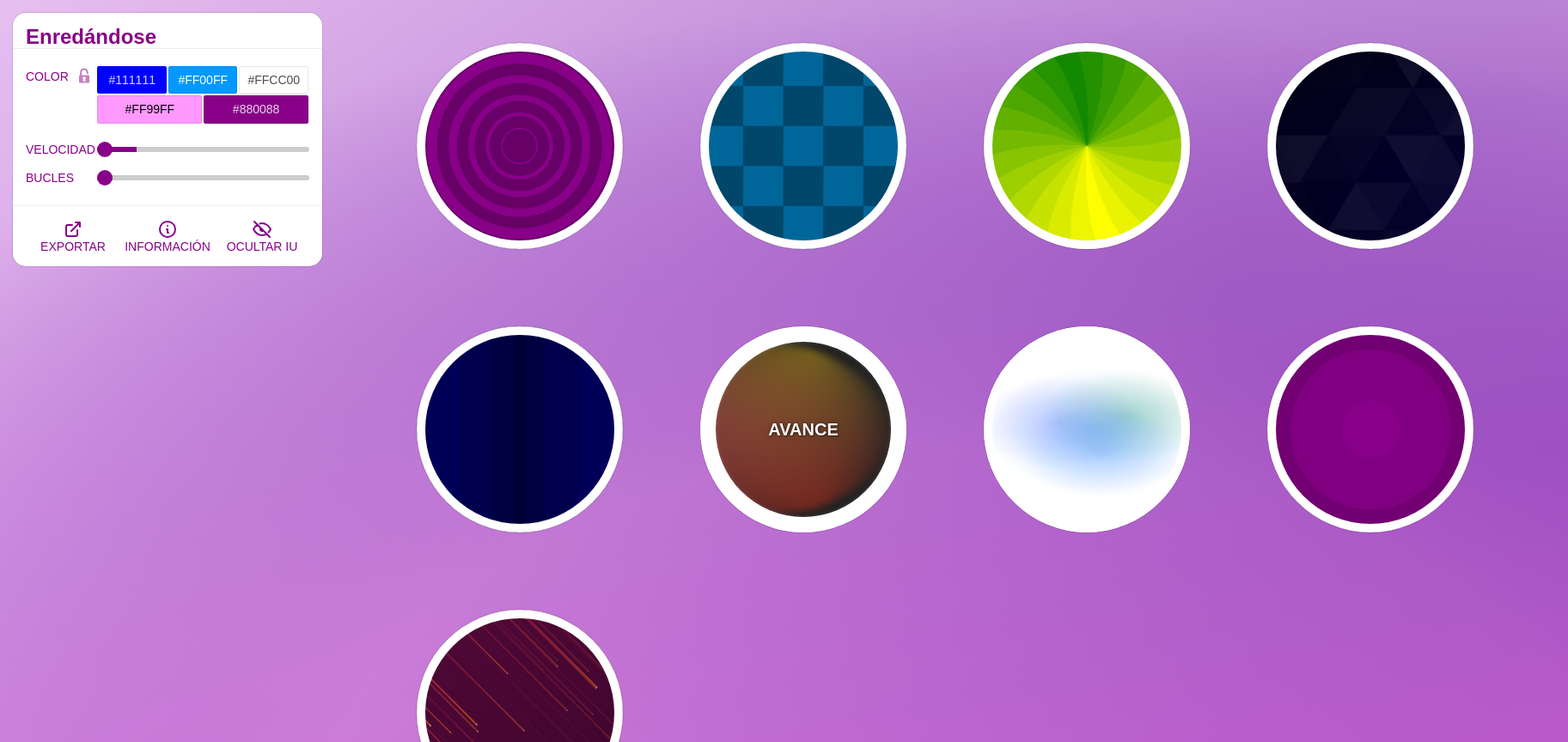
type input "1"
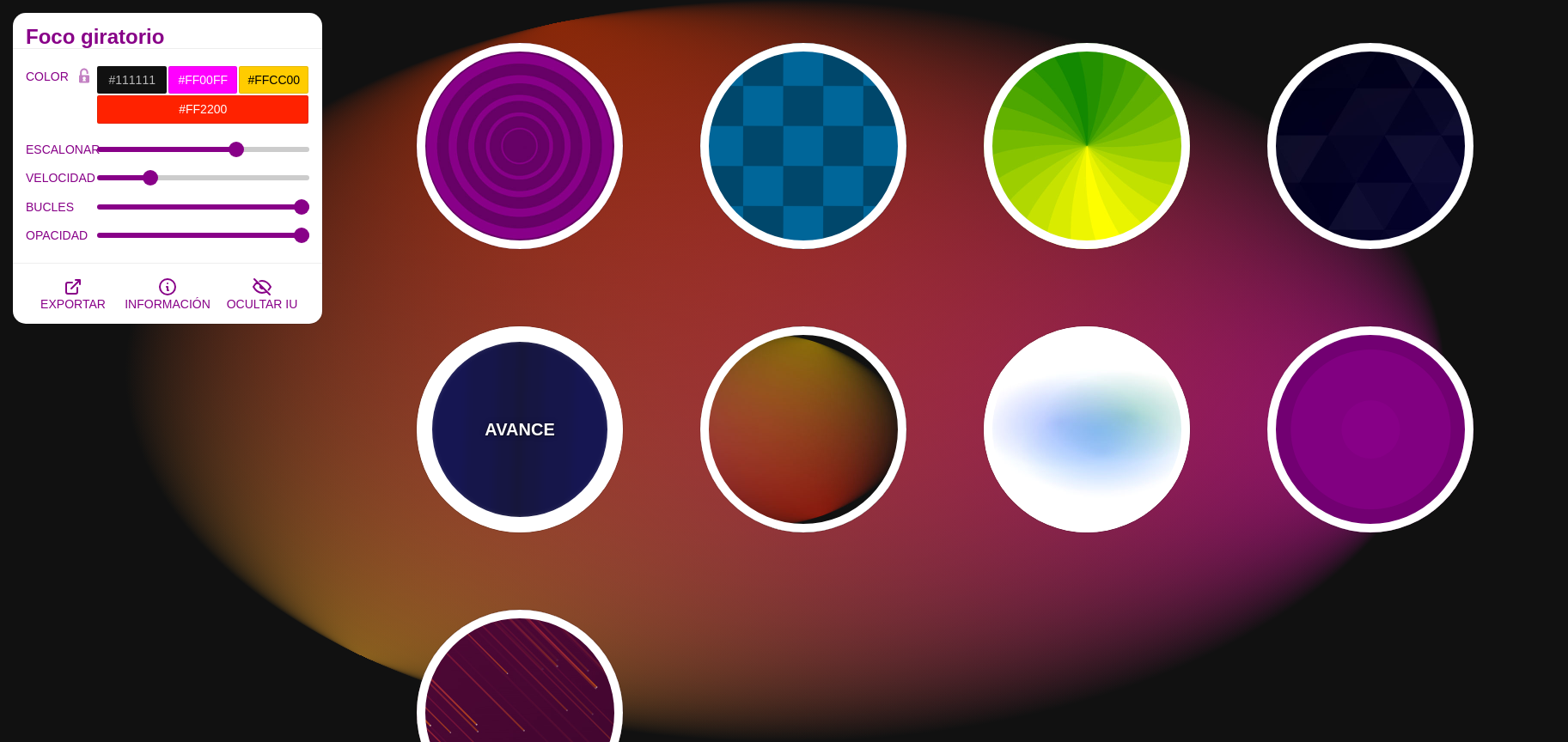
click at [537, 448] on div "AVANCE" at bounding box center [519, 428] width 206 height 206
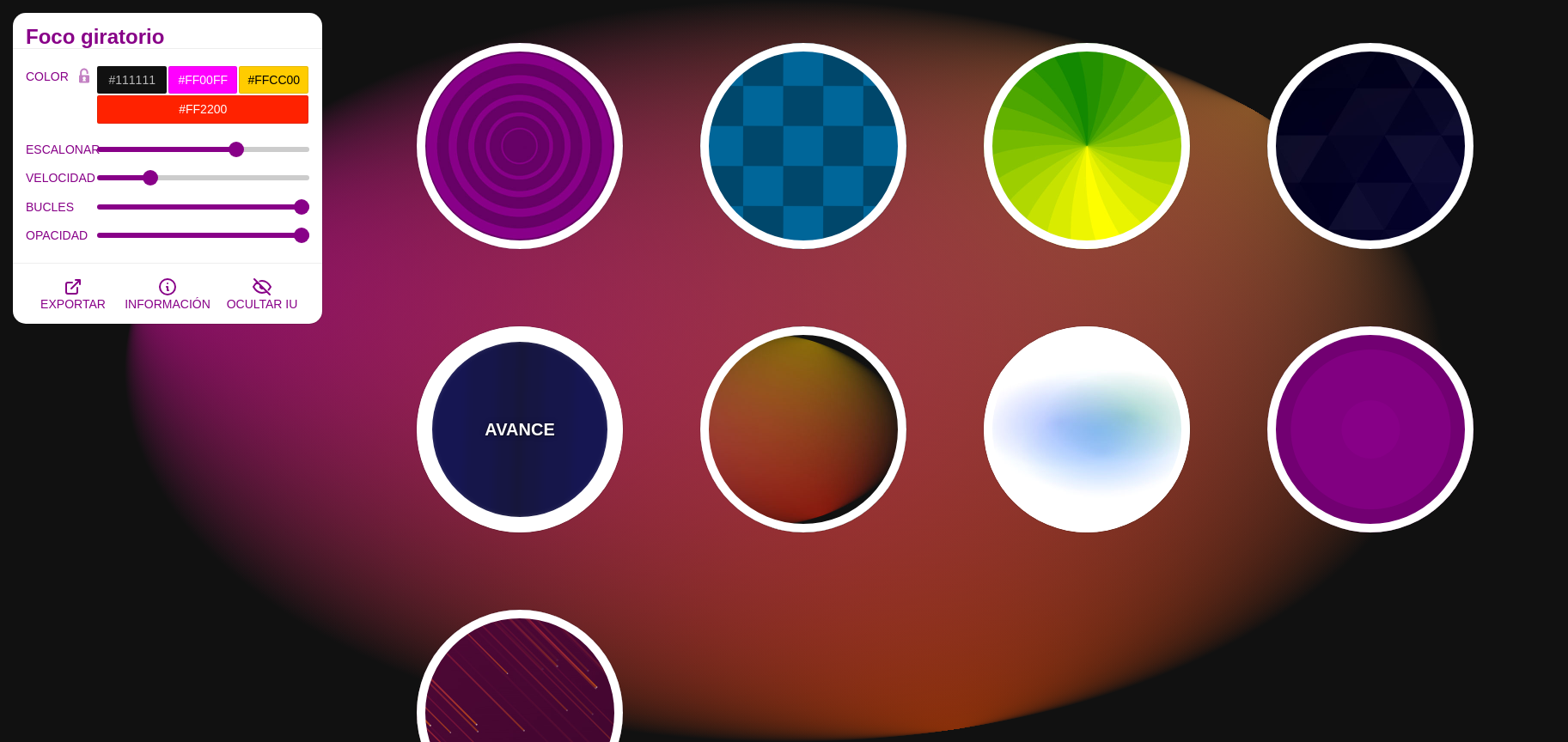
type input "#0000BB"
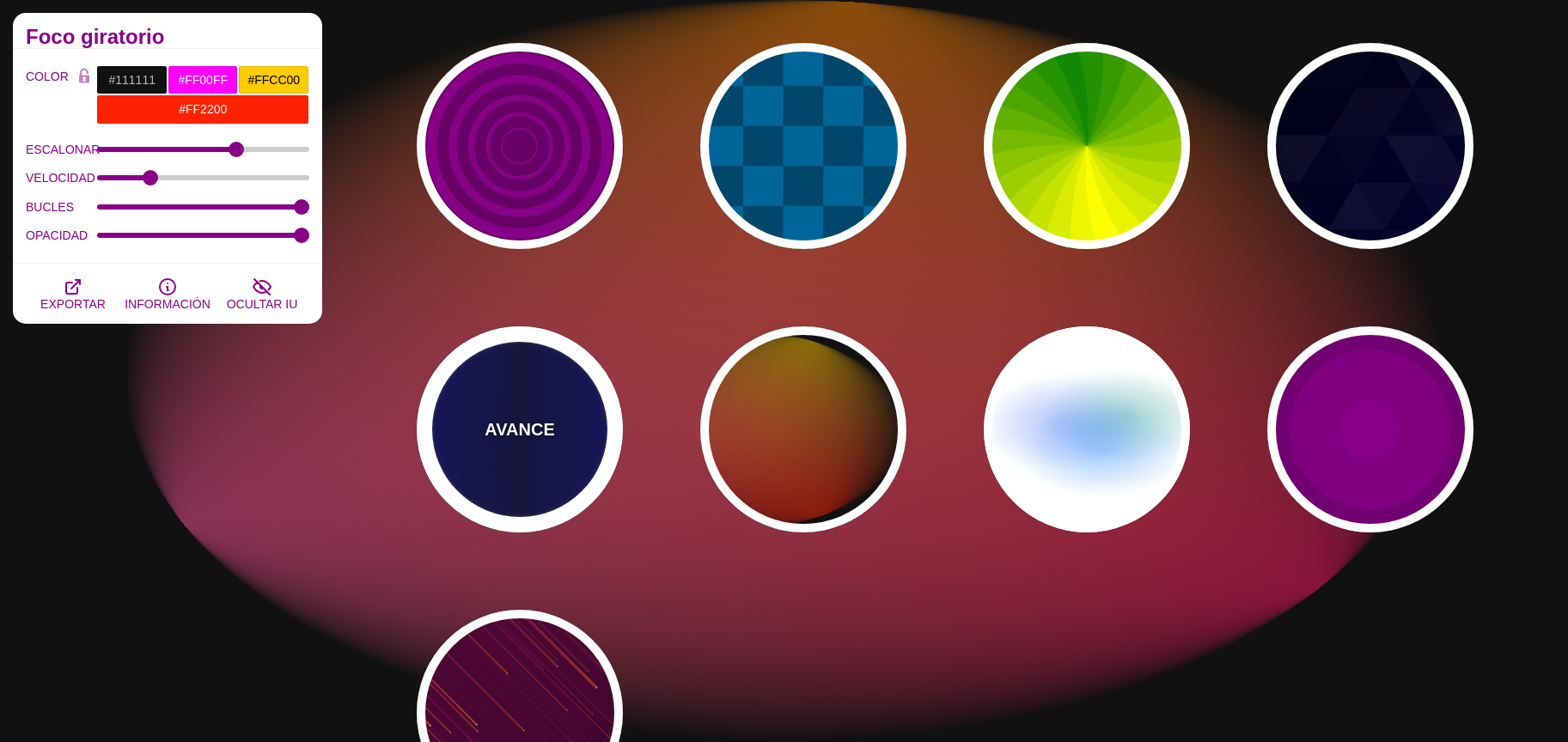
type input "#000033"
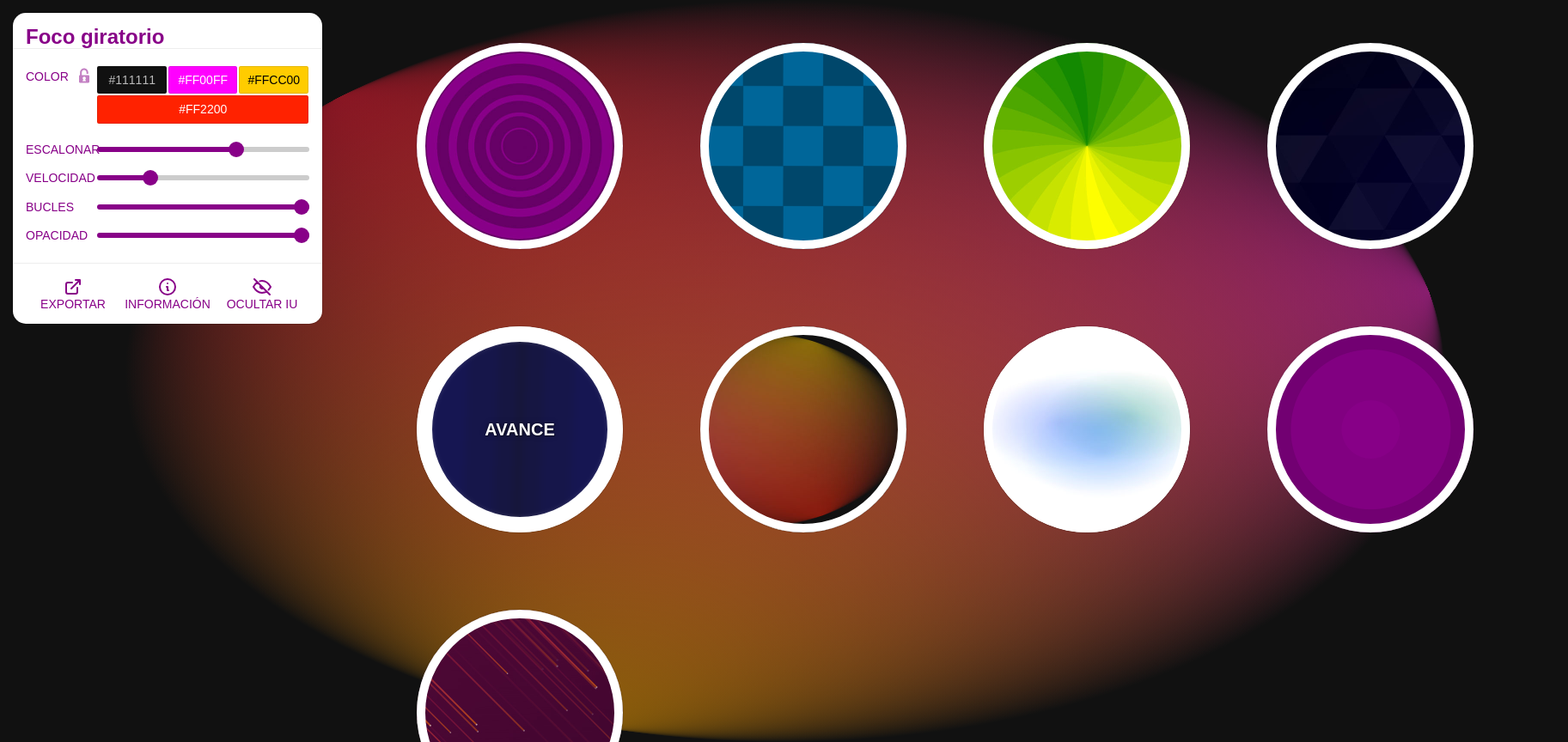
type input "0.5"
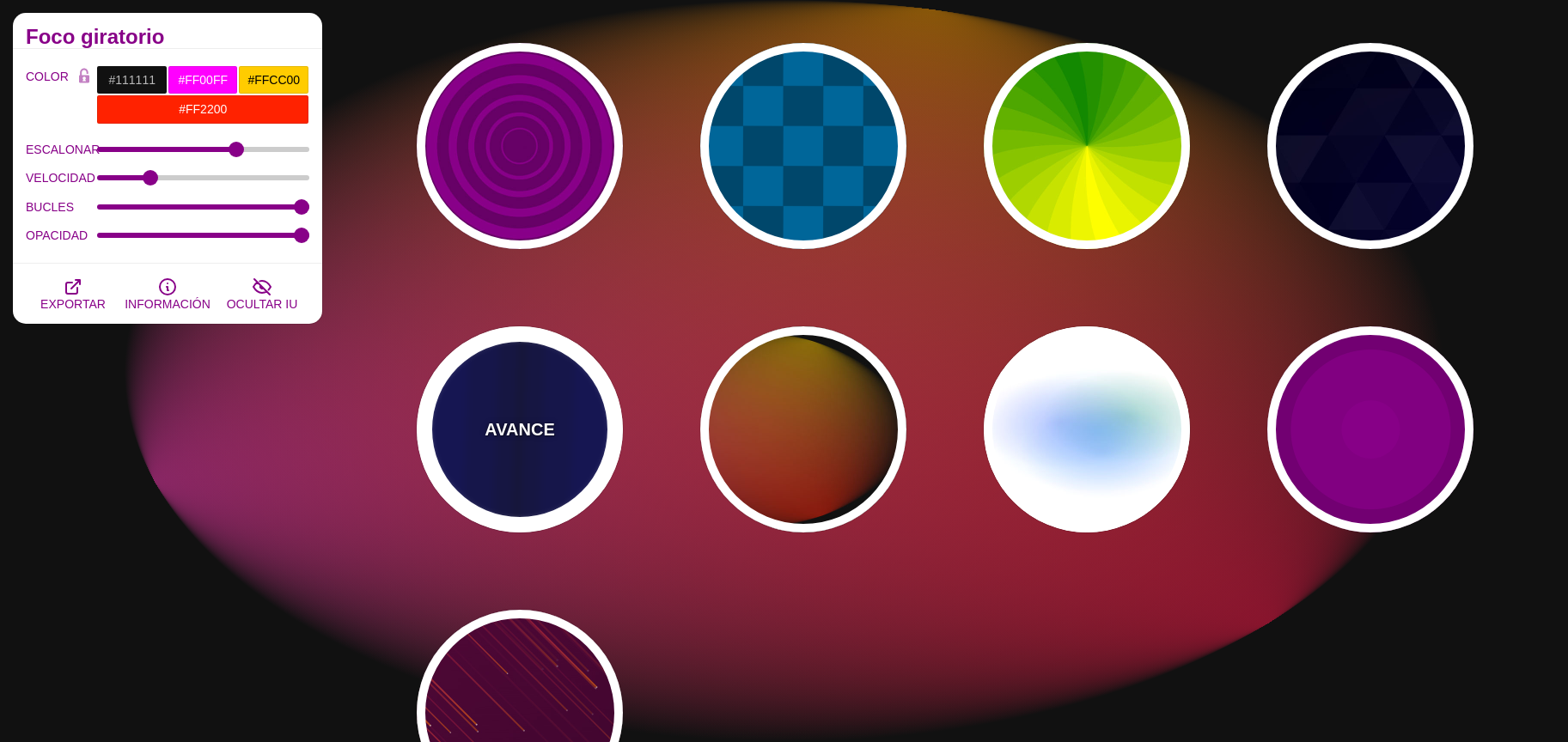
type input "5"
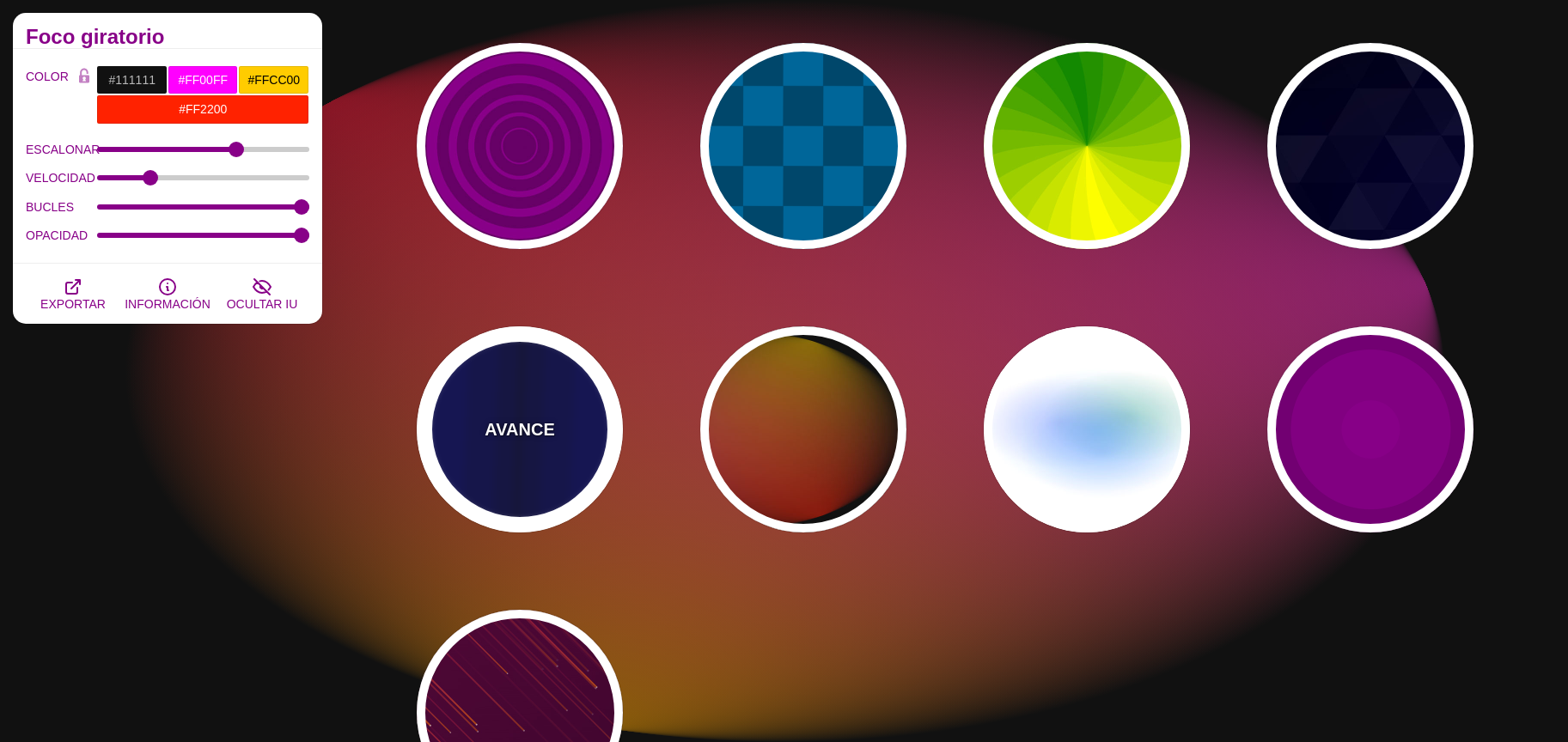
type input "0.1"
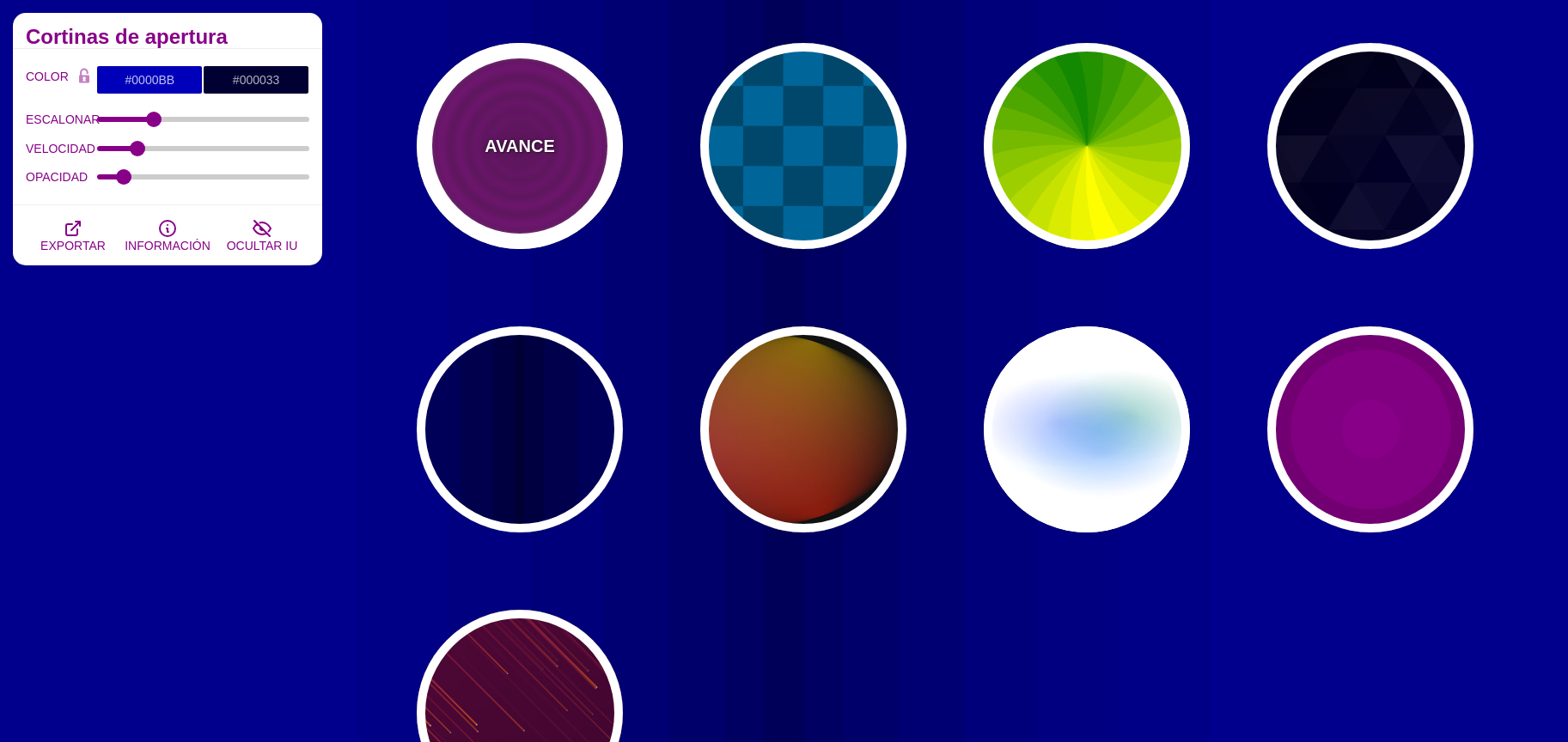
click at [543, 175] on div "AVANCE" at bounding box center [519, 145] width 206 height 206
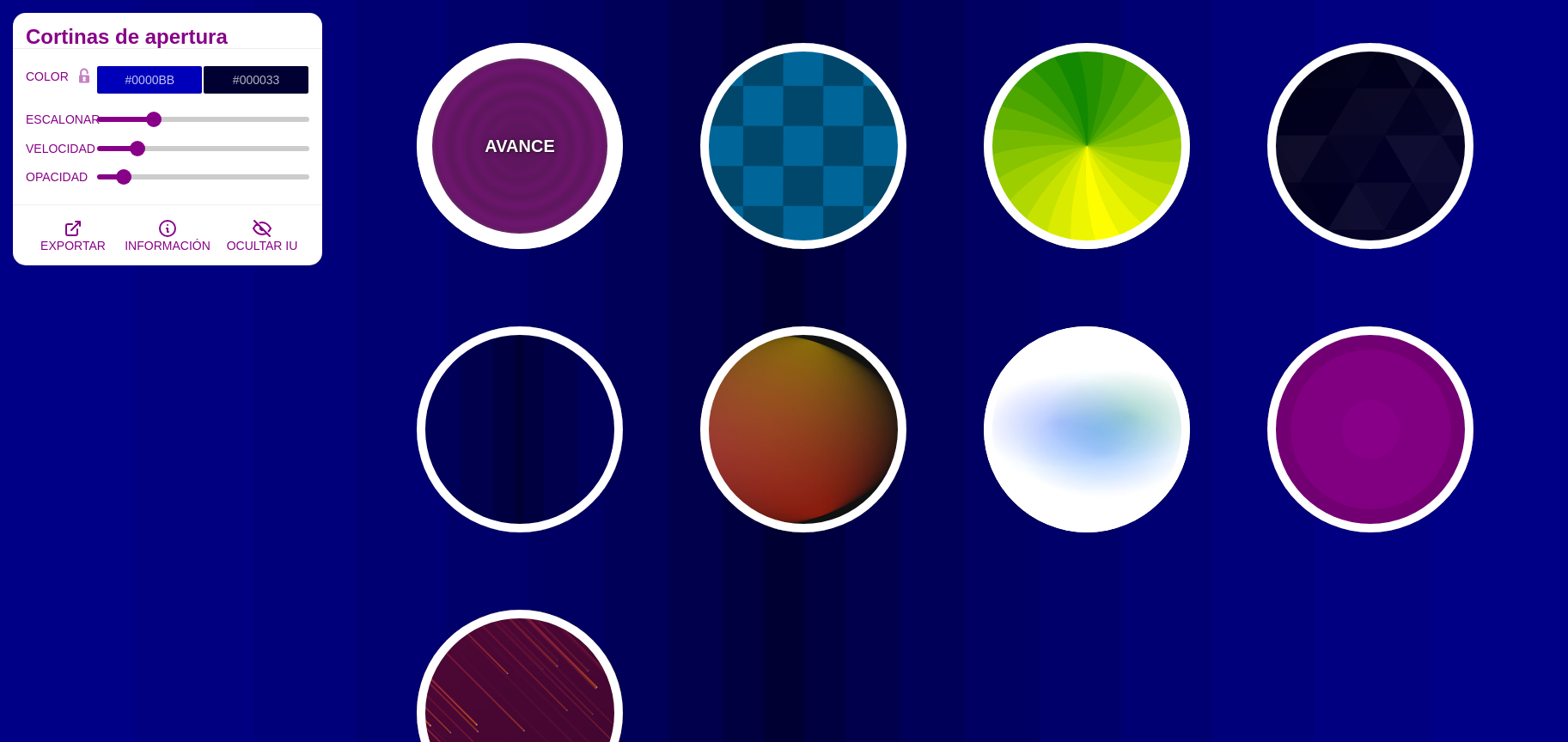
type input "#880088"
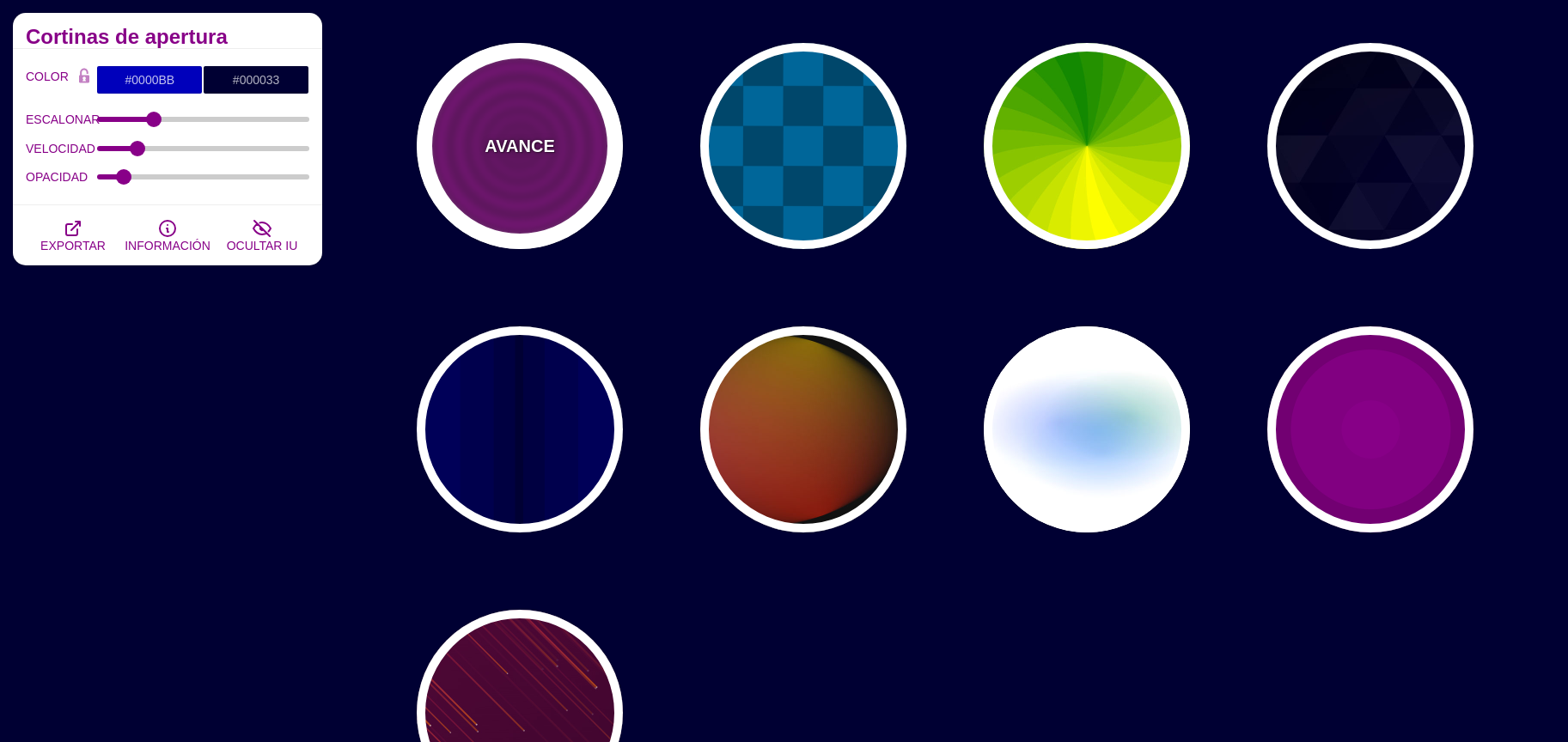
type input "#660066"
type input "15"
type input "0"
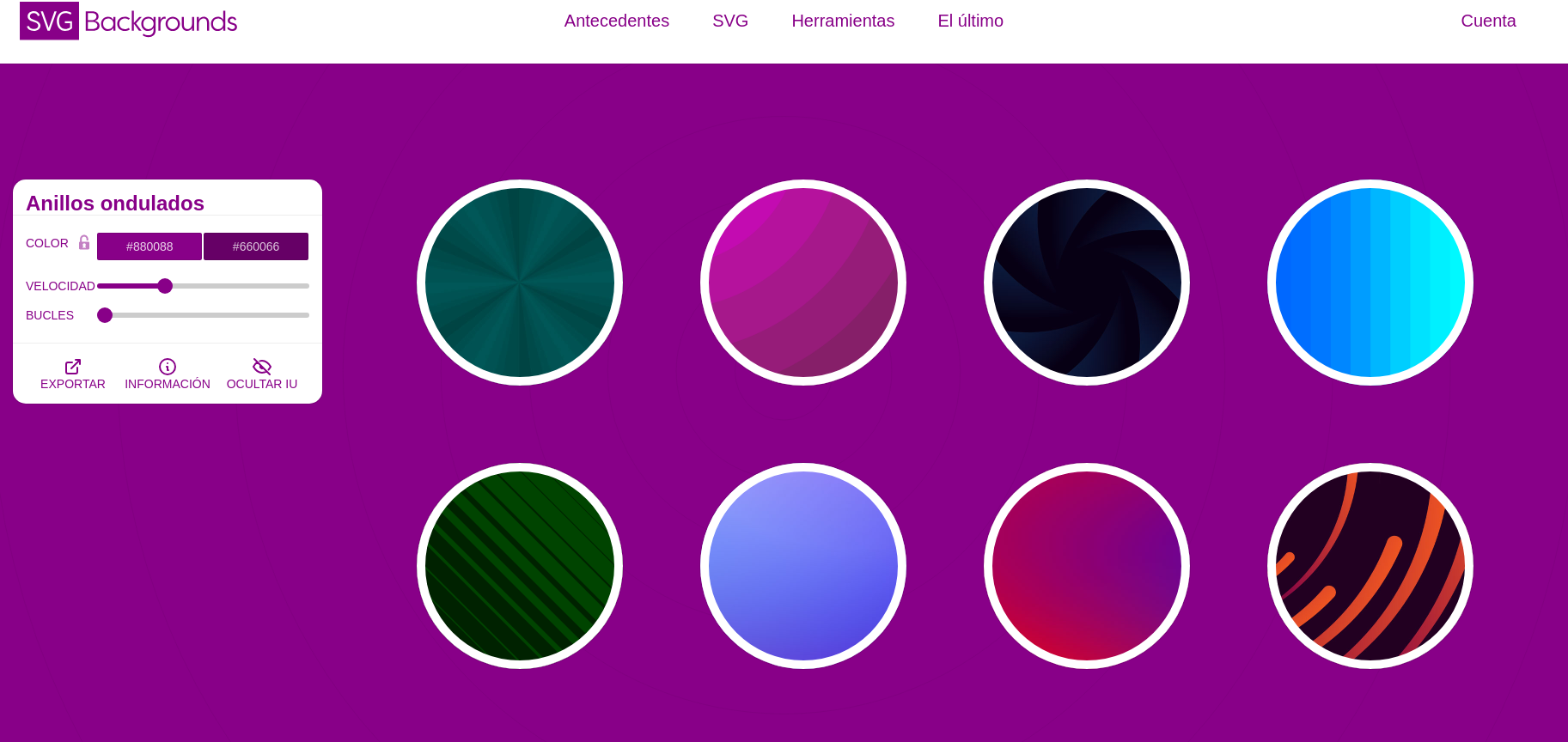
scroll to position [0, 0]
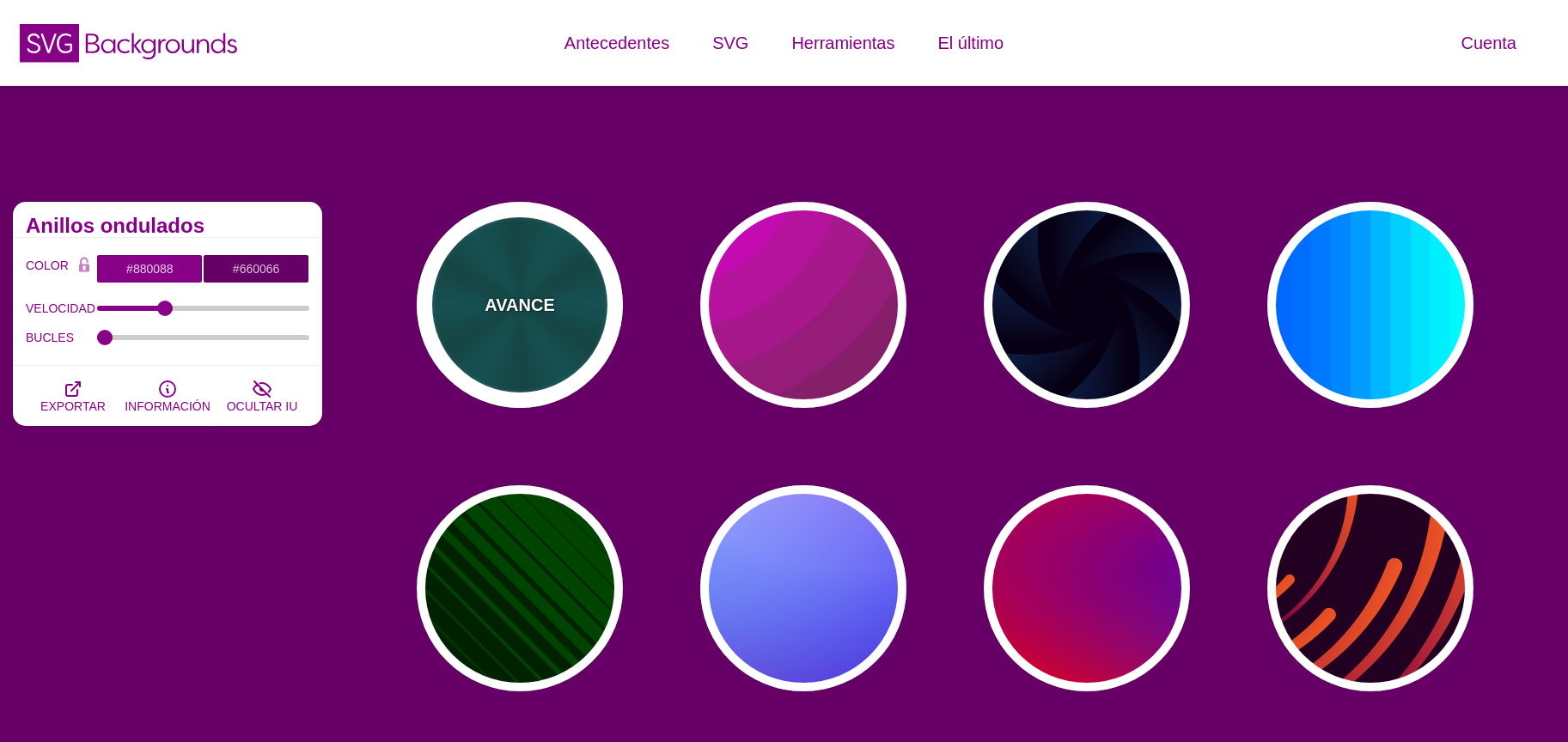
click at [545, 256] on div "AVANCE" at bounding box center [519, 305] width 206 height 206
type input "#004444"
type input "#006666"
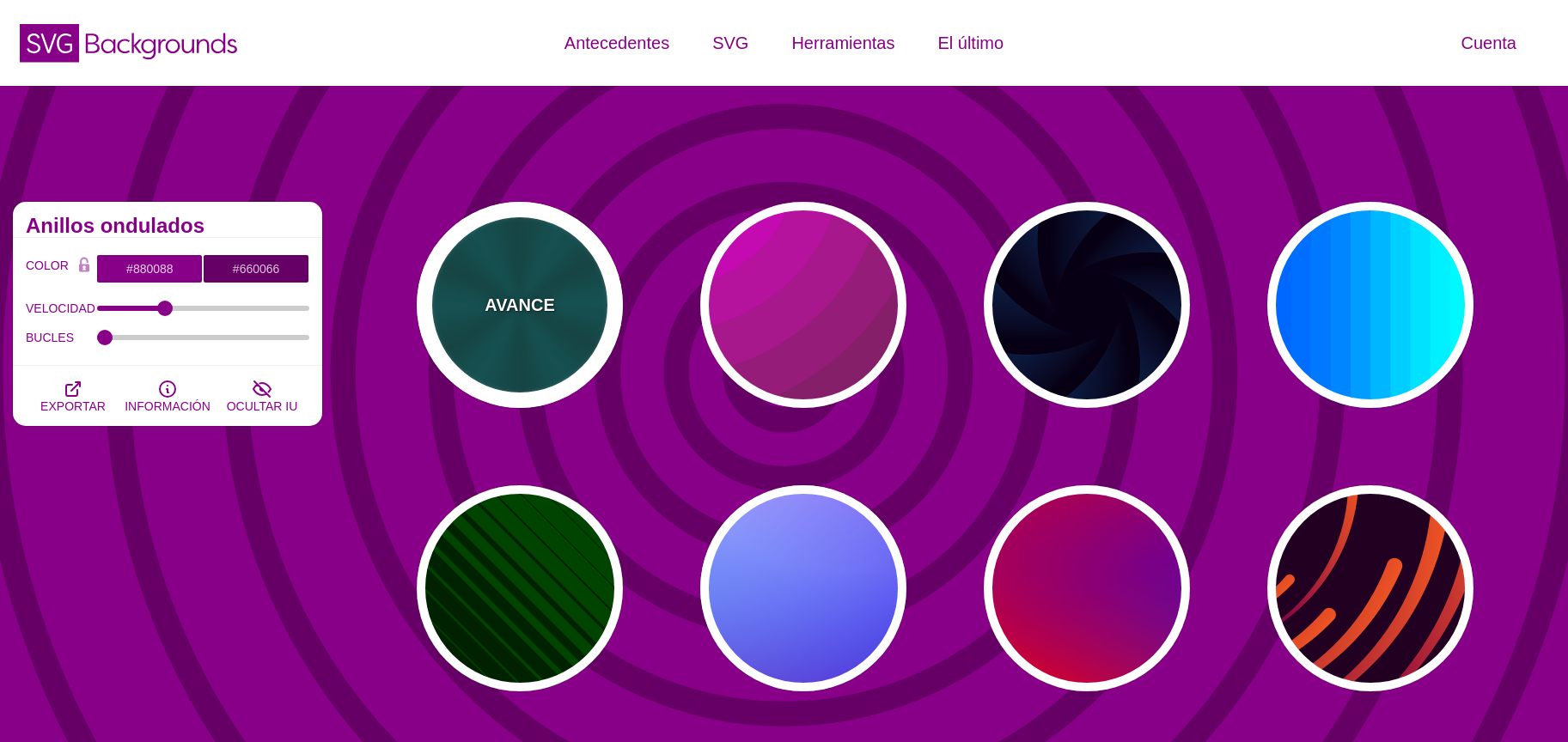
type input "5"
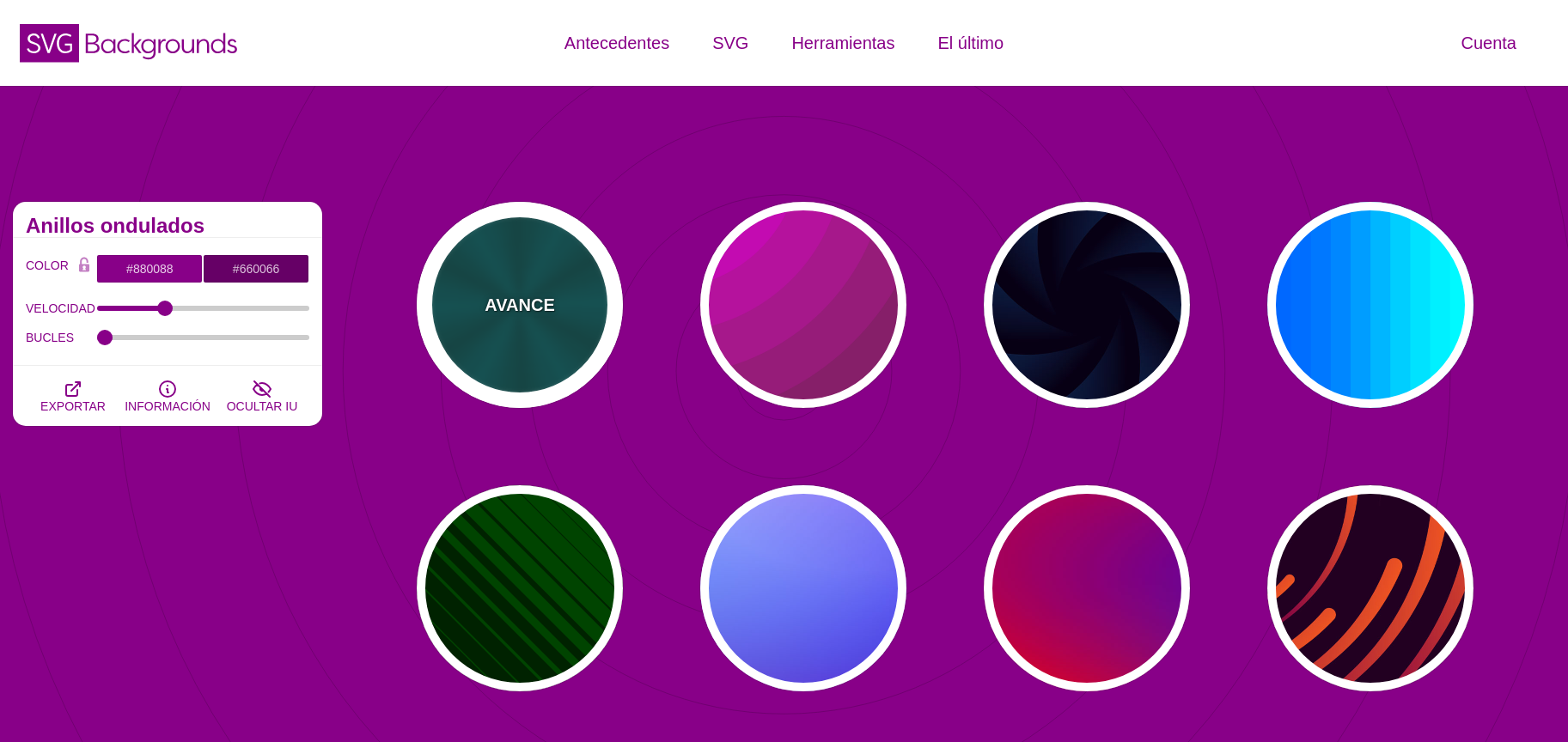
type input "1"
type input "0.2"
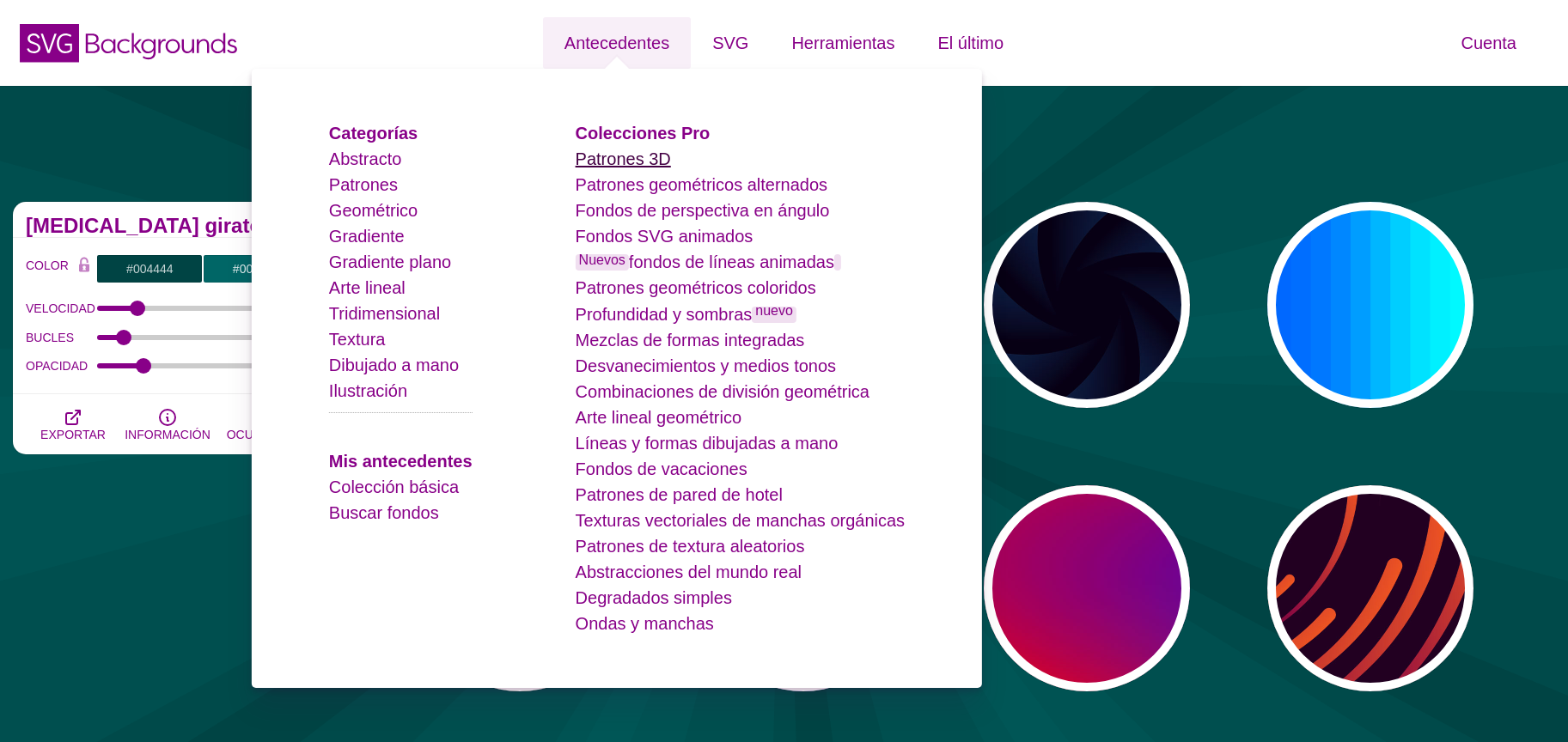
click at [649, 164] on font "Patrones 3D" at bounding box center [623, 159] width 95 height 19
